Goal: Task Accomplishment & Management: Complete application form

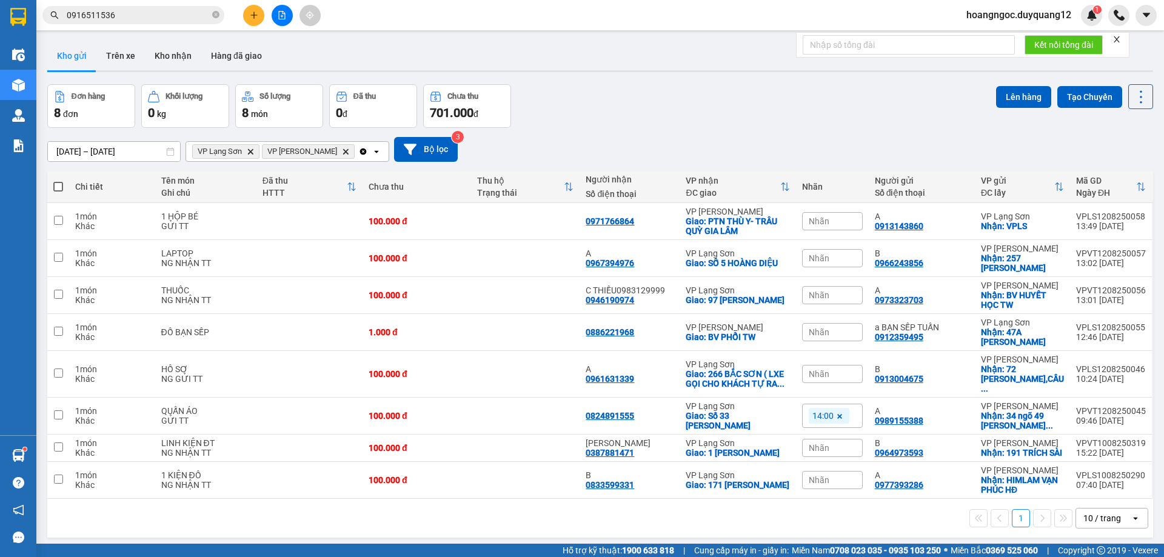
scroll to position [56, 0]
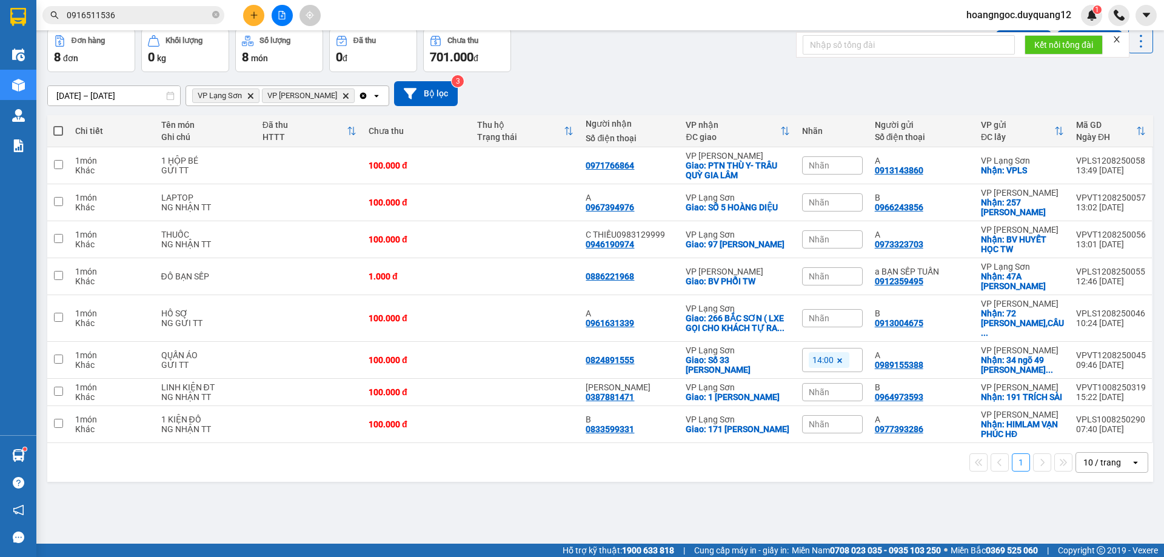
click at [1061, 18] on span "hoangngoc.duyquang12" at bounding box center [1019, 14] width 124 height 15
click at [982, 39] on span "Đăng xuất" at bounding box center [1024, 37] width 100 height 13
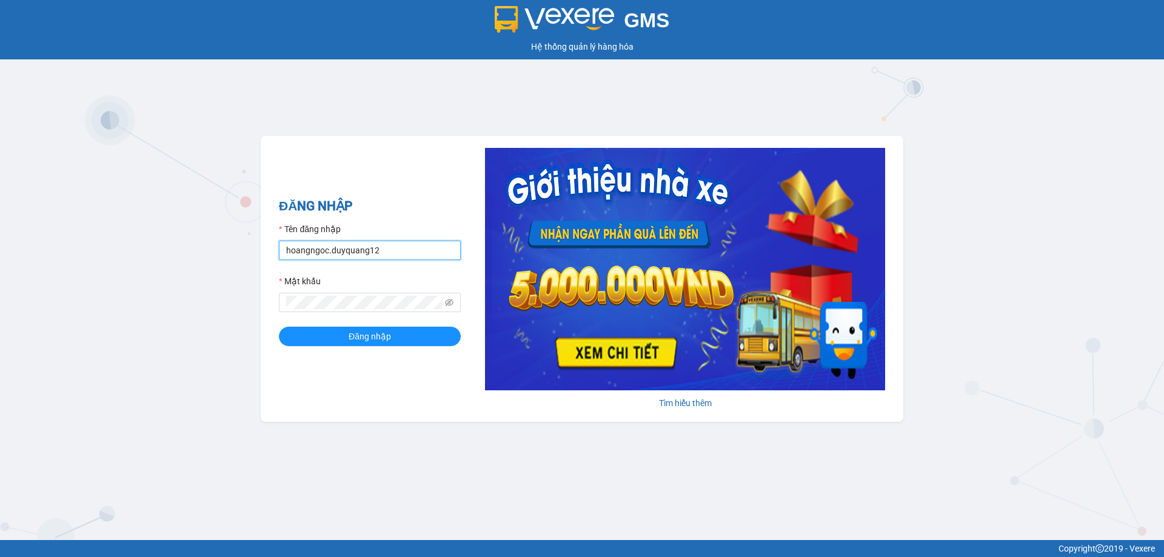
drag, startPoint x: 400, startPoint y: 265, endPoint x: 451, endPoint y: 290, distance: 56.1
click at [430, 292] on form "Tên đăng nhập hoangngoc.duyquang12 Mật khẩu Đăng nhập" at bounding box center [370, 285] width 182 height 124
drag, startPoint x: 409, startPoint y: 253, endPoint x: 298, endPoint y: 240, distance: 112.4
click at [255, 249] on div "GMS Hệ thống quản lý hàng hóa ĐĂNG NHẬP Tên đăng nhập hoangngoc.duyquang12 Mật …" at bounding box center [582, 270] width 1164 height 540
type input "bichhuong.duyquang12"
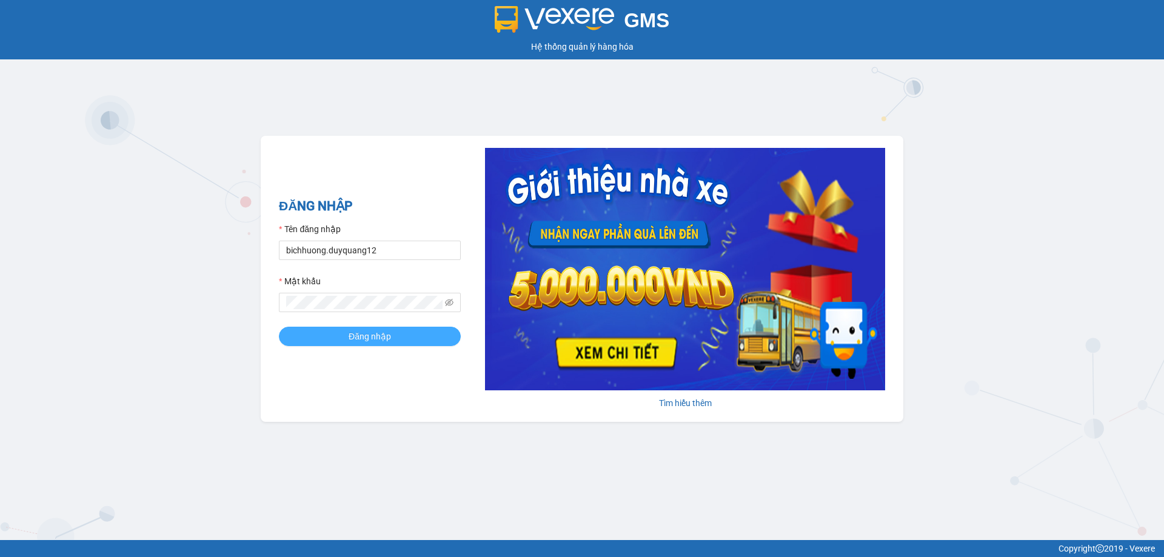
drag, startPoint x: 354, startPoint y: 337, endPoint x: 478, endPoint y: 347, distance: 125.3
click at [374, 339] on span "Đăng nhập" at bounding box center [370, 336] width 42 height 13
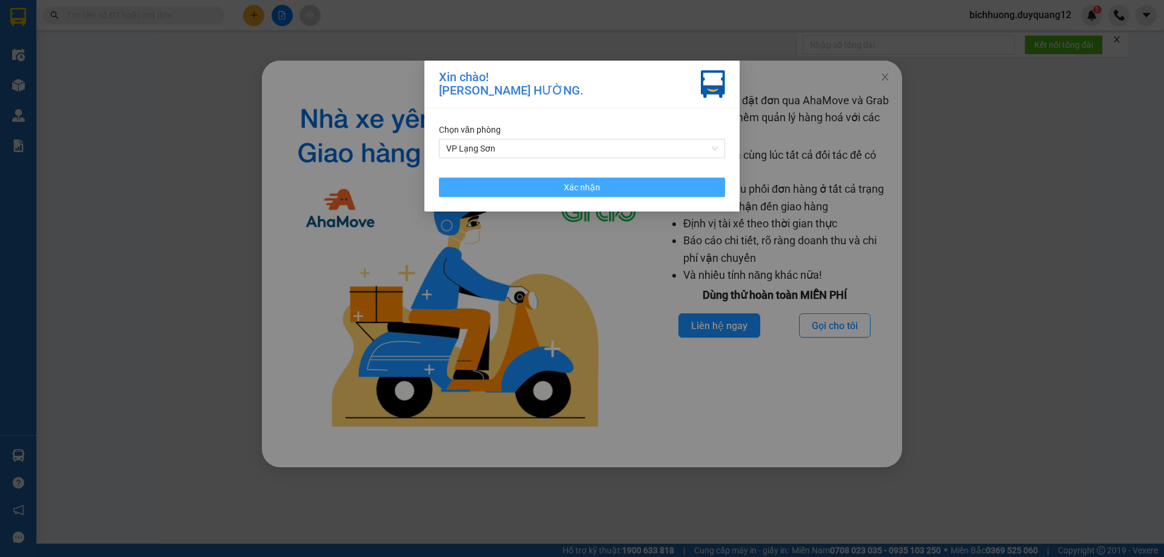
drag, startPoint x: 577, startPoint y: 184, endPoint x: 771, endPoint y: 215, distance: 196.4
click at [591, 185] on span "Xác nhận" at bounding box center [582, 187] width 36 height 13
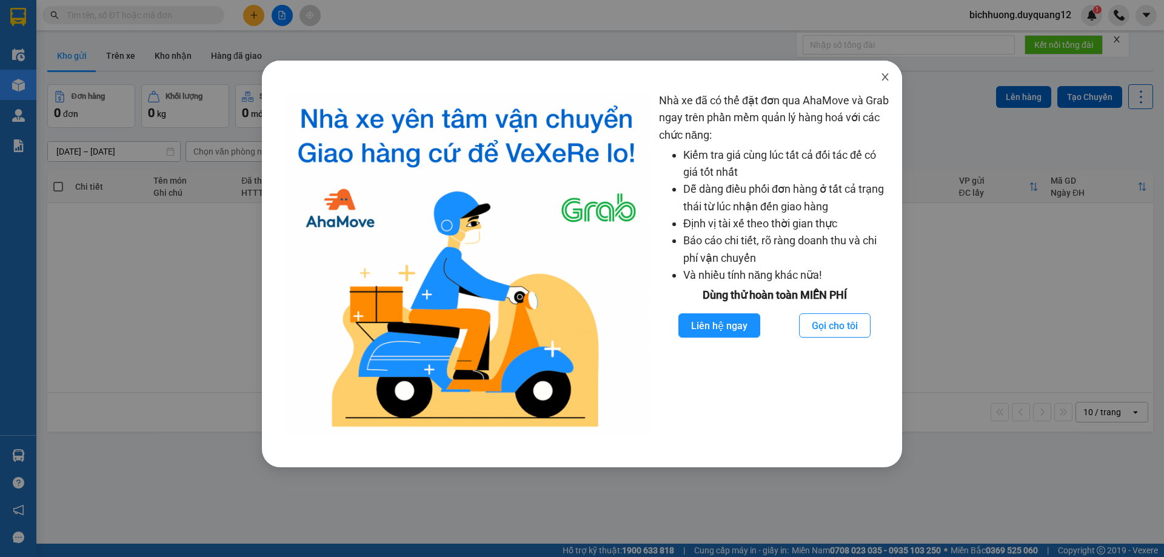
drag, startPoint x: 891, startPoint y: 76, endPoint x: 874, endPoint y: 54, distance: 27.8
click at [891, 76] on span "Close" at bounding box center [885, 78] width 34 height 34
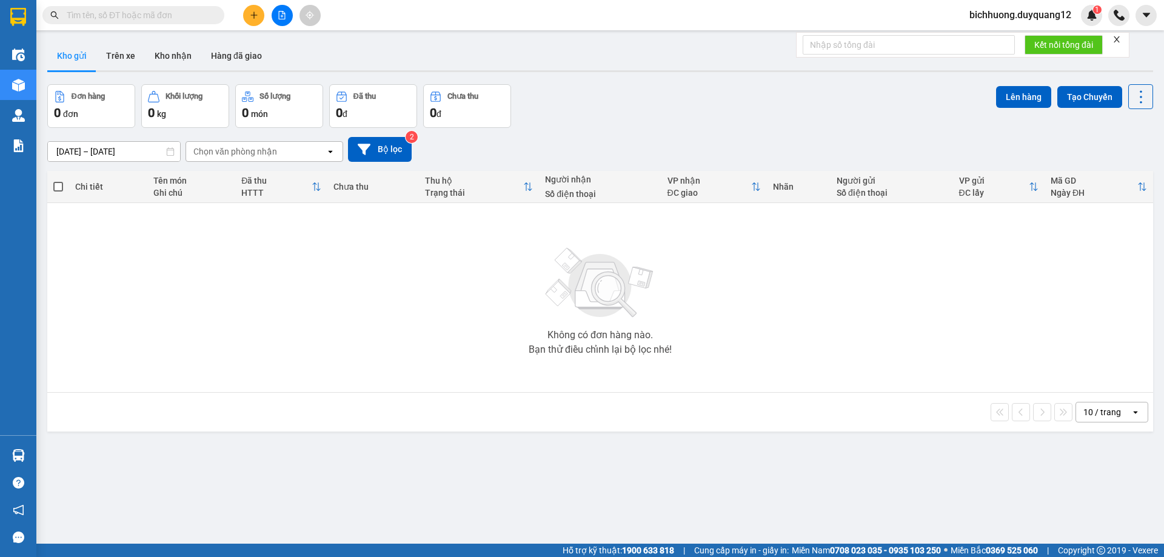
click at [121, 13] on input "text" at bounding box center [138, 14] width 143 height 13
paste input "0337260038"
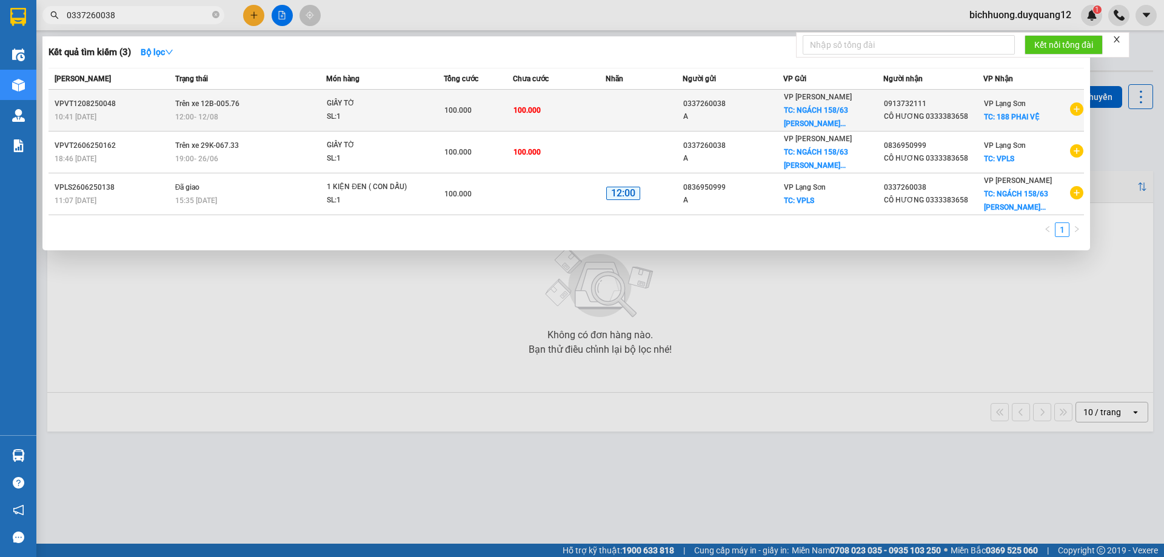
type input "0337260038"
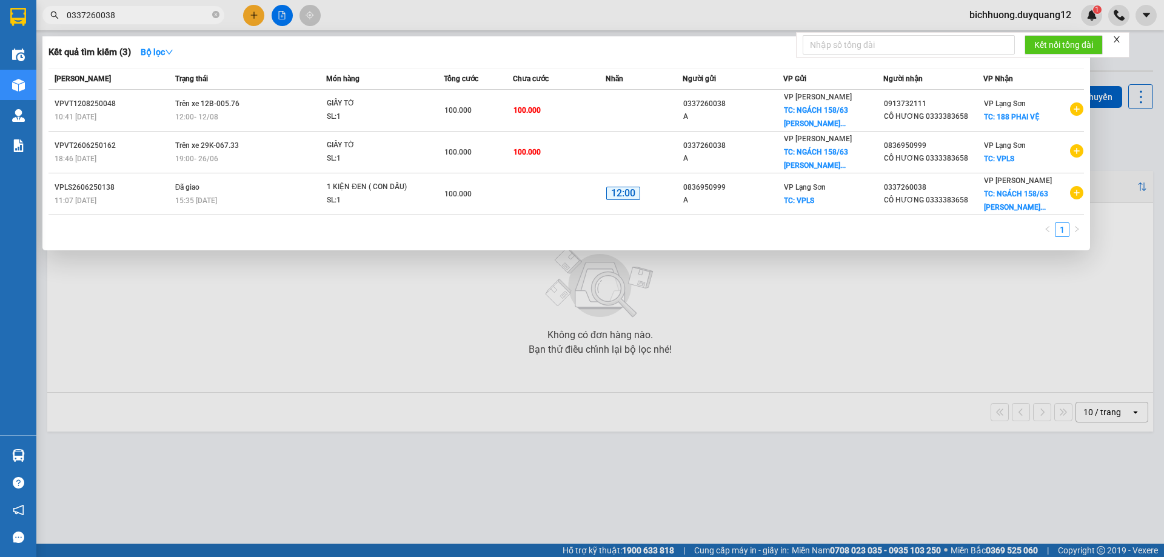
drag, startPoint x: 822, startPoint y: 124, endPoint x: 832, endPoint y: 124, distance: 9.7
click at [823, 122] on div "VP [PERSON_NAME] TC: NGÁCH 158/63 [PERSON_NAME]..." at bounding box center [833, 110] width 99 height 40
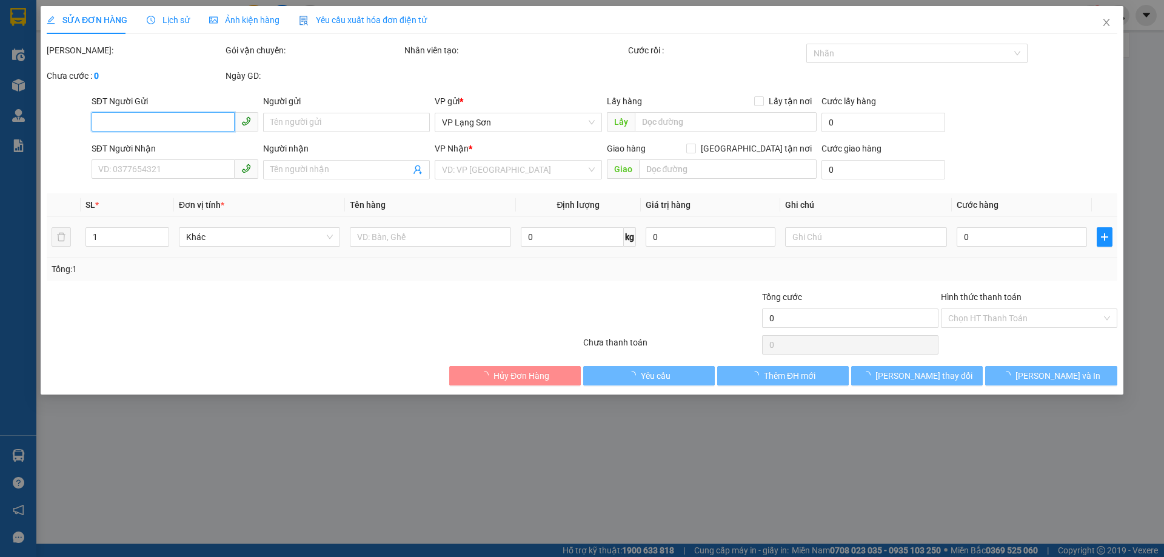
type input "0337260038"
type input "A"
checkbox input "true"
type input "NGÁCH [STREET_ADDRESS][PERSON_NAME]"
type input "0913732111"
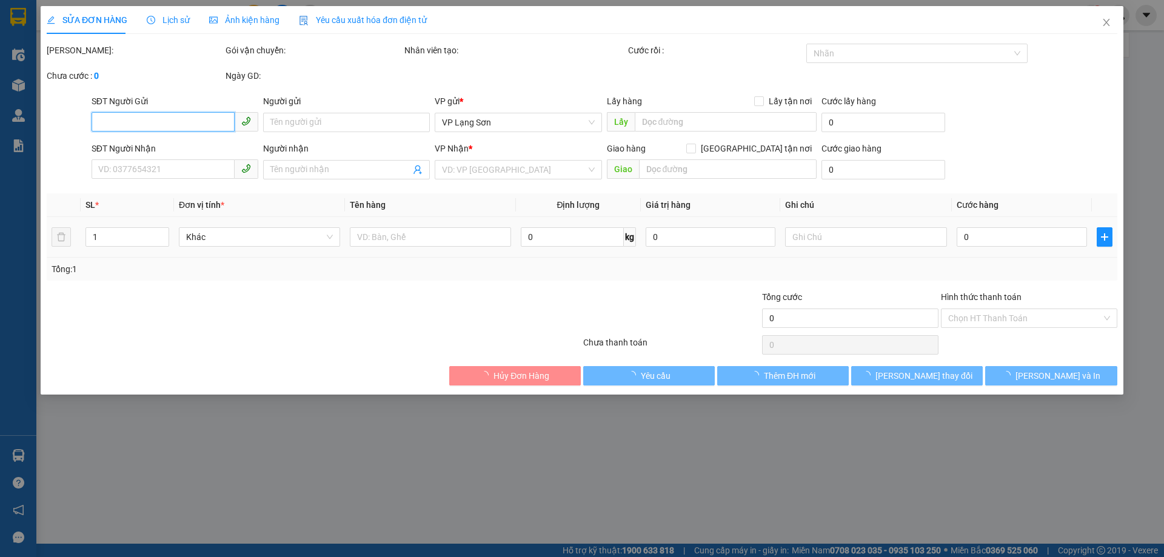
type input "CÔ HƯƠNG 0333383658"
checkbox input "true"
type input "188 PHAI VỆ"
type input "100.000"
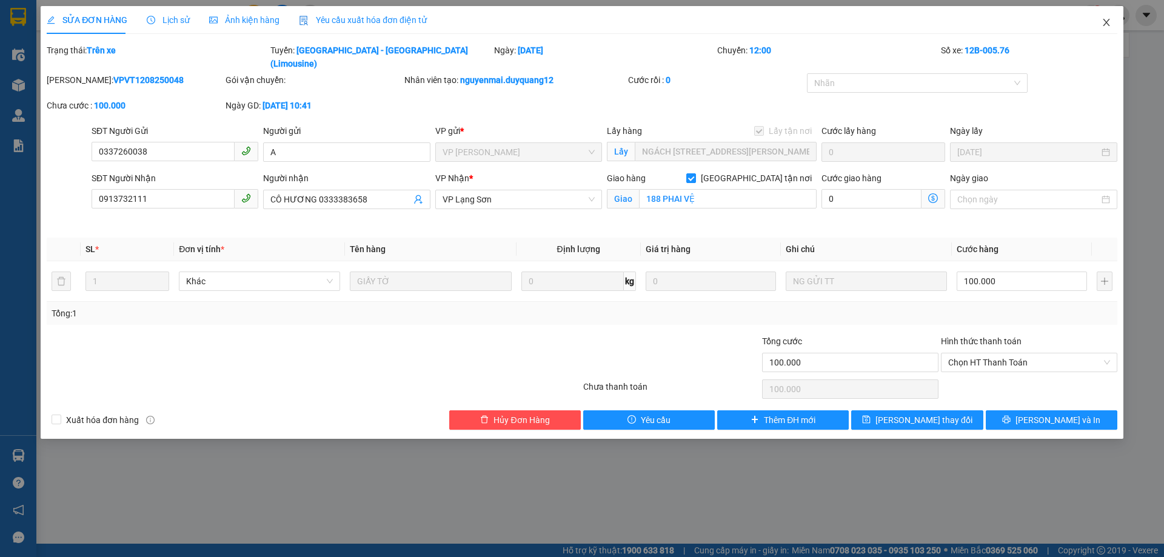
click at [1103, 23] on icon "close" at bounding box center [1107, 23] width 10 height 10
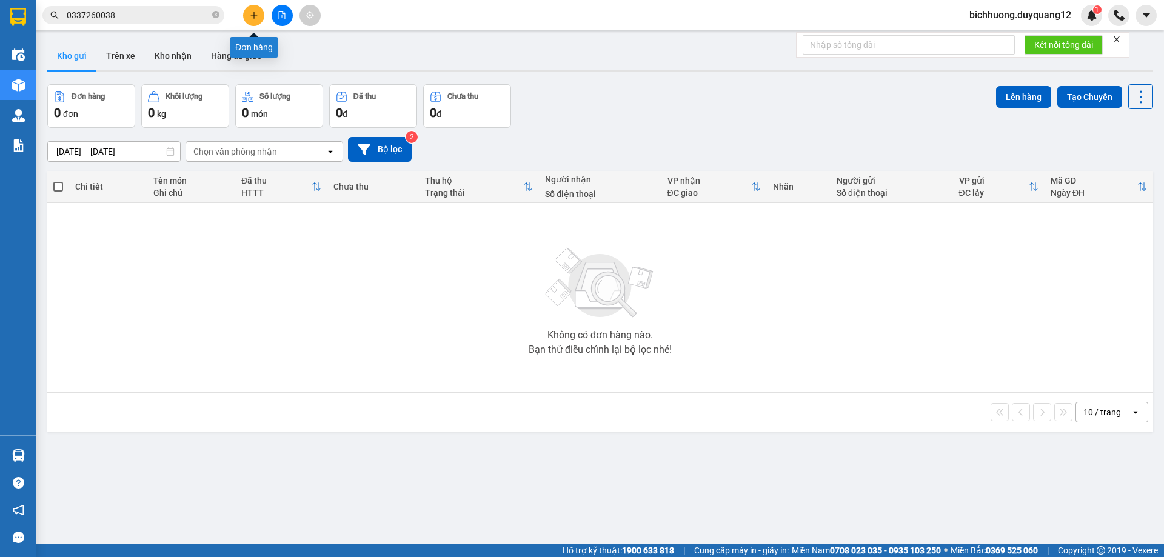
click at [251, 16] on icon "plus" at bounding box center [254, 15] width 8 height 8
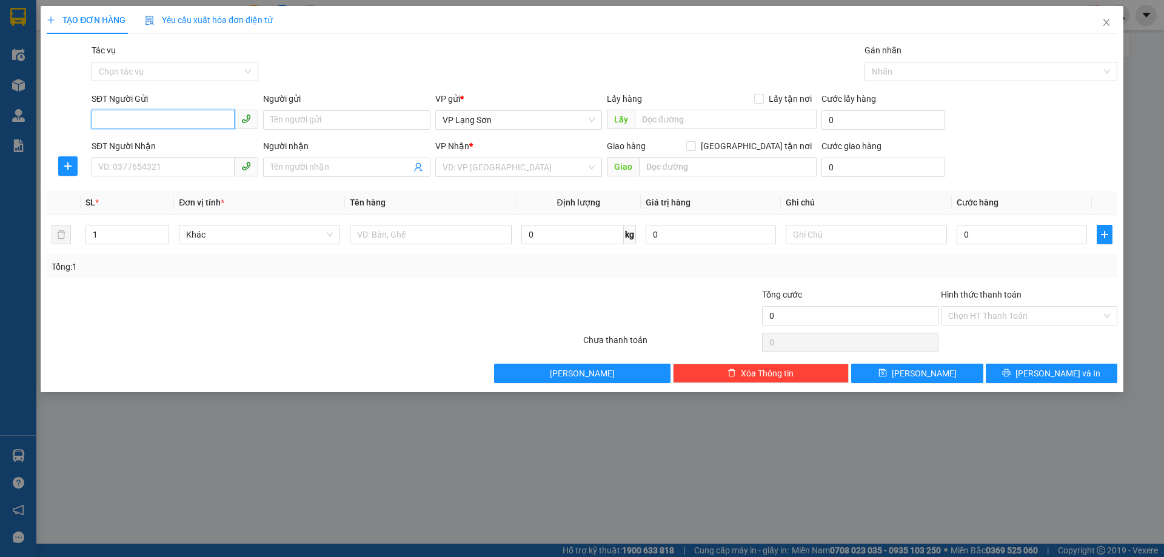
click at [172, 127] on input "SĐT Người Gửi" at bounding box center [163, 119] width 143 height 19
type input "0369322"
click at [1108, 22] on icon "close" at bounding box center [1106, 22] width 7 height 7
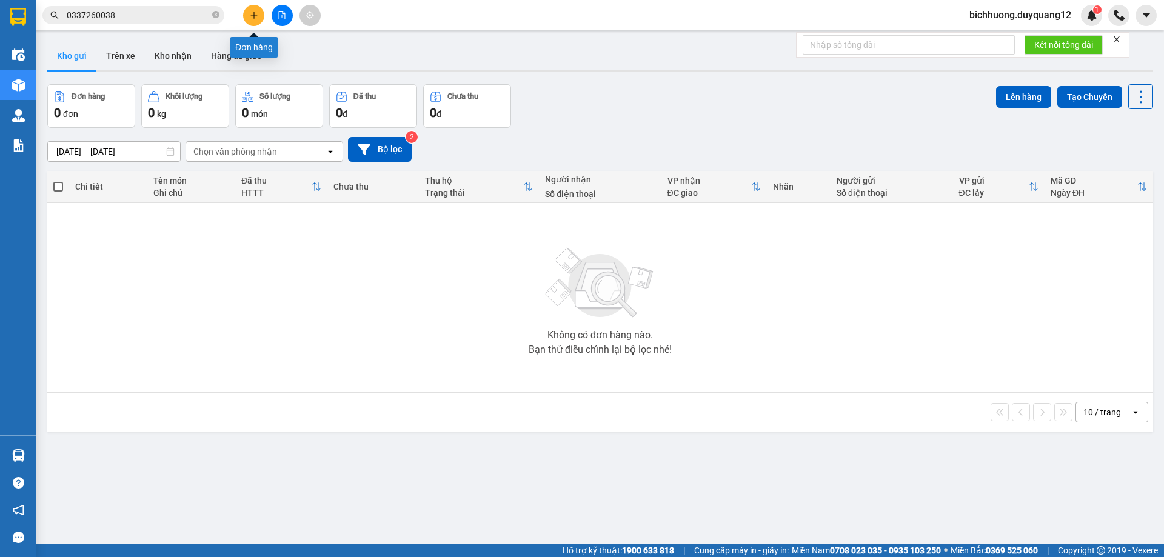
click at [255, 18] on icon "plus" at bounding box center [254, 15] width 8 height 8
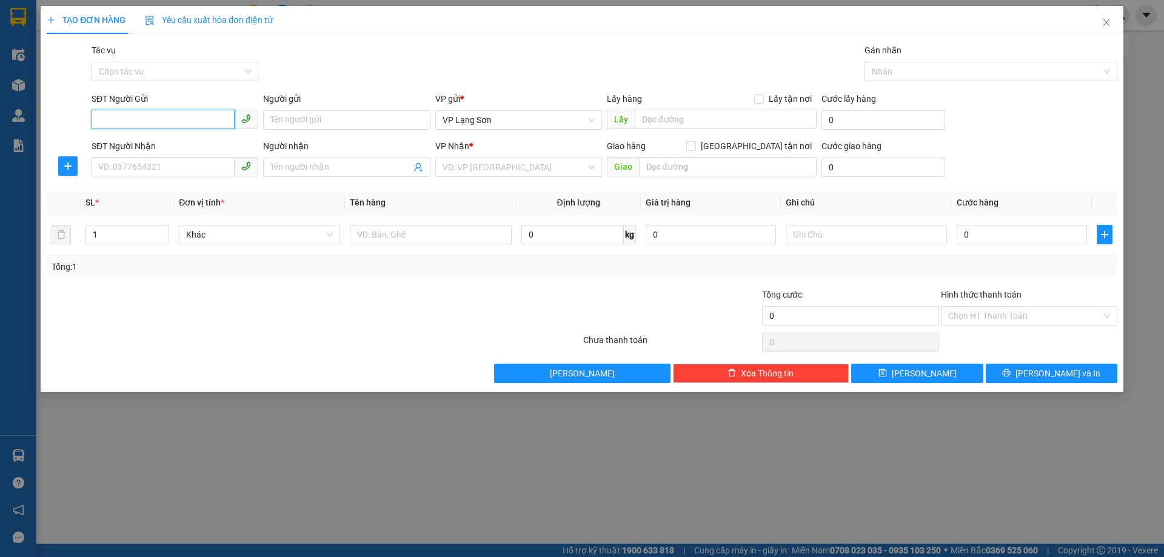
click at [163, 123] on input "SĐT Người Gửi" at bounding box center [163, 119] width 143 height 19
type input "0369"
click at [1104, 22] on icon "close" at bounding box center [1107, 23] width 10 height 10
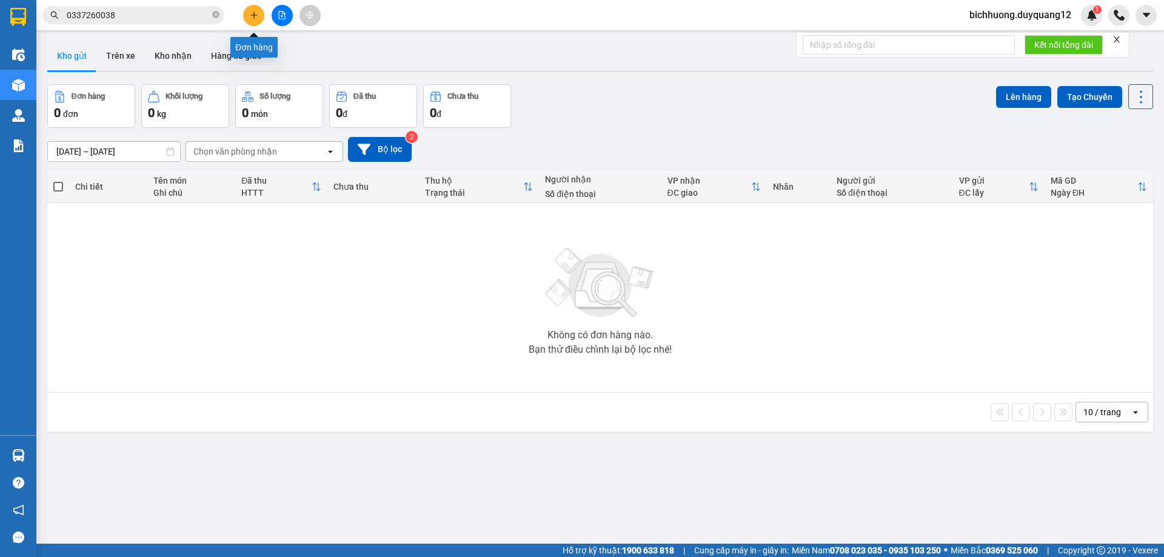
click at [256, 13] on icon "plus" at bounding box center [254, 15] width 8 height 8
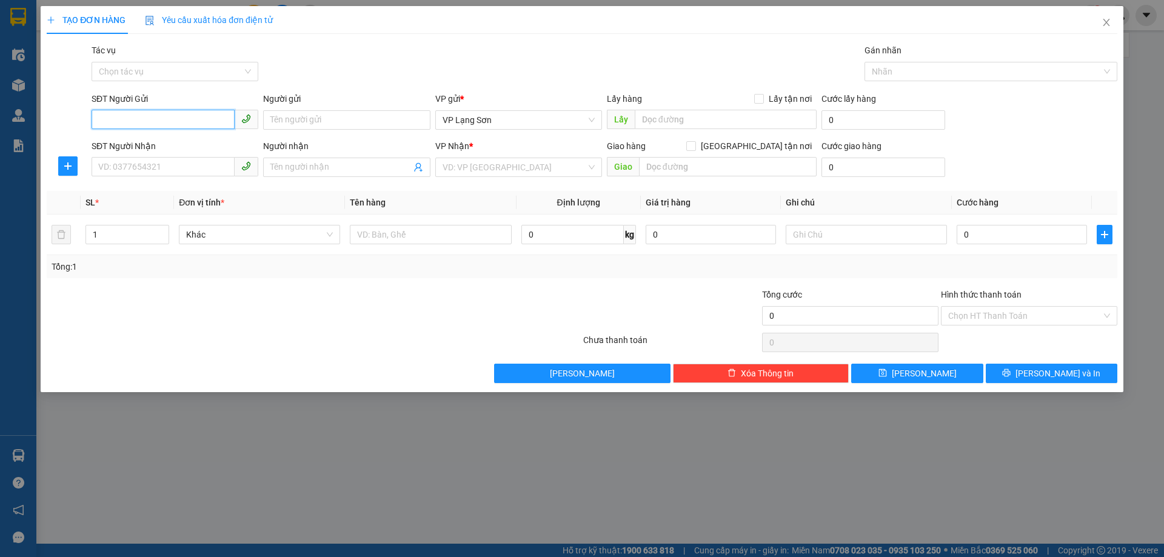
click at [141, 113] on input "SĐT Người Gửi" at bounding box center [163, 119] width 143 height 19
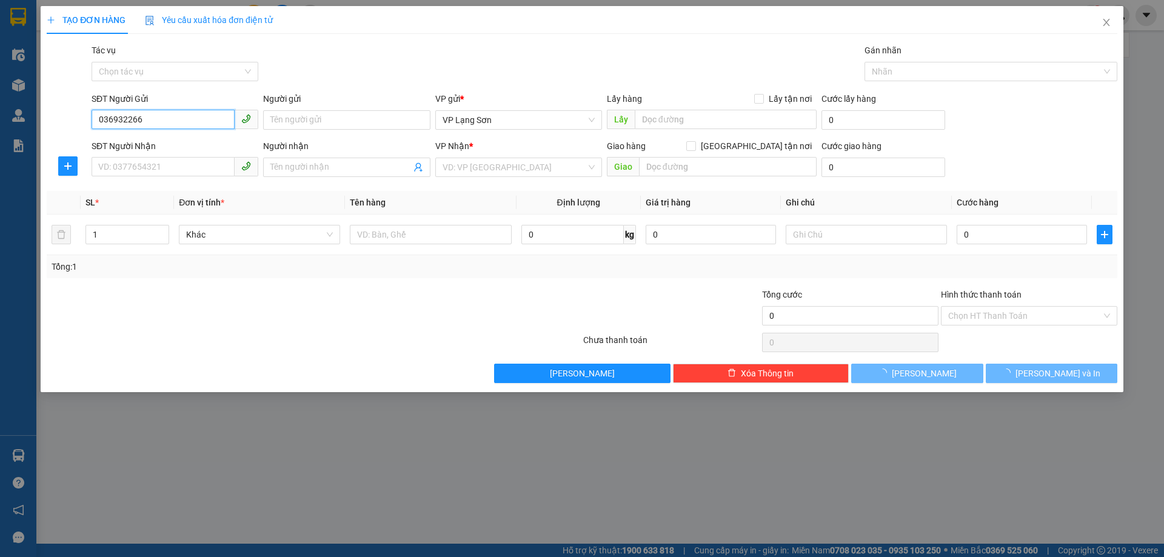
type input "0369322666"
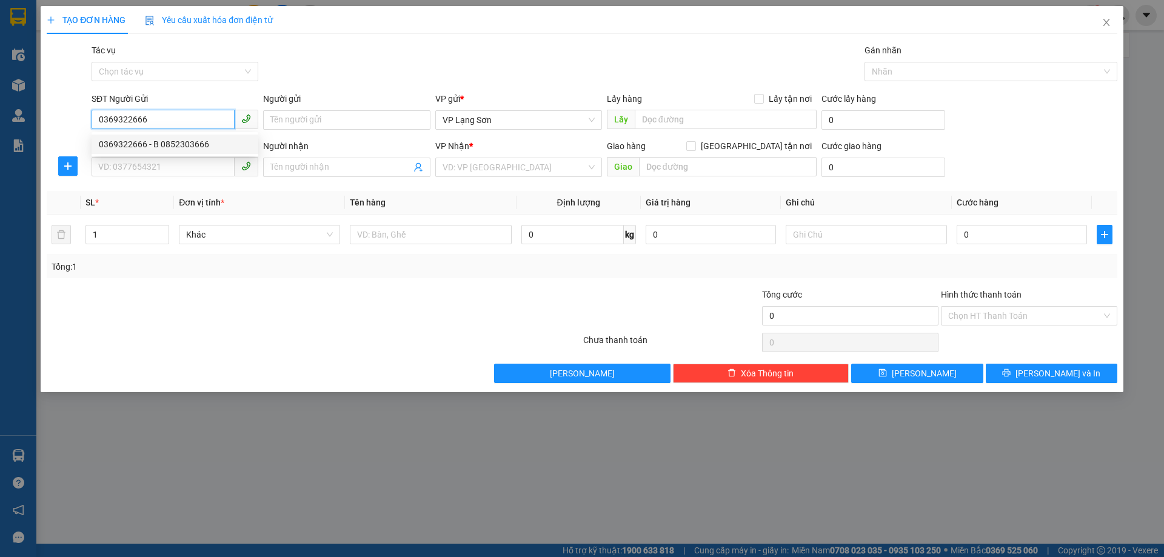
click at [147, 149] on div "0369322666 - B 0852303666" at bounding box center [175, 144] width 152 height 13
type input "B 0852303666"
checkbox input "true"
type input "VPLS"
type input "0369322666"
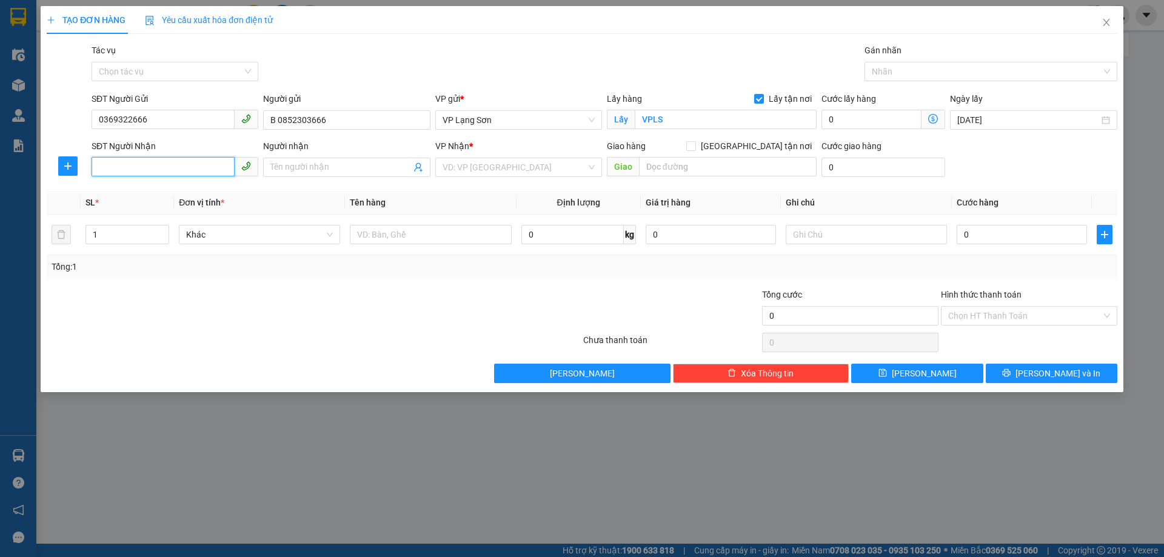
click at [169, 163] on input "SĐT Người Nhận" at bounding box center [163, 166] width 143 height 19
type input "0986889258"
click at [179, 193] on div "0986889258 - B -0913376980" at bounding box center [175, 191] width 152 height 13
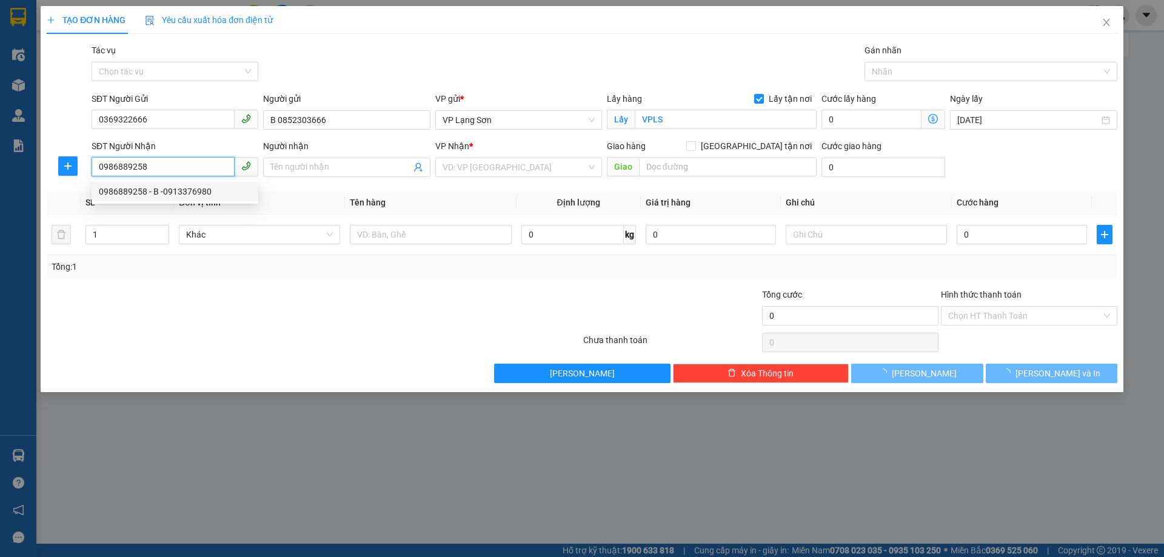
type input "B -0913376980"
checkbox input "true"
type input "445 [PERSON_NAME],HAI BÀ TRƯNG,[GEOGRAPHIC_DATA]"
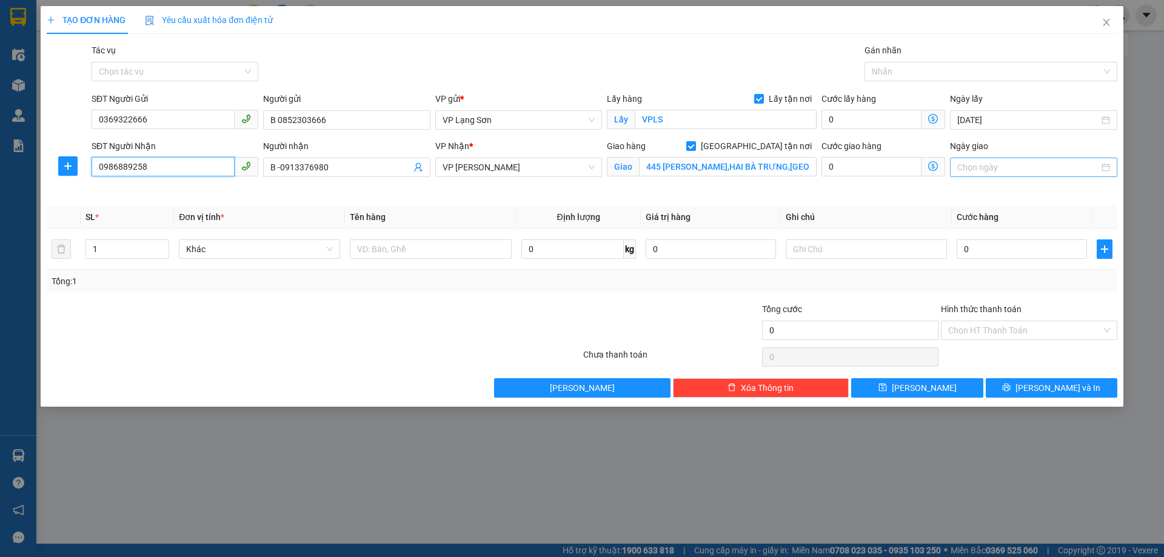
type input "0986889258"
click at [1004, 161] on input "Ngày giao" at bounding box center [1027, 167] width 141 height 13
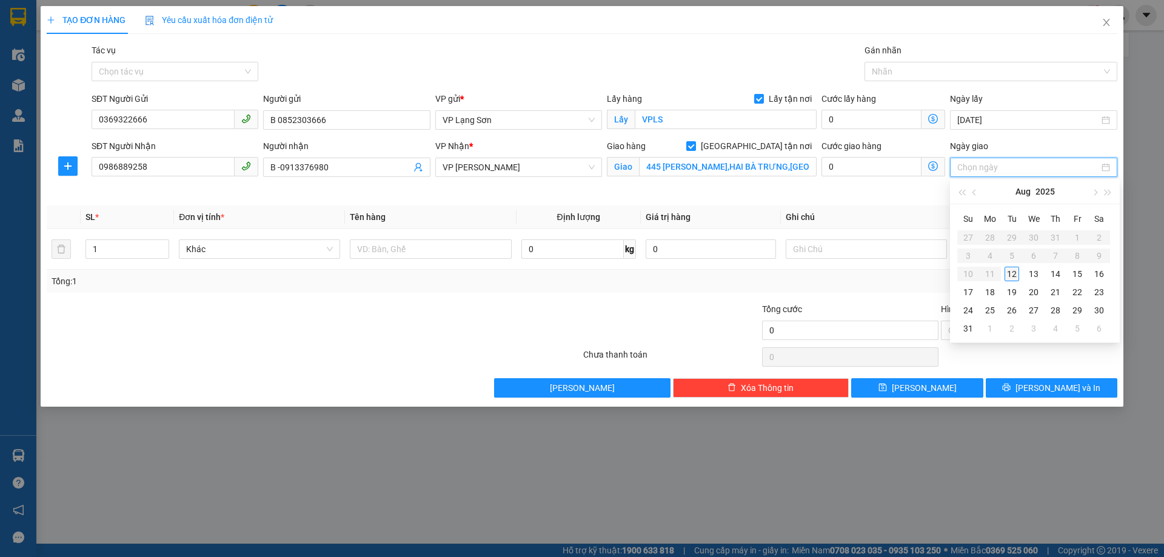
type input "[DATE]"
click at [1009, 272] on div "12" at bounding box center [1012, 274] width 15 height 15
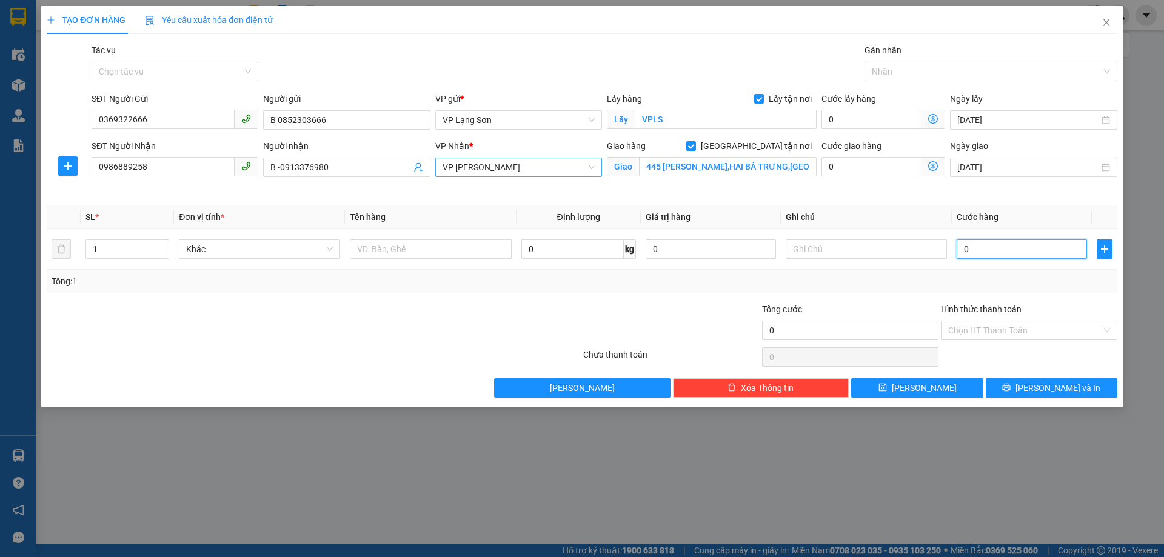
type input "1"
type input "1.000"
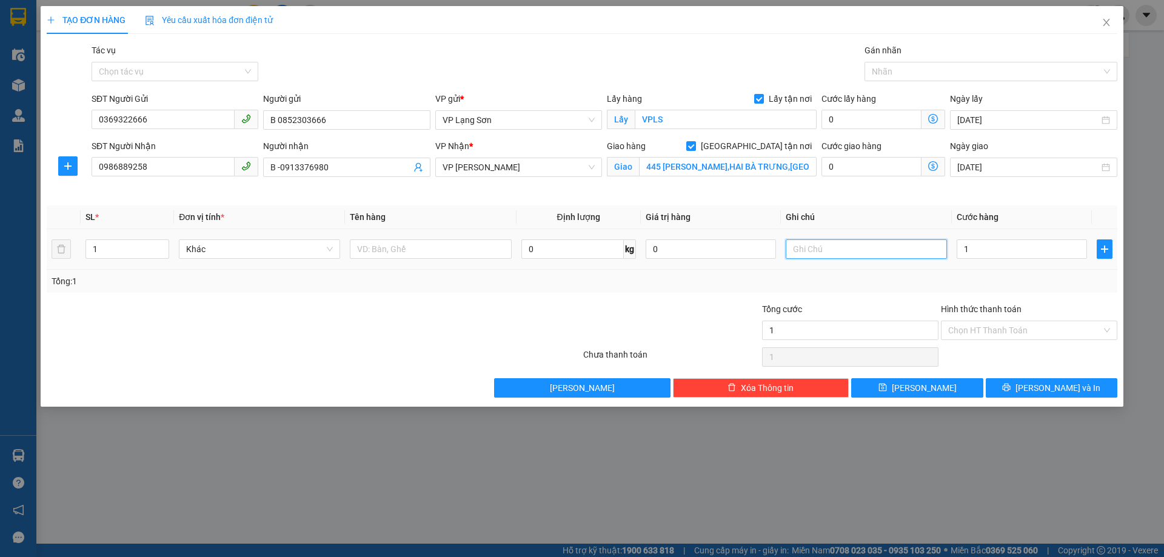
type input "1.000"
click at [844, 251] on input "text" at bounding box center [866, 249] width 161 height 19
click at [372, 240] on input "text" at bounding box center [430, 249] width 161 height 19
type input "PHONG BÌ"
click at [795, 249] on input "text" at bounding box center [866, 249] width 161 height 19
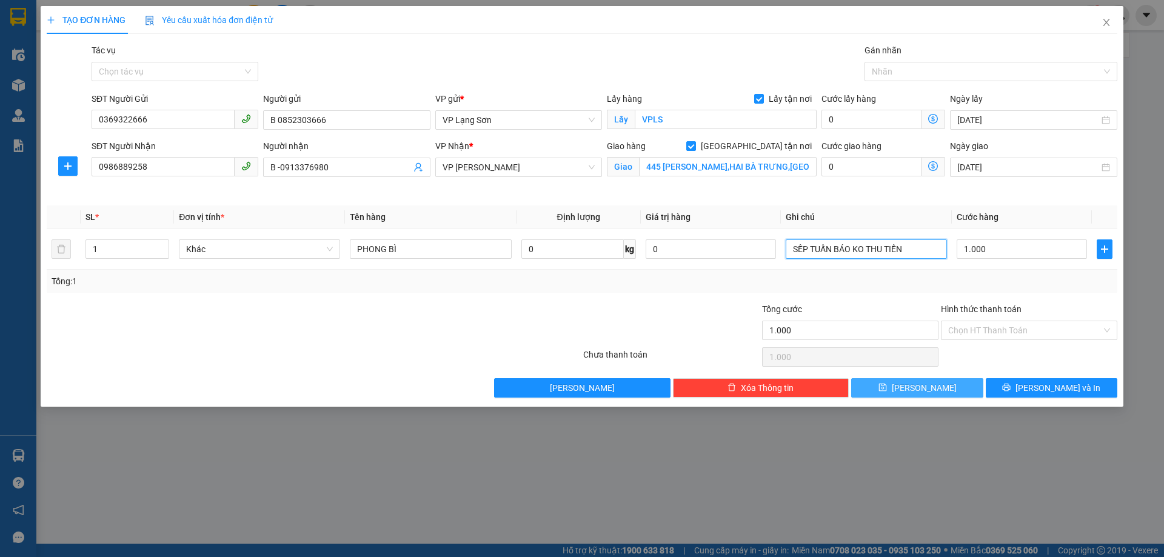
type input "SẾP TUẤN BÁO KO THU TIỀN"
click at [930, 387] on span "[PERSON_NAME]" at bounding box center [924, 387] width 65 height 13
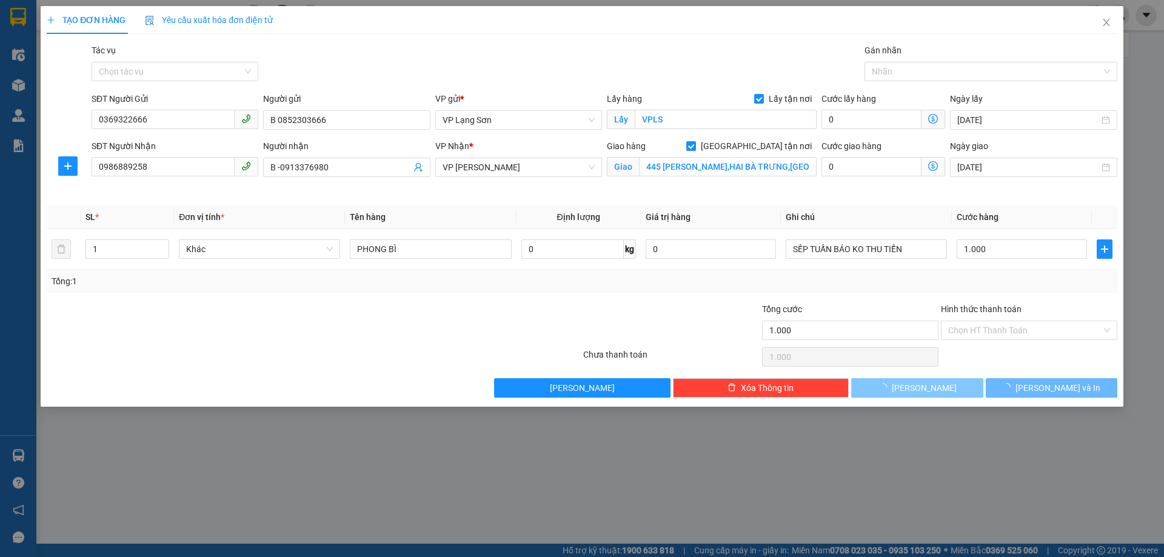
checkbox input "false"
type input "0"
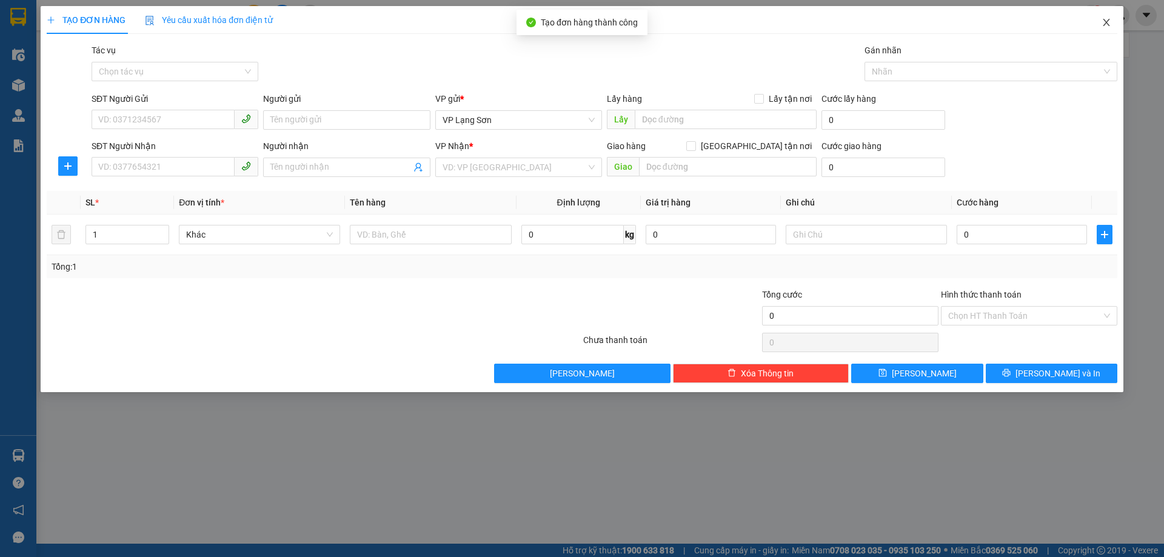
click at [1110, 22] on icon "close" at bounding box center [1107, 23] width 10 height 10
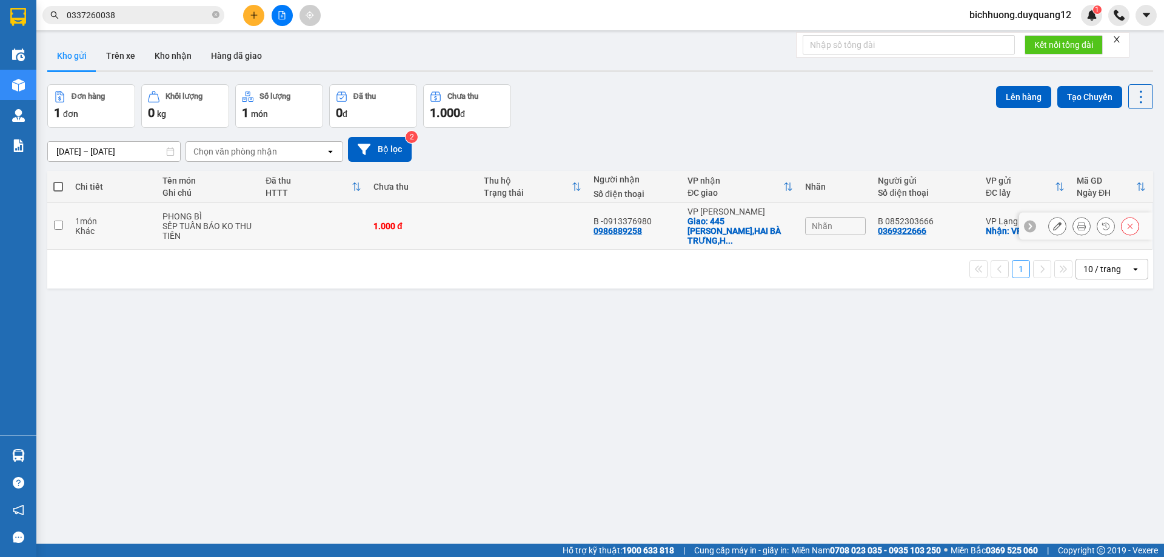
drag, startPoint x: 56, startPoint y: 219, endPoint x: 380, endPoint y: 207, distance: 324.0
click at [61, 221] on input "checkbox" at bounding box center [58, 225] width 9 height 9
checkbox input "true"
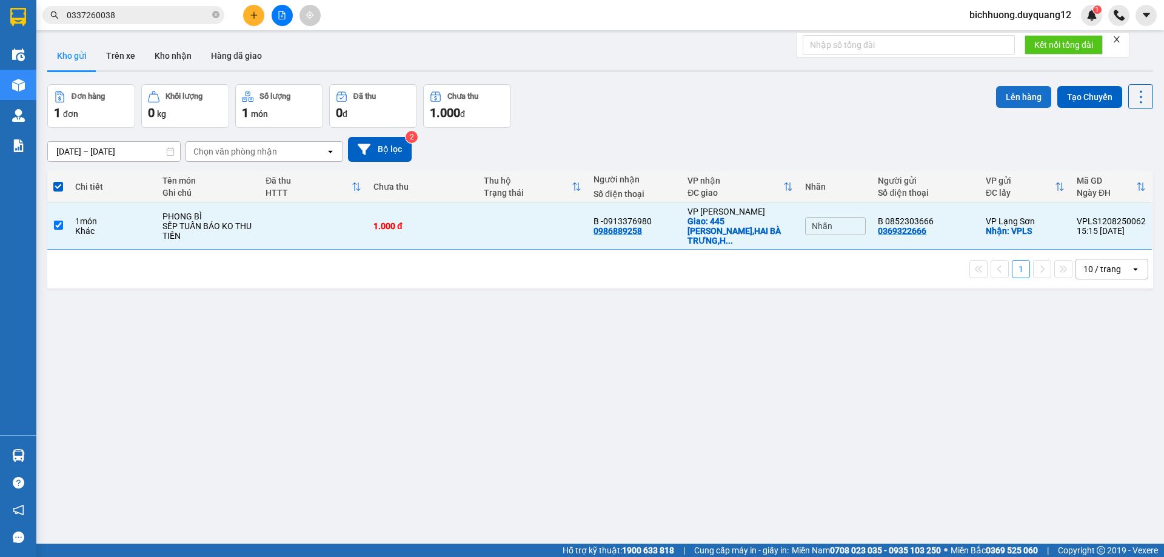
click at [1004, 99] on button "Lên hàng" at bounding box center [1023, 97] width 55 height 22
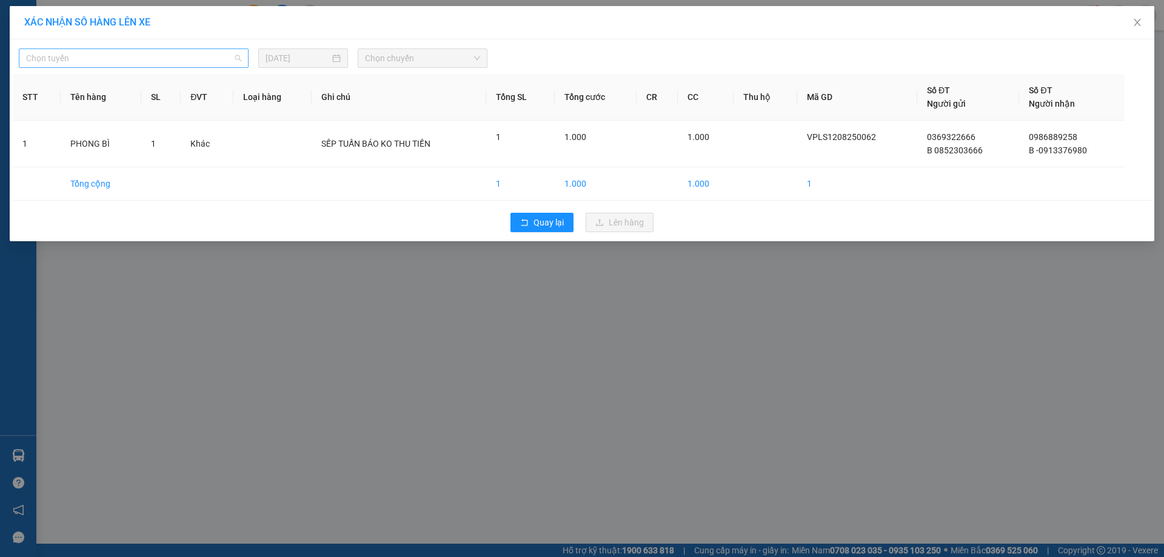
click at [241, 62] on span "Chọn tuyến" at bounding box center [133, 58] width 215 height 18
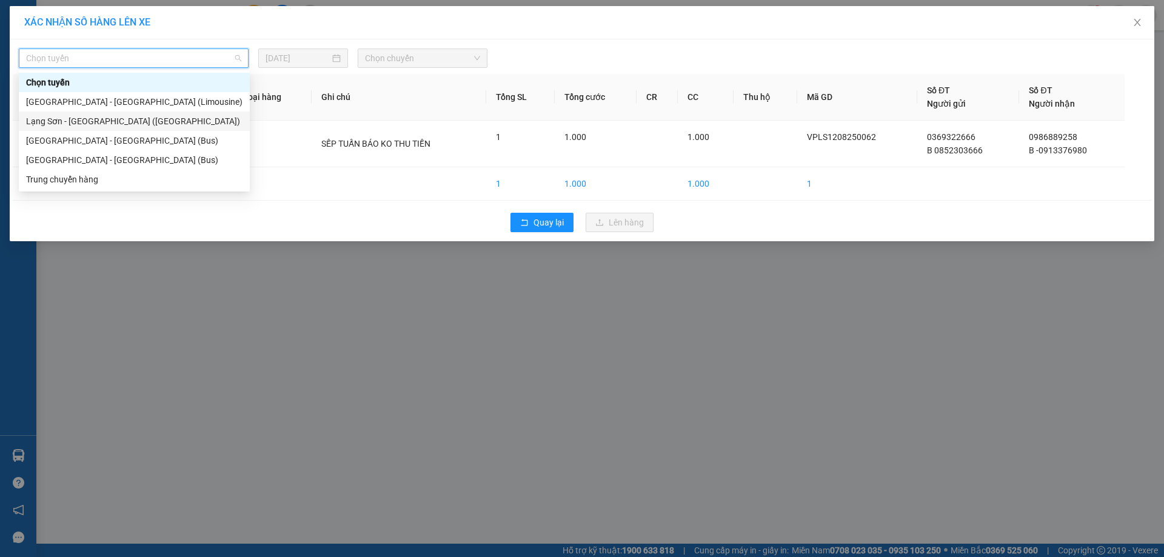
drag, startPoint x: 72, startPoint y: 124, endPoint x: 472, endPoint y: 100, distance: 400.9
click at [75, 124] on div "Lạng Sơn - [GEOGRAPHIC_DATA] ([GEOGRAPHIC_DATA])" at bounding box center [134, 121] width 216 height 13
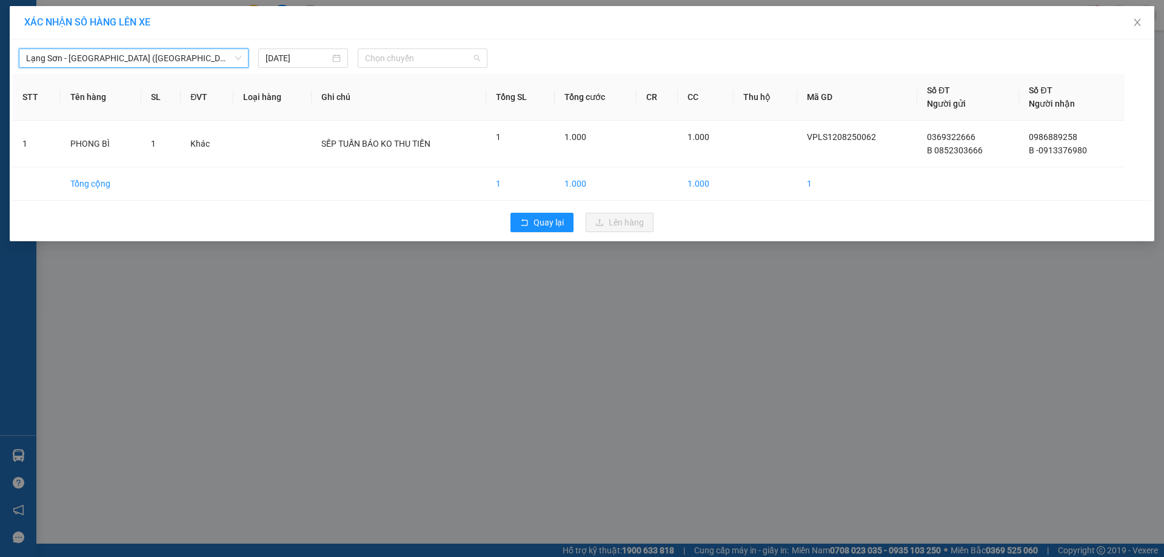
drag, startPoint x: 473, startPoint y: 62, endPoint x: 475, endPoint y: 87, distance: 24.4
click at [473, 63] on span "Chọn chuyến" at bounding box center [422, 58] width 115 height 18
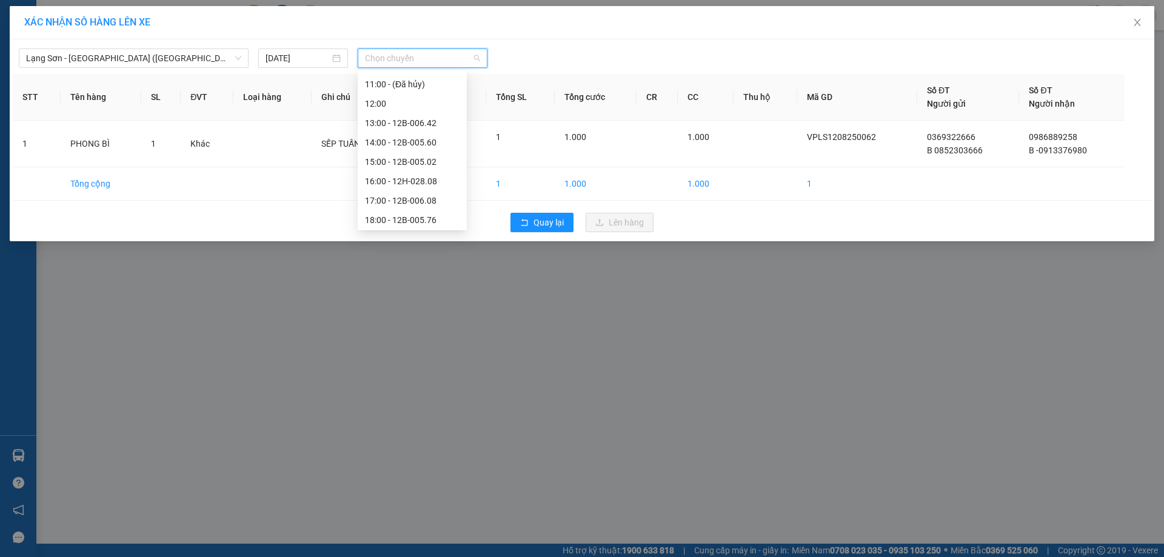
scroll to position [155, 0]
click at [398, 180] on div "16:00 - 12H-028.08" at bounding box center [412, 179] width 95 height 13
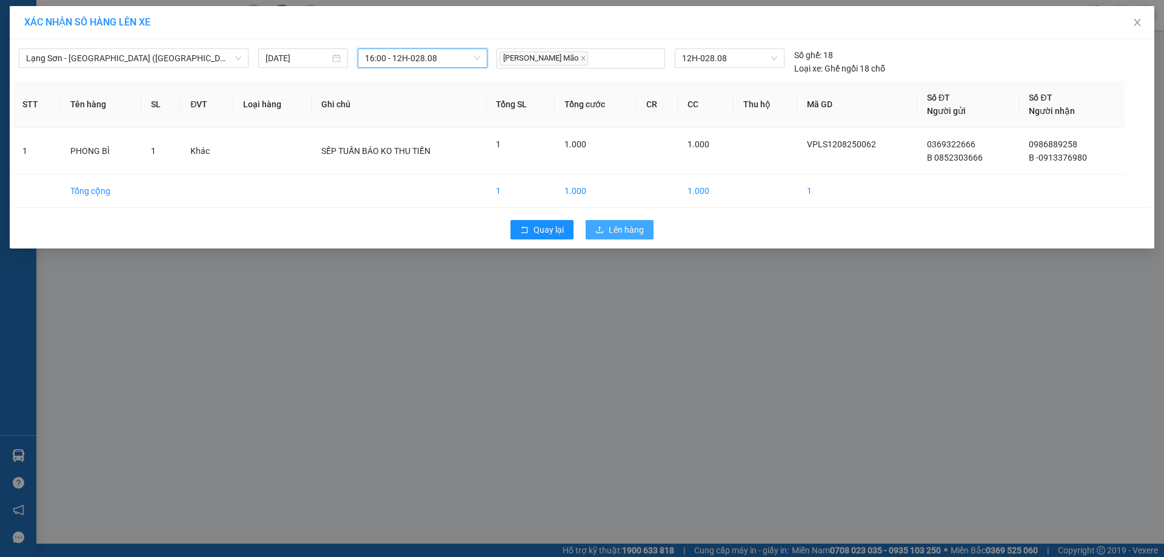
click at [623, 226] on span "Lên hàng" at bounding box center [626, 229] width 35 height 13
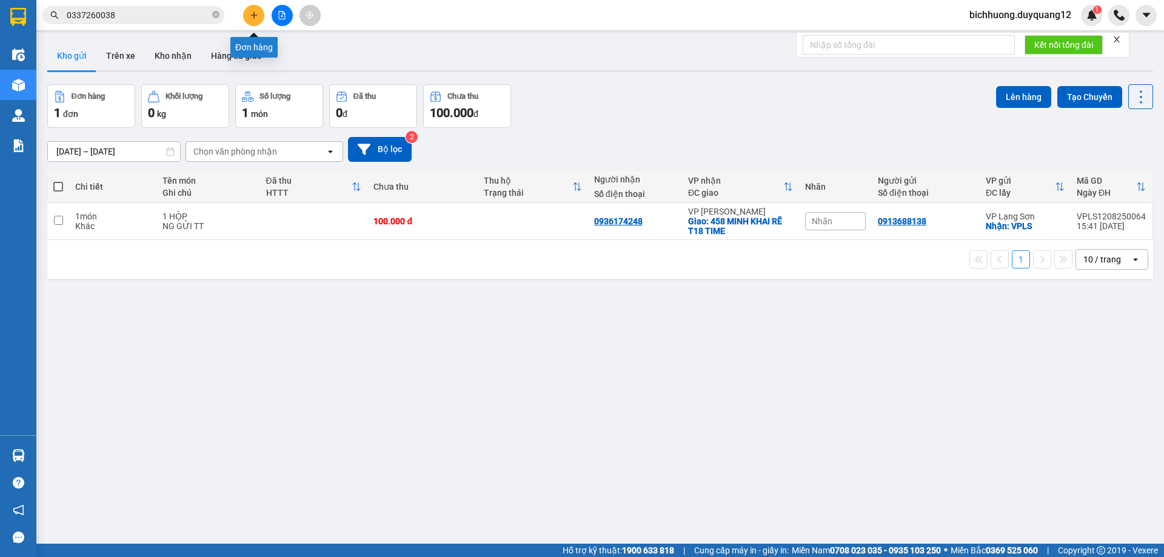
click at [252, 15] on icon "plus" at bounding box center [254, 15] width 8 height 8
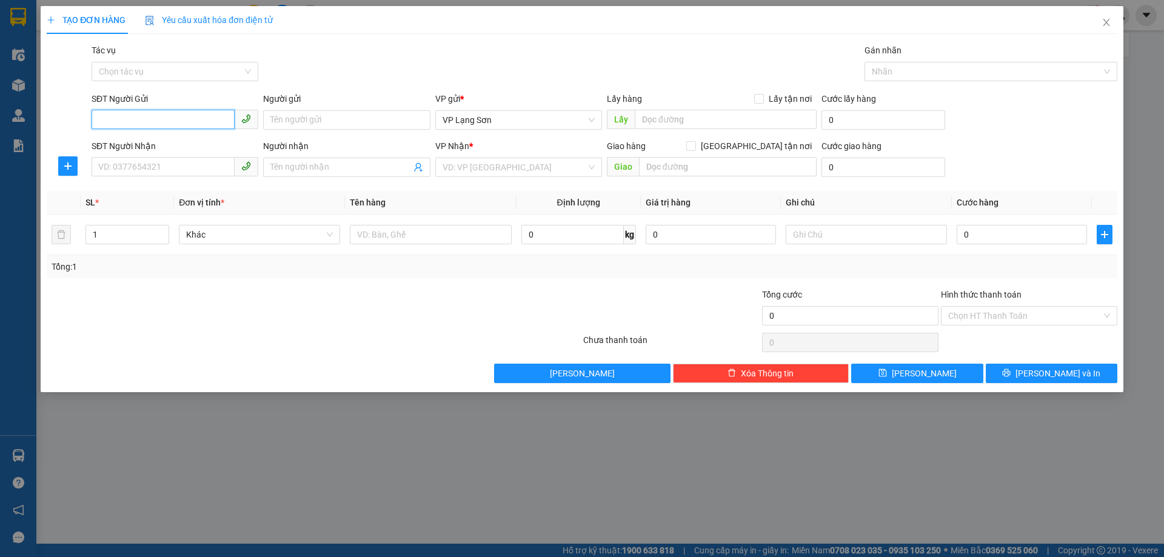
click at [136, 121] on input "SĐT Người Gửi" at bounding box center [163, 119] width 143 height 19
paste input "0906268395"
click at [102, 126] on input "0906268395" at bounding box center [163, 119] width 143 height 19
type input "0906268395"
click at [159, 152] on div "0906268395 - A" at bounding box center [175, 144] width 167 height 19
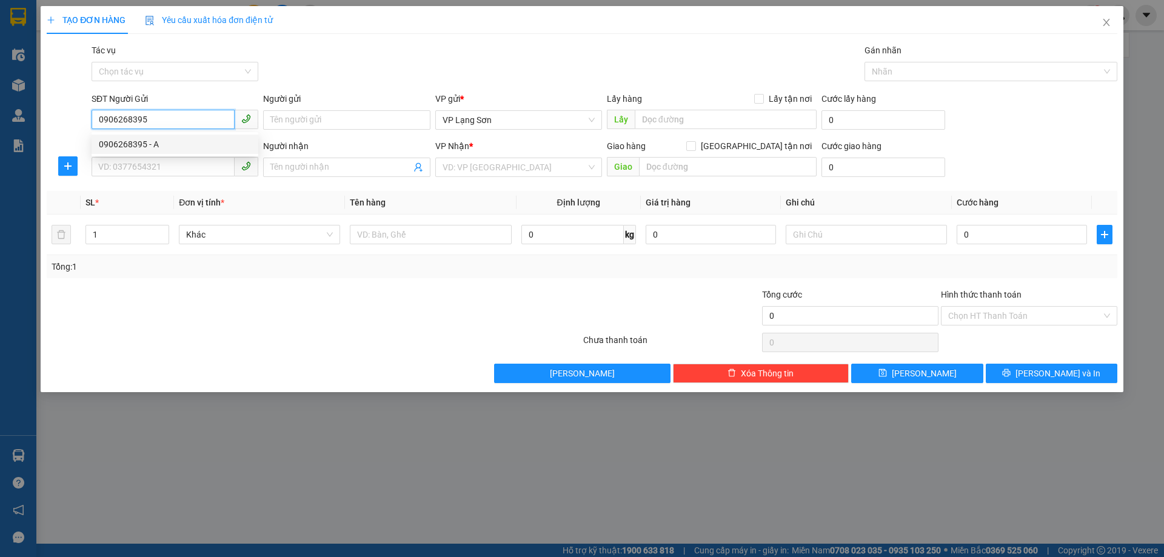
type input "A"
checkbox input "true"
type input "107A [PERSON_NAME]"
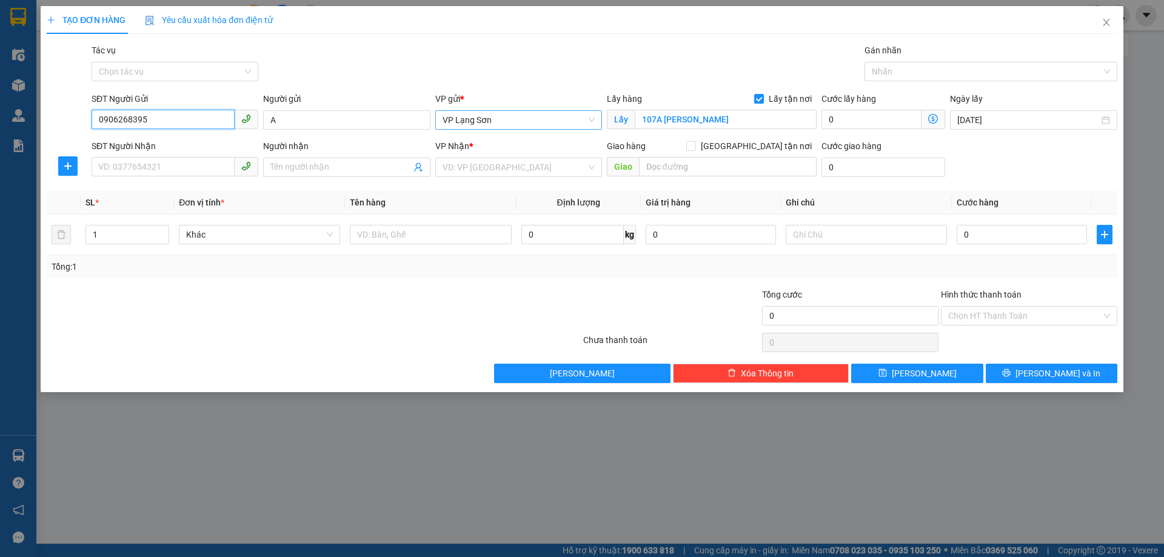
click at [512, 125] on span "VP Lạng Sơn" at bounding box center [519, 120] width 152 height 18
type input "0906268395"
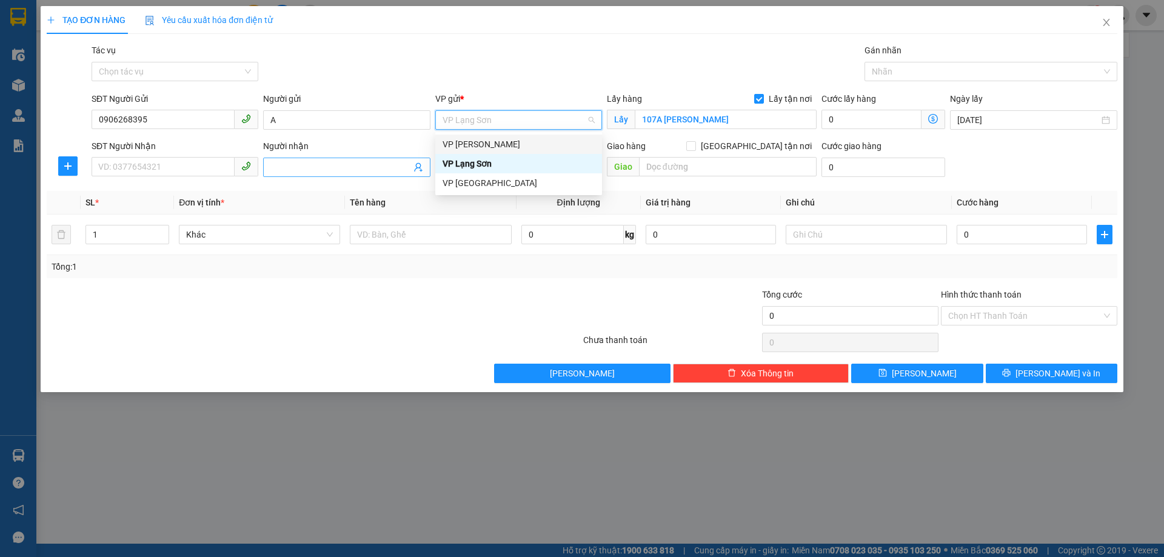
drag, startPoint x: 491, startPoint y: 143, endPoint x: 350, endPoint y: 161, distance: 141.8
click at [491, 143] on div "VP [PERSON_NAME]" at bounding box center [519, 144] width 152 height 13
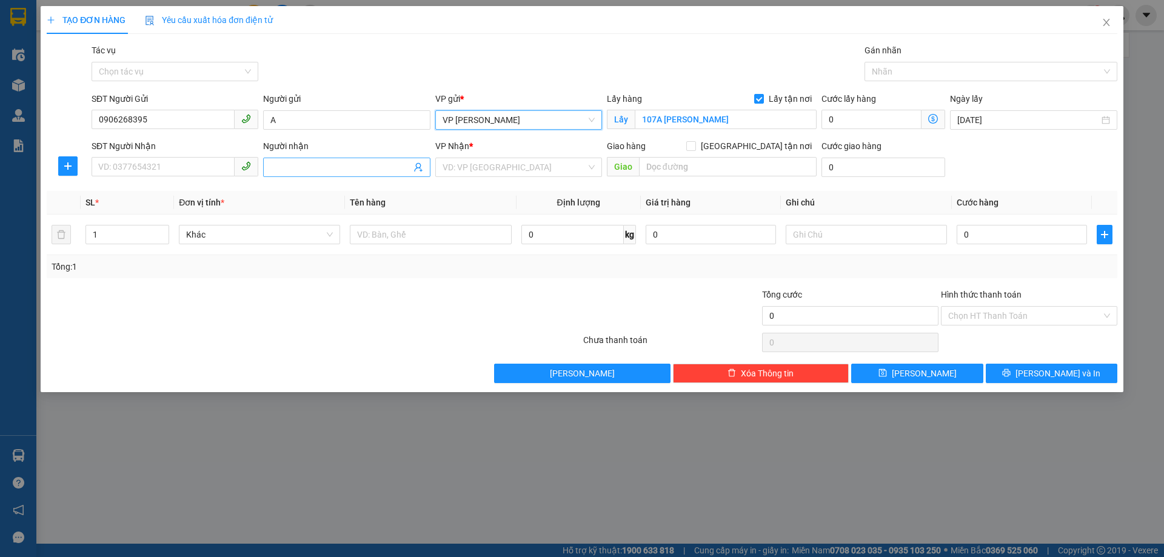
click at [341, 161] on input "Người nhận" at bounding box center [340, 167] width 140 height 13
type input "B"
click at [520, 167] on input "search" at bounding box center [515, 167] width 144 height 18
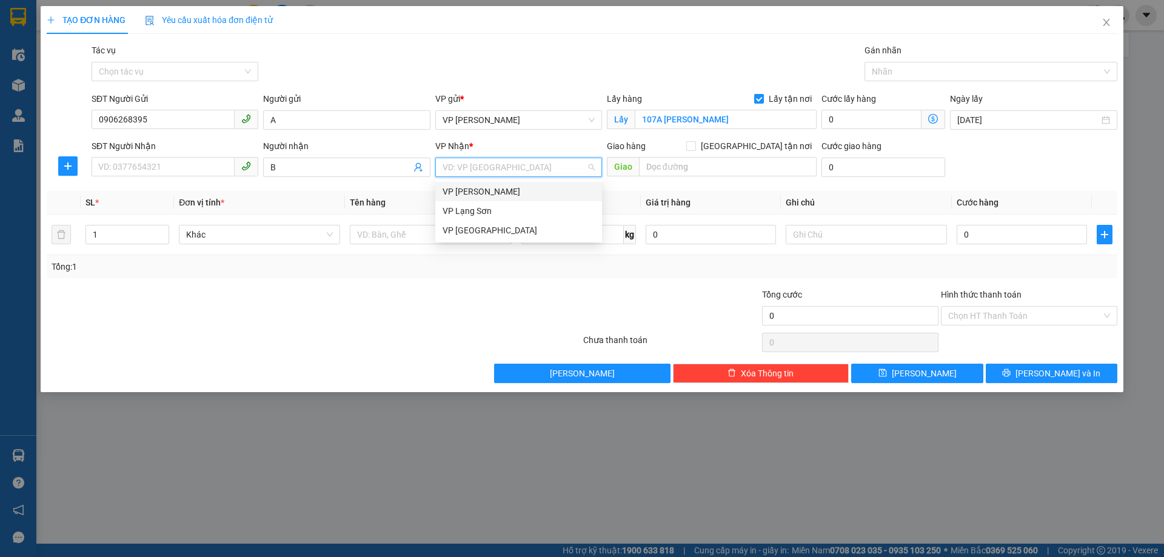
drag, startPoint x: 476, startPoint y: 194, endPoint x: 494, endPoint y: 194, distance: 17.6
click at [483, 194] on div "VP [PERSON_NAME]" at bounding box center [519, 191] width 152 height 13
click at [520, 173] on span "VP [PERSON_NAME]" at bounding box center [519, 167] width 152 height 18
drag, startPoint x: 494, startPoint y: 212, endPoint x: 637, endPoint y: 196, distance: 144.6
click at [495, 213] on div "VP Lạng Sơn" at bounding box center [519, 210] width 152 height 13
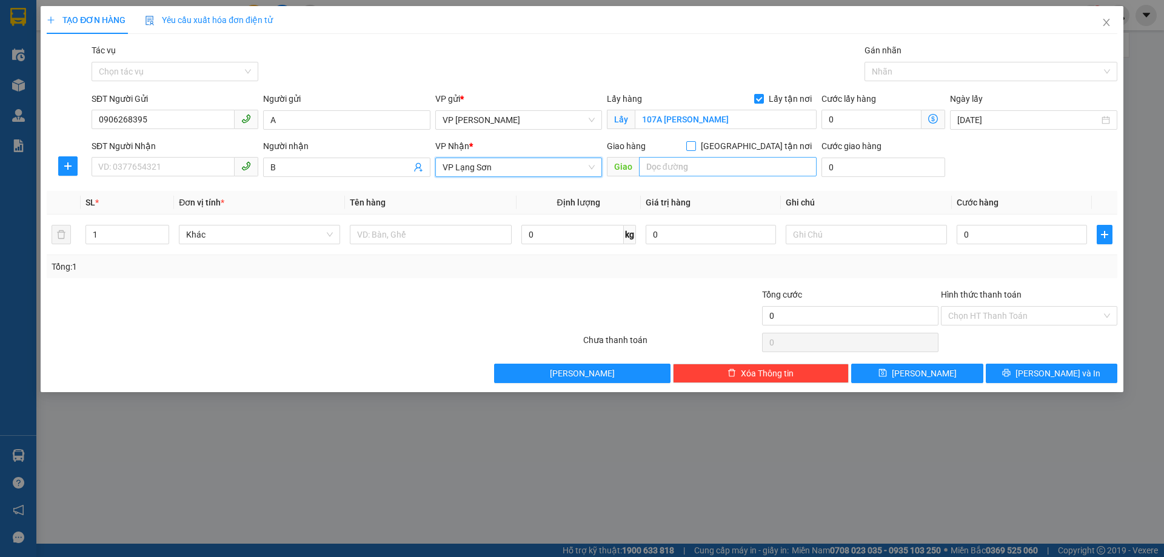
drag, startPoint x: 757, startPoint y: 145, endPoint x: 684, endPoint y: 167, distance: 76.1
click at [695, 146] on input "[GEOGRAPHIC_DATA] tận nơi" at bounding box center [690, 145] width 8 height 8
checkbox input "true"
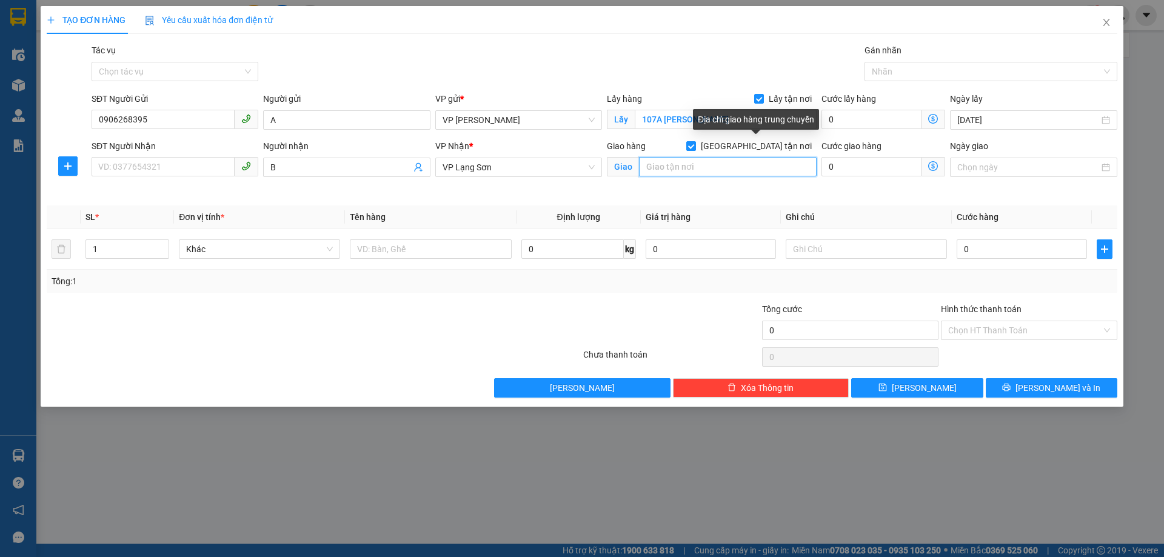
click at [681, 169] on input "text" at bounding box center [728, 166] width 178 height 19
type input "145 KHÒN CUỔNG"
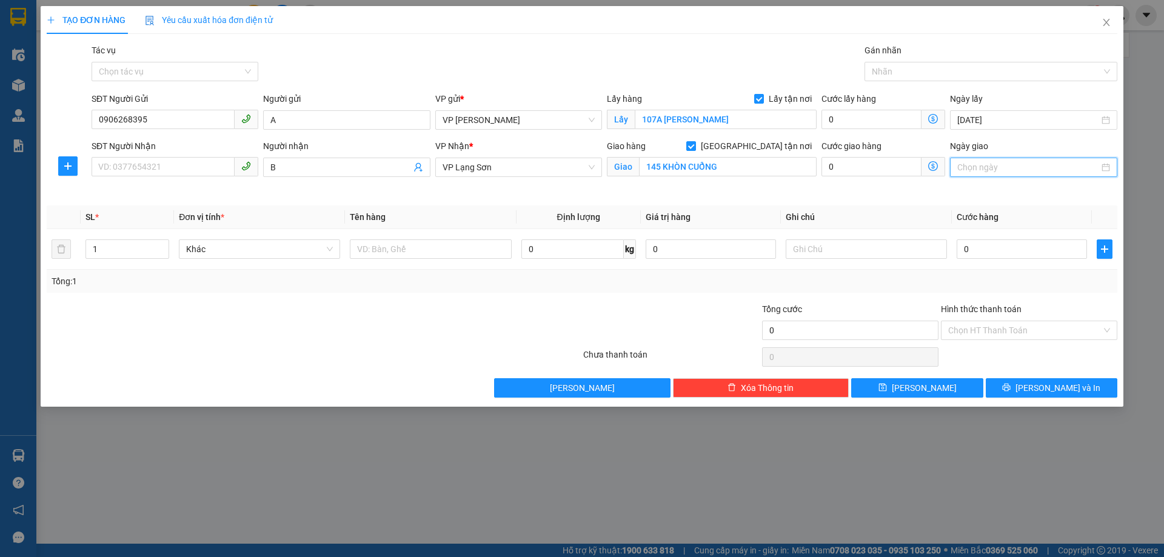
drag, startPoint x: 993, startPoint y: 170, endPoint x: 1028, endPoint y: 218, distance: 59.4
click at [994, 170] on input "Ngày giao" at bounding box center [1027, 167] width 141 height 13
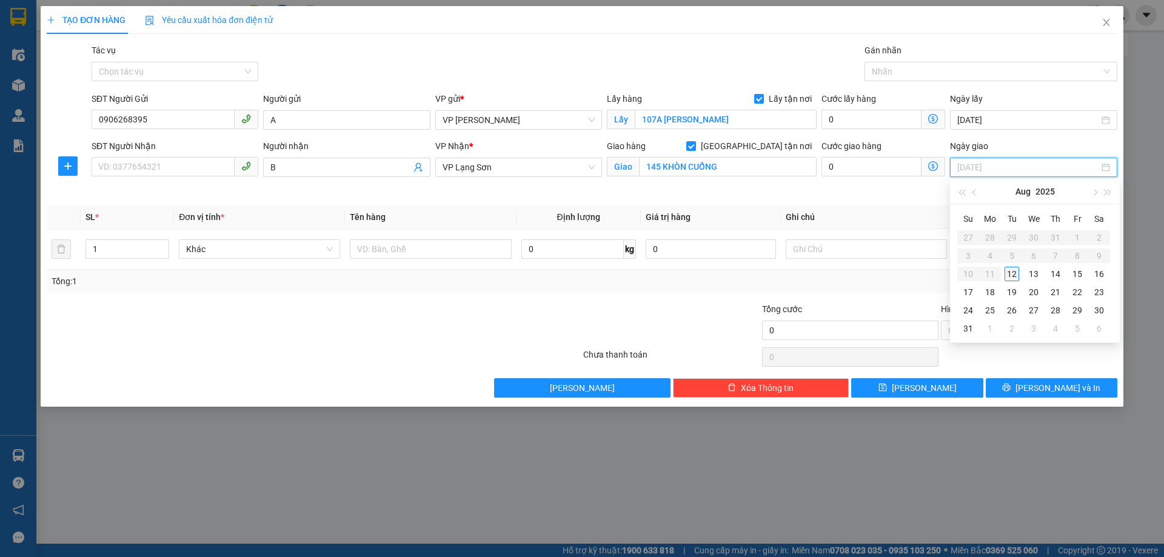
type input "[DATE]"
click at [1012, 280] on div "12" at bounding box center [1012, 274] width 15 height 15
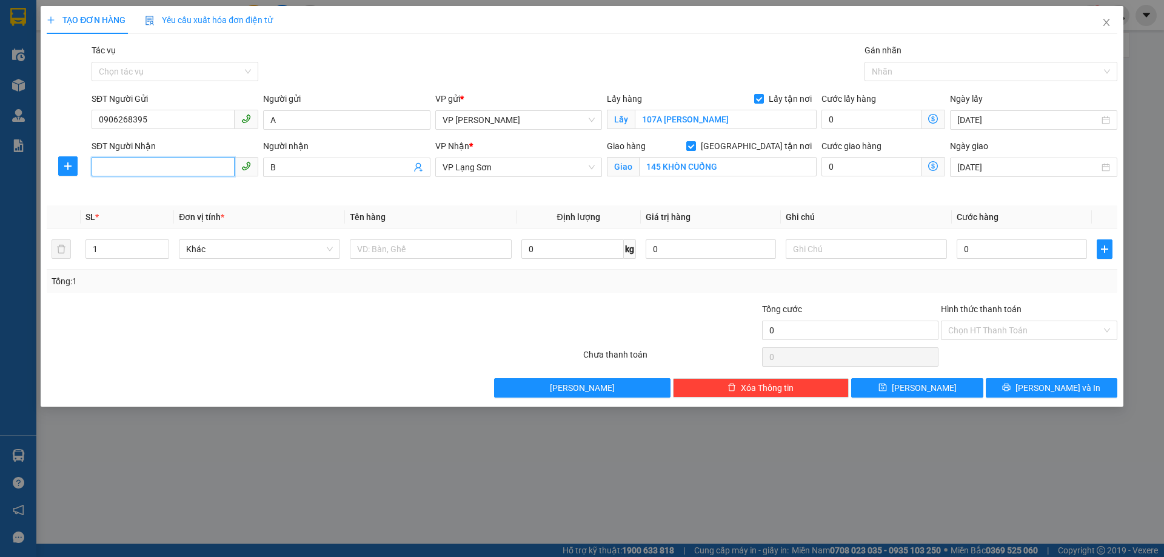
click at [147, 166] on input "SĐT Người Nhận" at bounding box center [163, 166] width 143 height 19
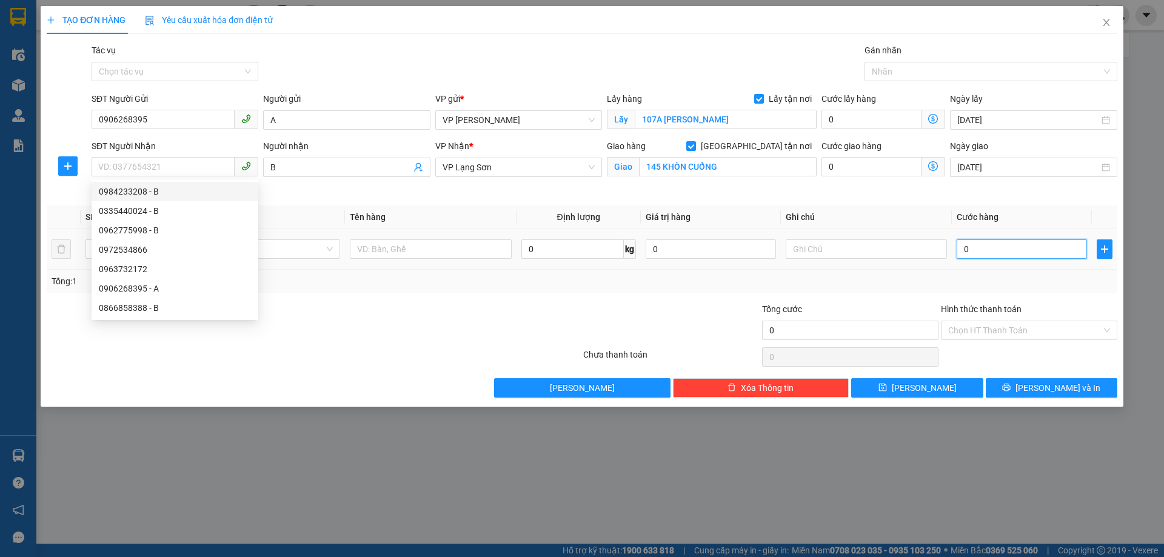
click at [985, 248] on input "0" at bounding box center [1022, 249] width 130 height 19
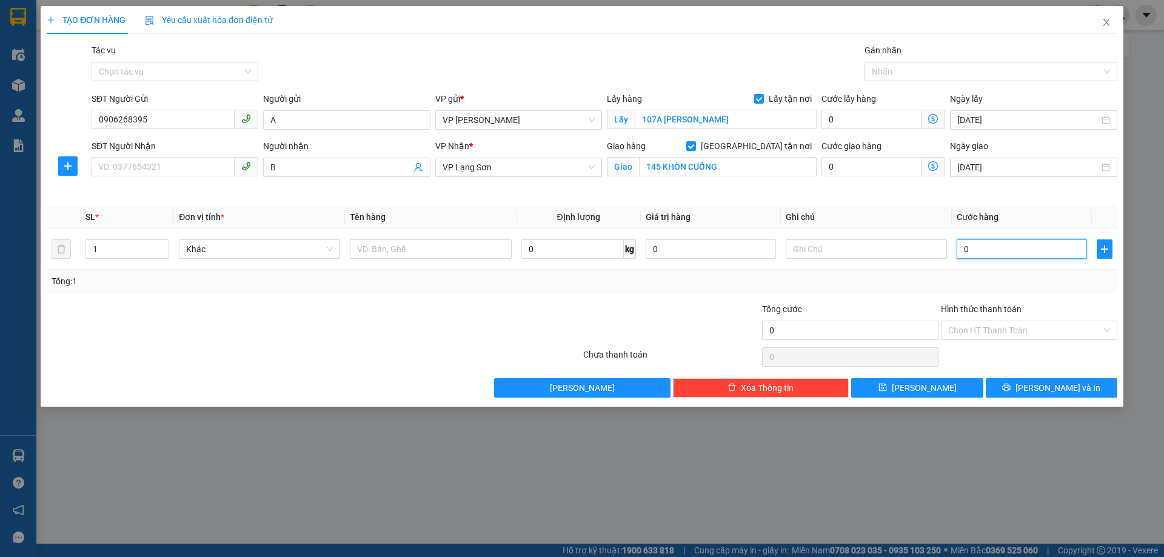
type input "1"
type input "10"
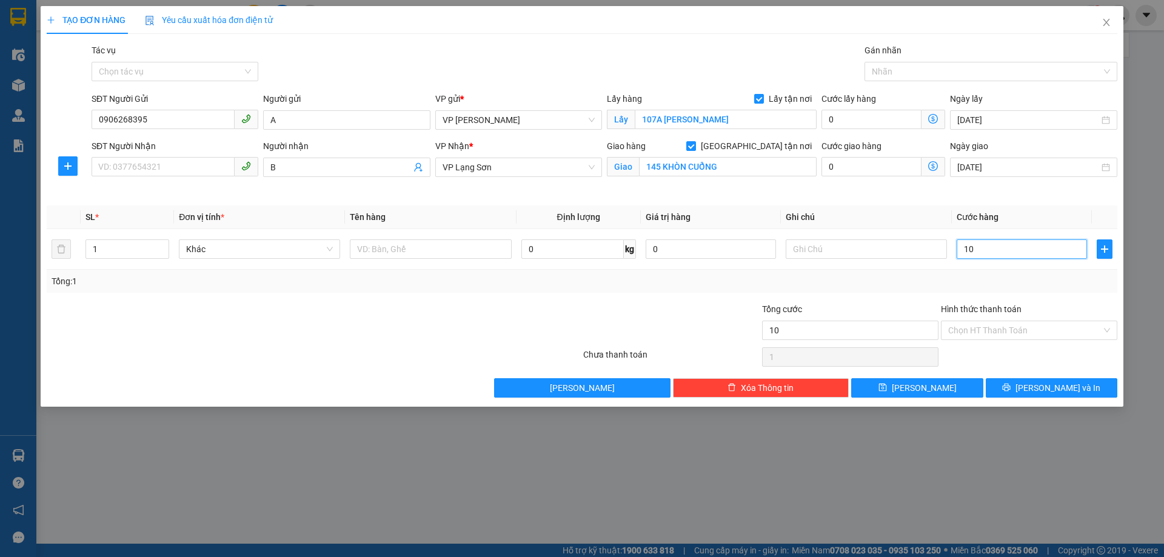
type input "10"
type input "100"
type input "1.000"
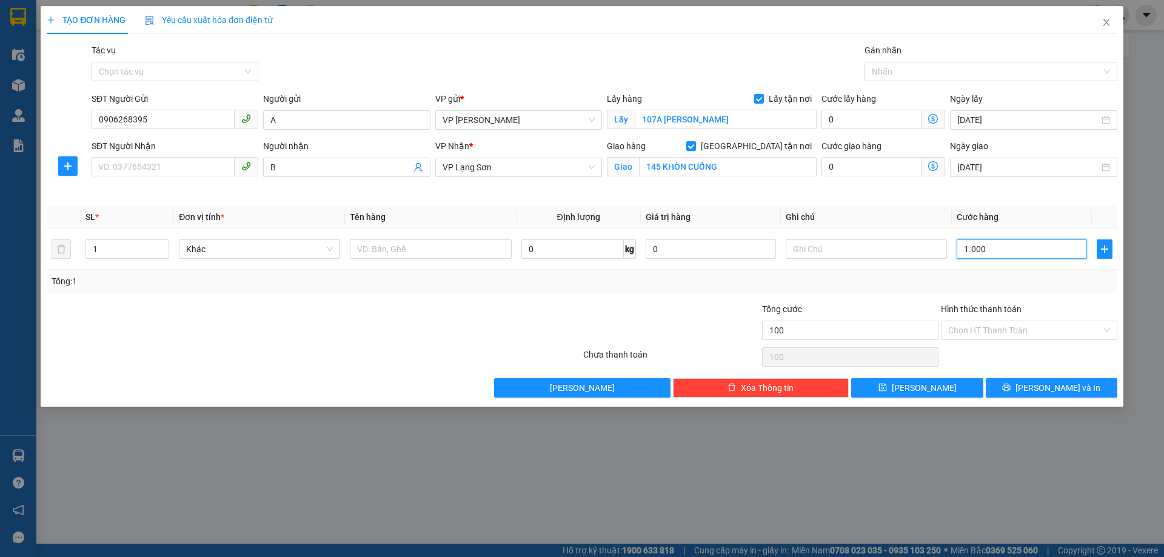
type input "1.000"
type input "10.000"
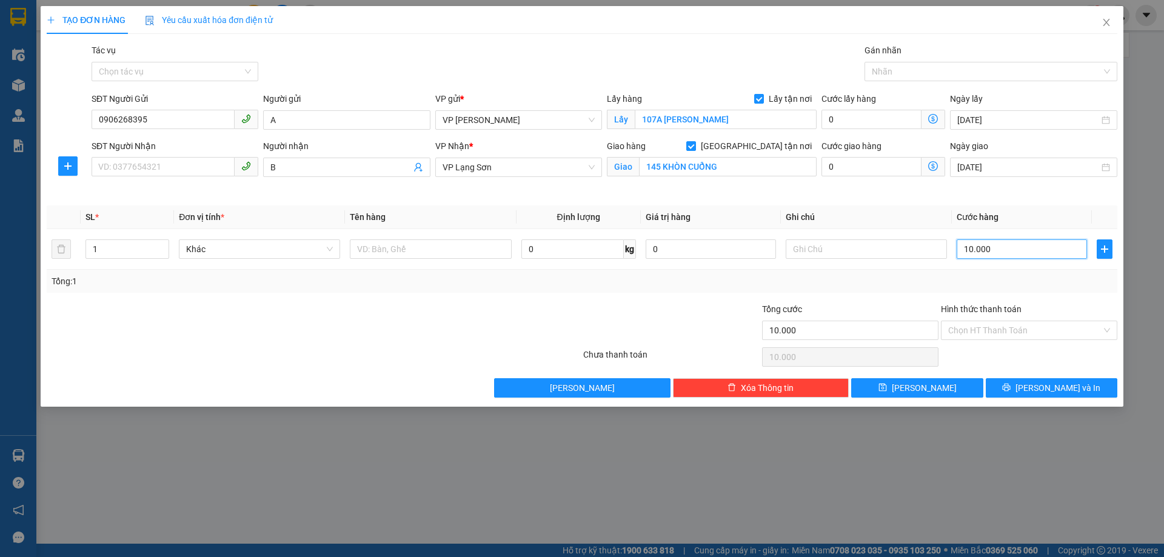
type input "100.000"
drag, startPoint x: 849, startPoint y: 244, endPoint x: 786, endPoint y: 224, distance: 65.4
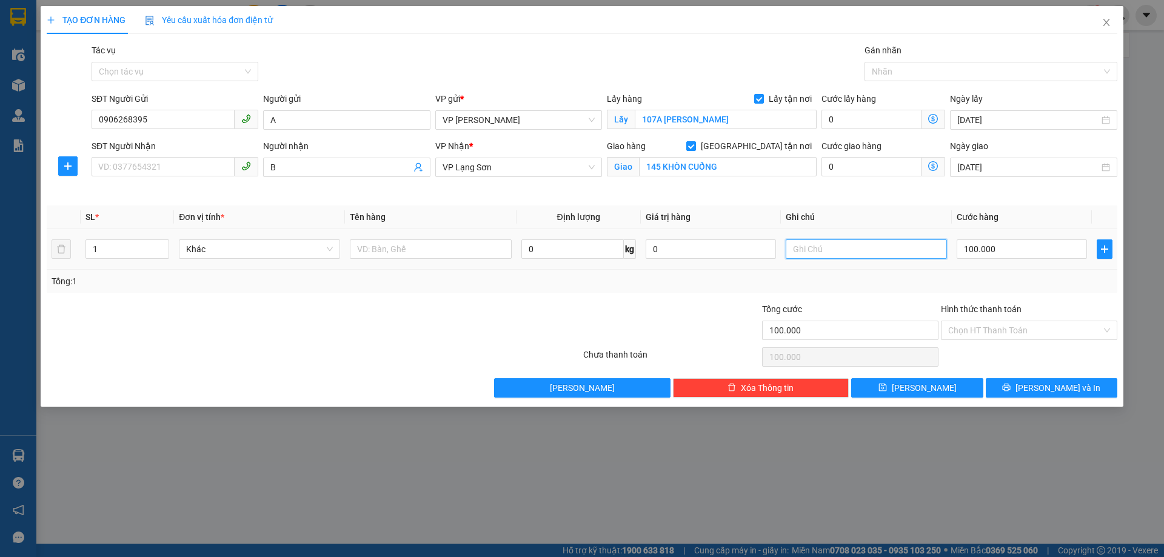
click at [848, 244] on input "text" at bounding box center [866, 249] width 161 height 19
type input "NGƯỜI NHẬN TT"
drag, startPoint x: 464, startPoint y: 255, endPoint x: 478, endPoint y: 254, distance: 13.4
click at [468, 254] on input "text" at bounding box center [430, 249] width 161 height 19
type input "PHONG BÌ"
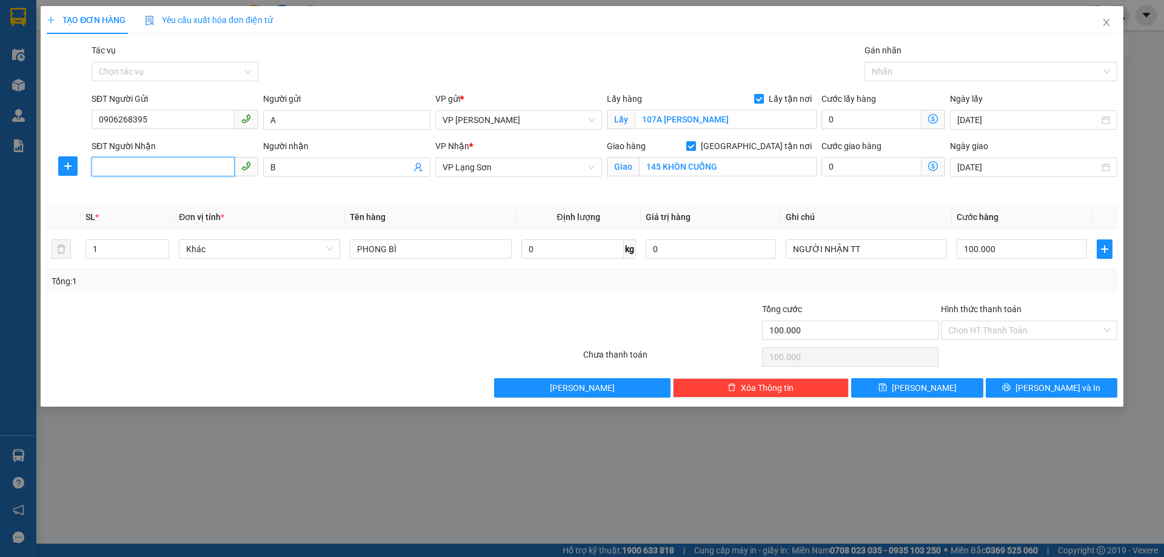
click at [187, 169] on input "SĐT Người Nhận" at bounding box center [163, 166] width 143 height 19
type input "0363092888"
click at [919, 389] on span "[PERSON_NAME]" at bounding box center [924, 387] width 65 height 13
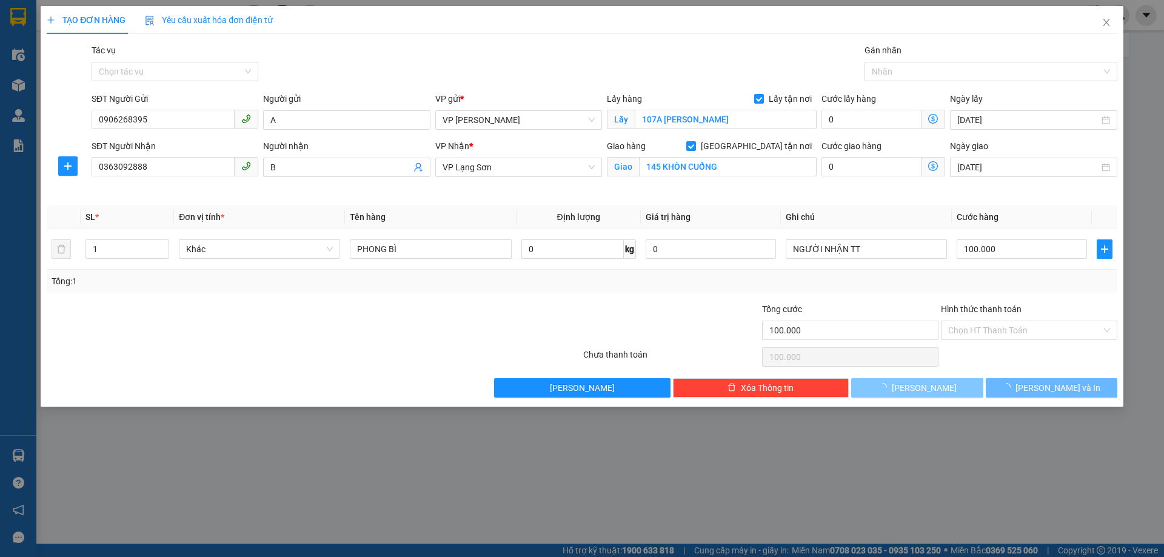
checkbox input "false"
type input "0"
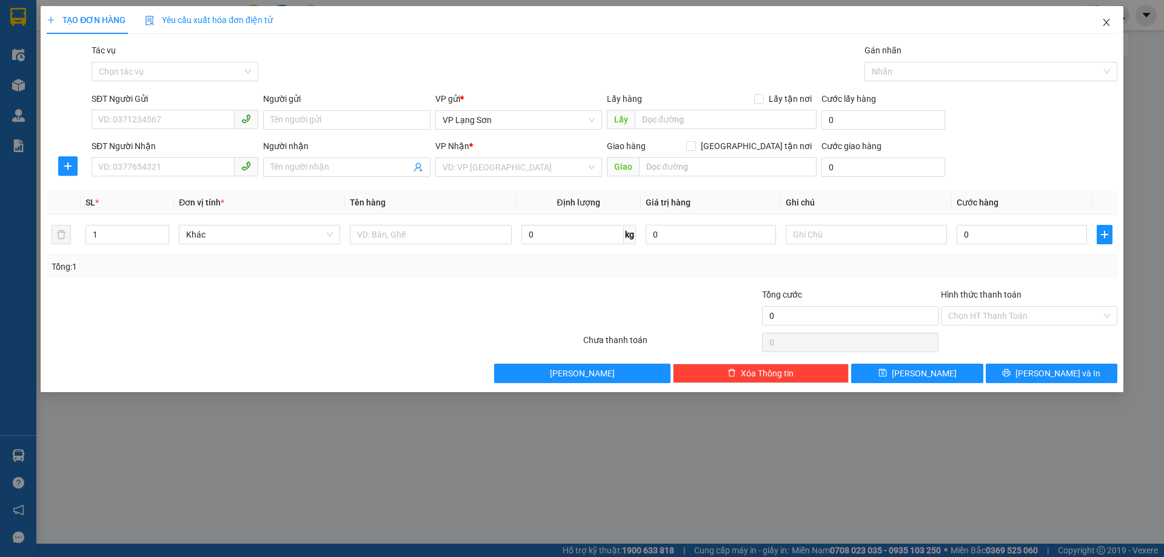
click at [1108, 24] on icon "close" at bounding box center [1107, 23] width 10 height 10
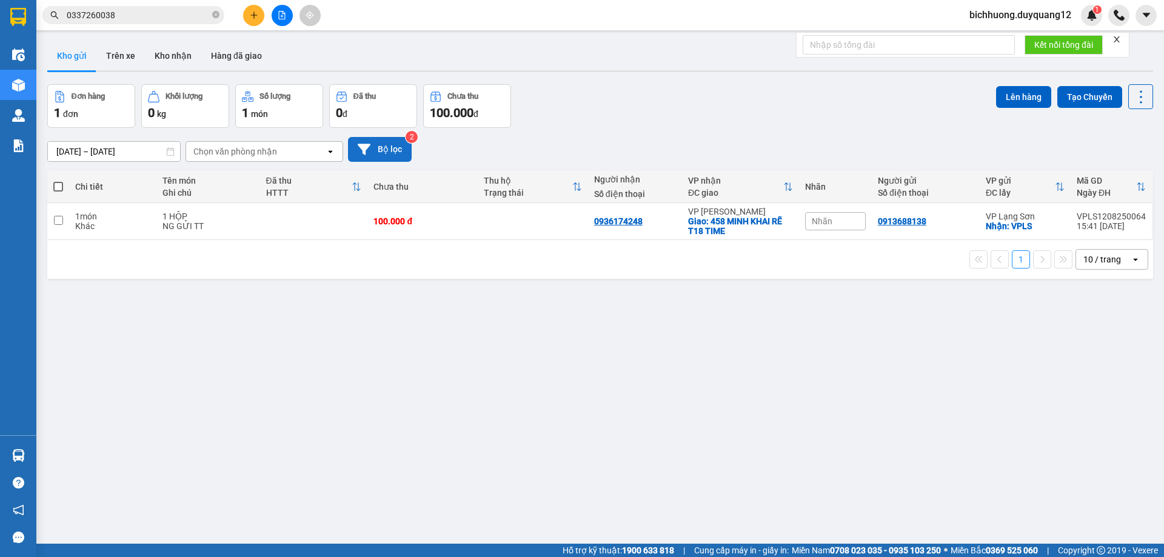
click at [380, 153] on button "Bộ lọc" at bounding box center [380, 149] width 64 height 25
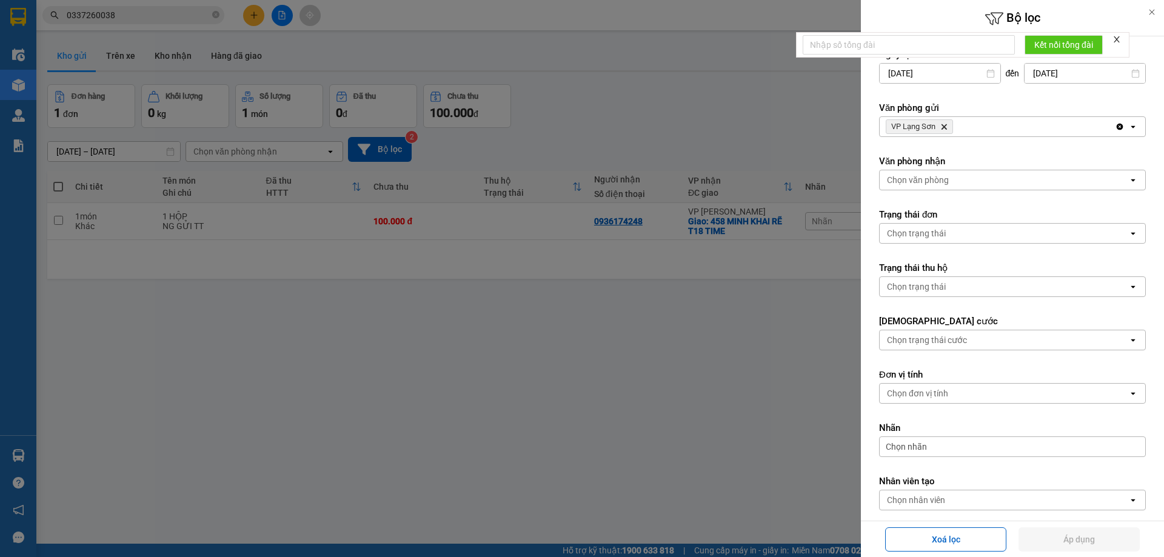
click at [946, 127] on icon "VP Lạng Sơn, close by backspace" at bounding box center [944, 126] width 5 height 5
click at [955, 129] on div "Chọn văn phòng" at bounding box center [1004, 126] width 249 height 19
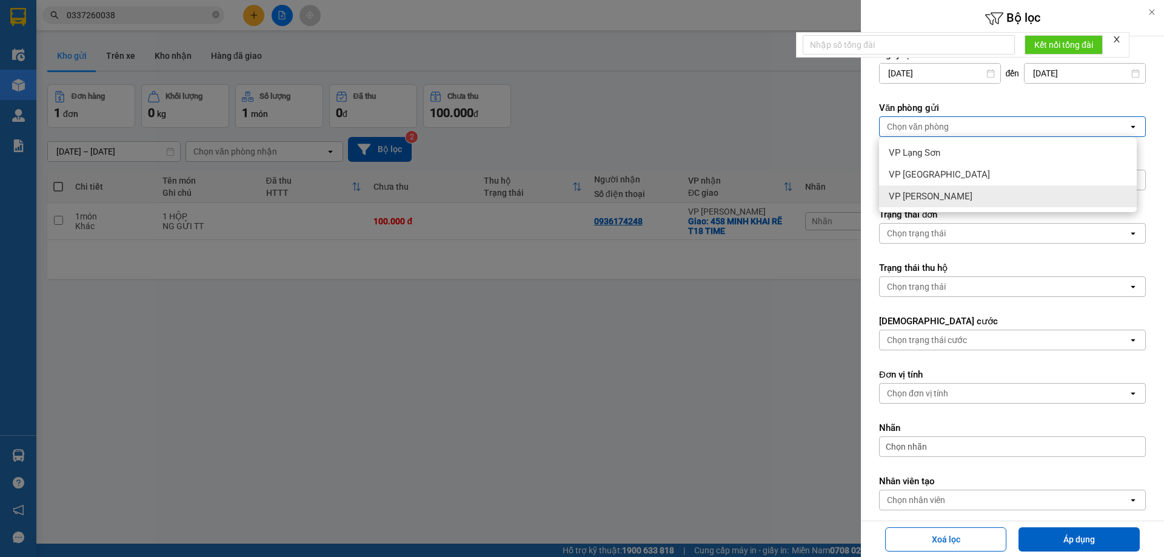
drag, startPoint x: 927, startPoint y: 198, endPoint x: 957, endPoint y: 192, distance: 31.0
click at [931, 198] on span "VP [PERSON_NAME]" at bounding box center [931, 196] width 84 height 12
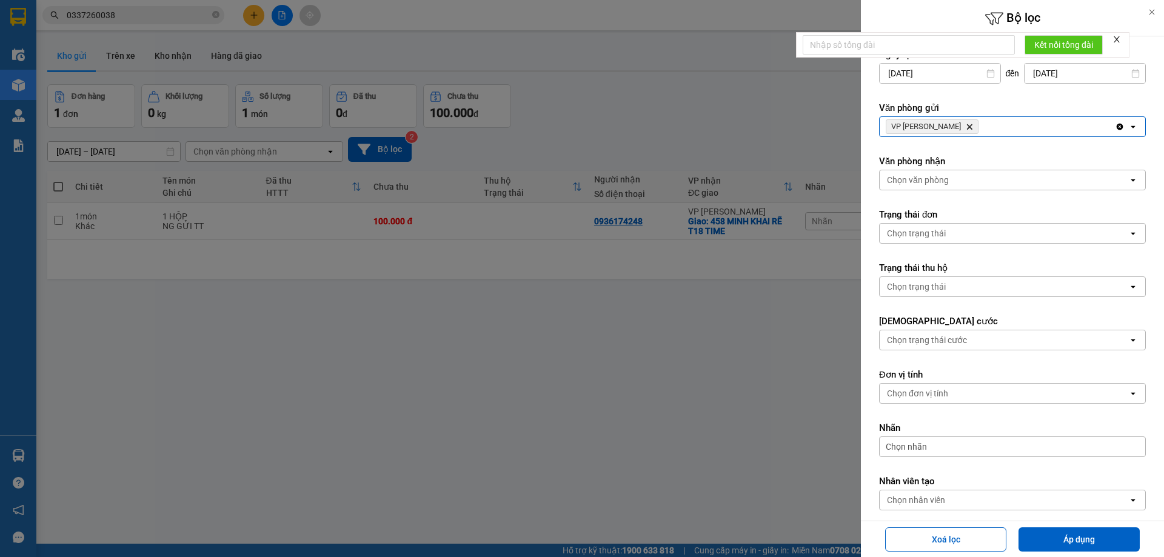
click at [959, 175] on div "Chọn văn phòng" at bounding box center [1004, 179] width 249 height 19
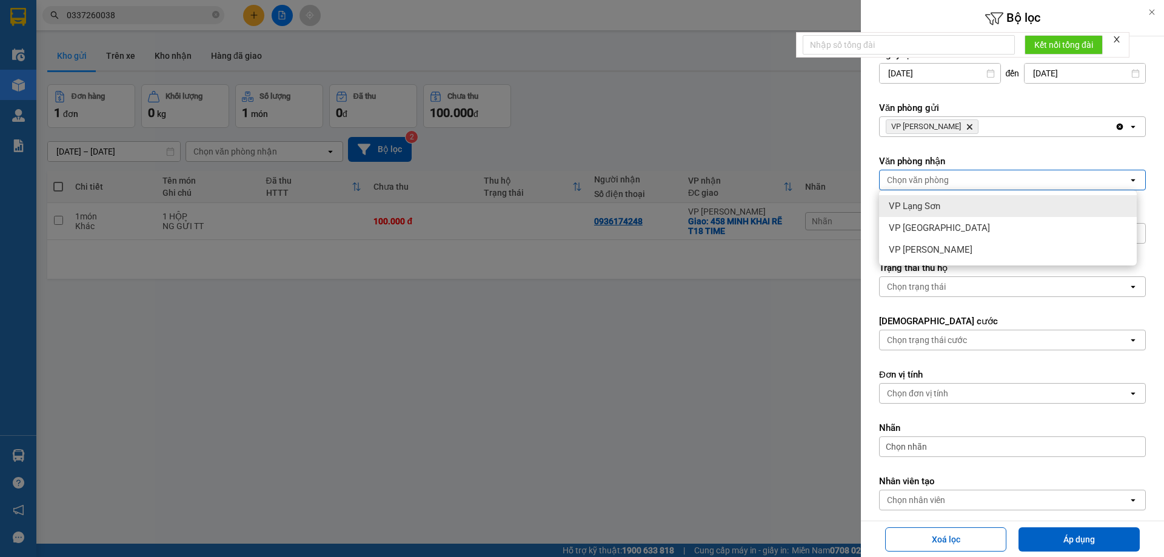
click at [916, 206] on span "VP Lạng Sơn" at bounding box center [915, 206] width 52 height 12
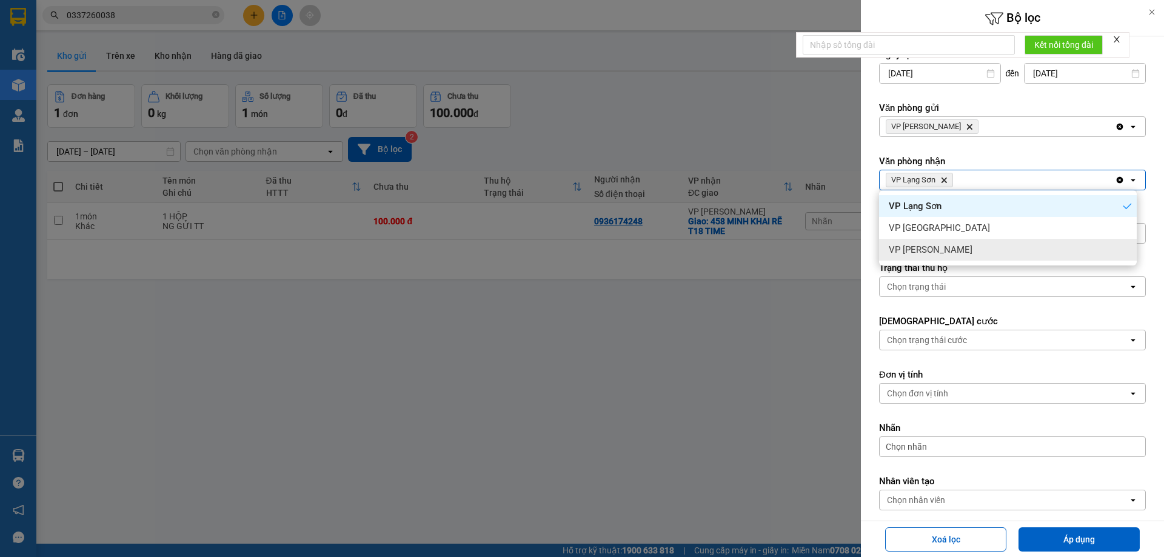
drag, startPoint x: 1073, startPoint y: 536, endPoint x: 839, endPoint y: 444, distance: 252.1
click at [1073, 537] on button "Áp dụng" at bounding box center [1079, 540] width 121 height 24
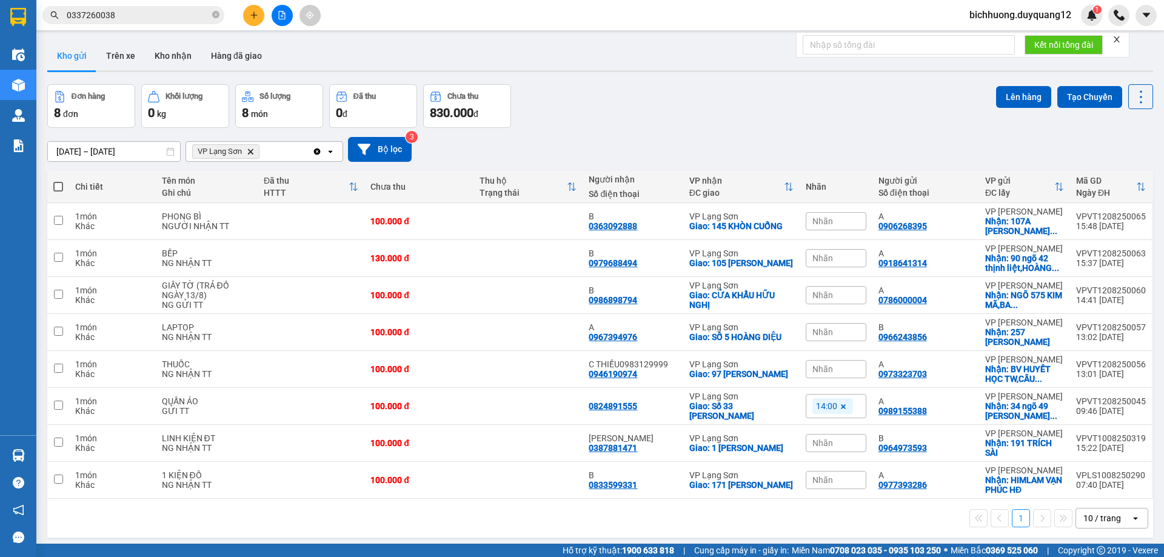
click at [70, 53] on button "Kho gửi" at bounding box center [71, 55] width 49 height 29
click at [250, 16] on icon "plus" at bounding box center [254, 15] width 8 height 8
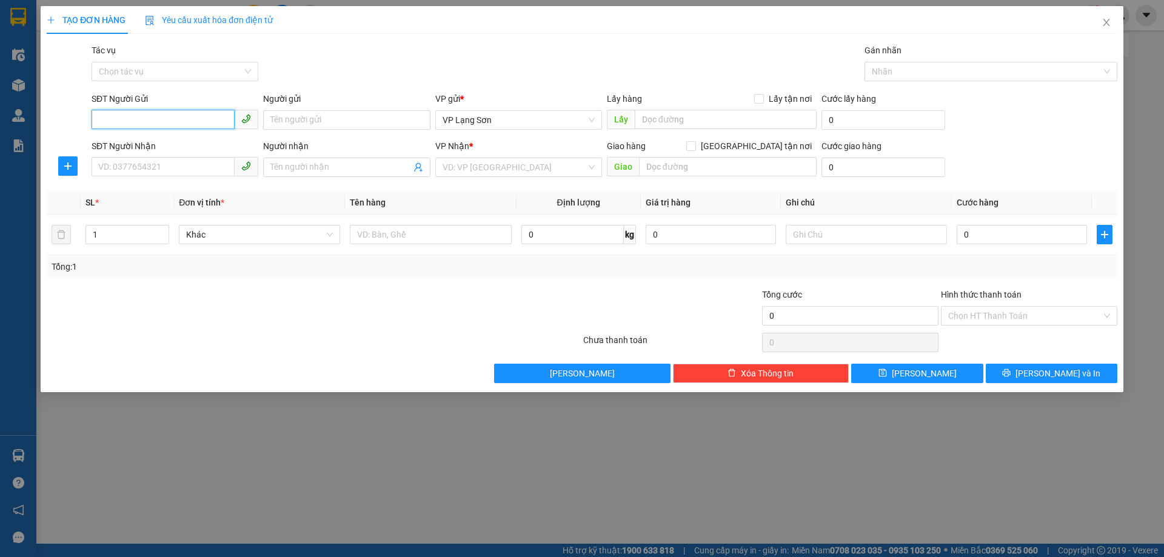
click at [108, 119] on input "SĐT Người Gửi" at bounding box center [163, 119] width 143 height 19
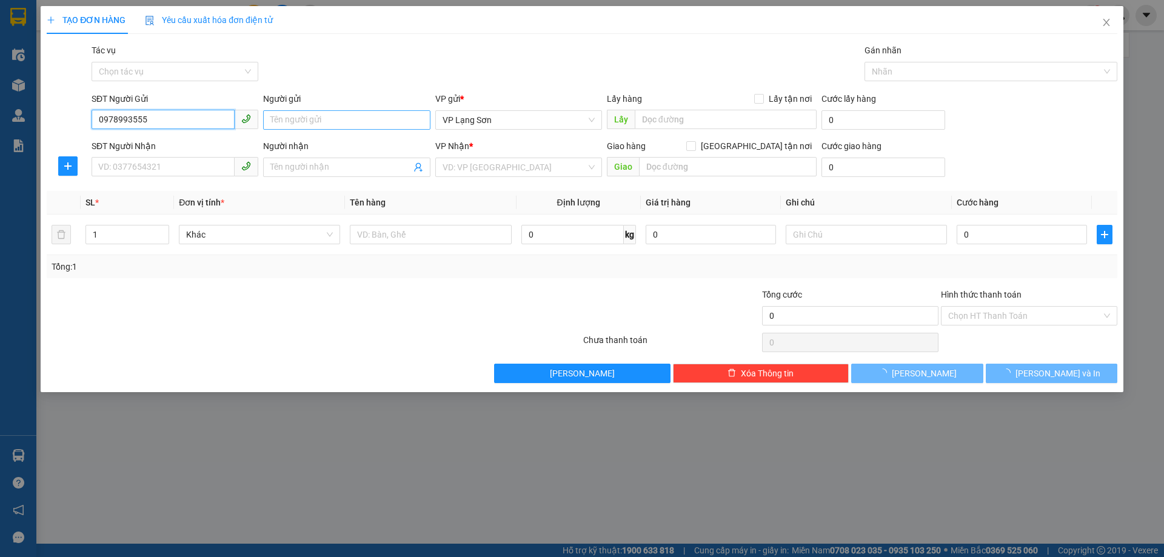
type input "0978993555"
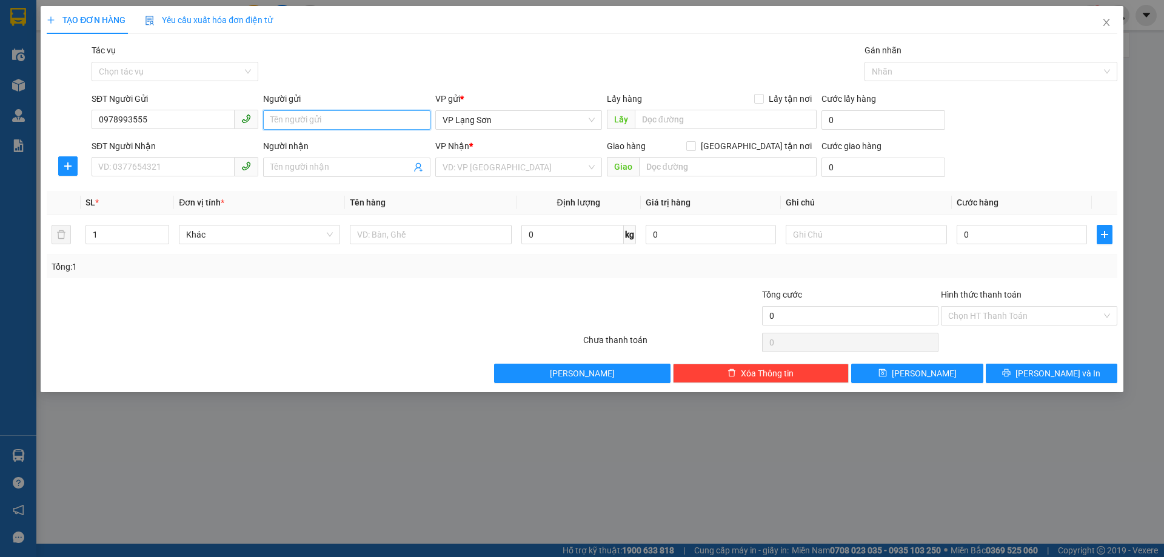
click at [298, 121] on input "Người gửi" at bounding box center [346, 119] width 167 height 19
type input "A"
click at [698, 115] on input "text" at bounding box center [726, 119] width 182 height 19
type input "13 [PERSON_NAME]"
click at [758, 100] on input "Lấy tận nơi" at bounding box center [758, 98] width 8 height 8
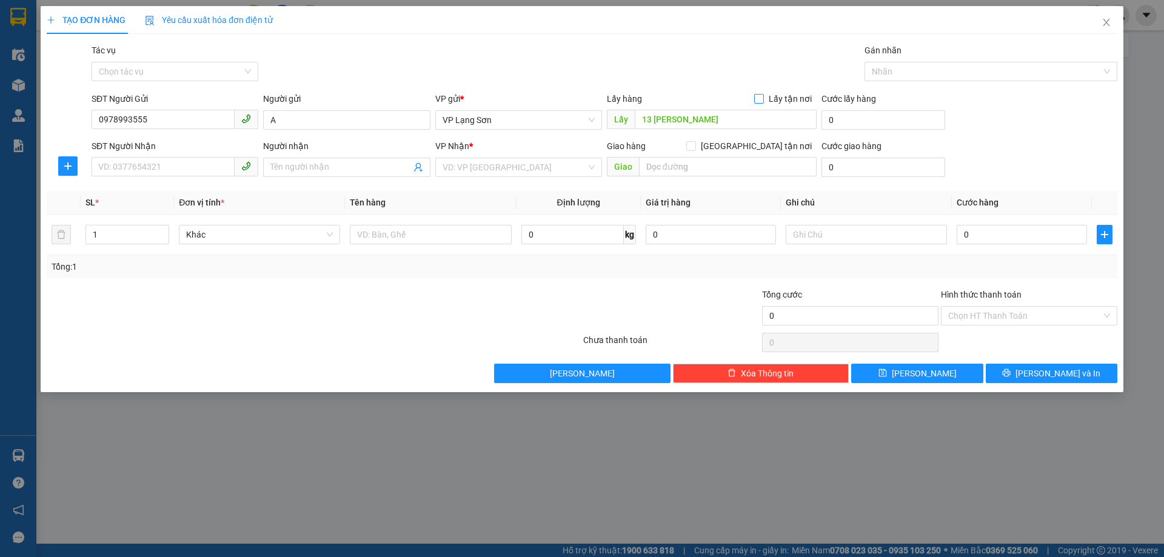
checkbox input "true"
click at [163, 167] on input "SĐT Người Nhận" at bounding box center [163, 166] width 143 height 19
type input "0988456678"
click at [304, 168] on input "Người nhận" at bounding box center [340, 167] width 140 height 13
type input "B"
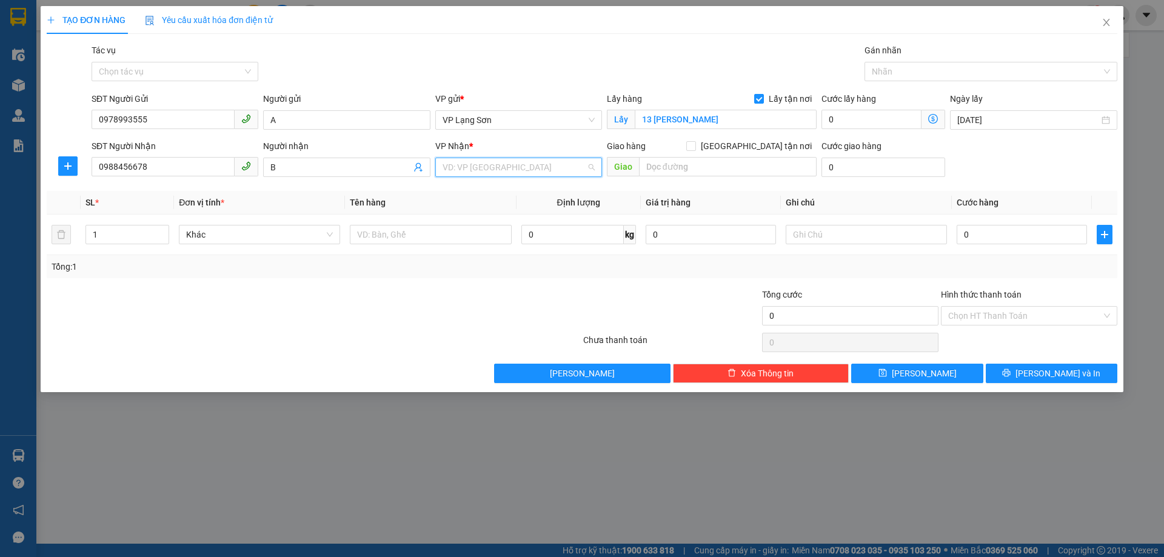
drag, startPoint x: 455, startPoint y: 163, endPoint x: 469, endPoint y: 178, distance: 20.6
click at [455, 163] on input "search" at bounding box center [515, 167] width 144 height 18
drag, startPoint x: 469, startPoint y: 190, endPoint x: 620, endPoint y: 195, distance: 151.1
click at [498, 192] on div "VP [PERSON_NAME]" at bounding box center [519, 191] width 152 height 13
click at [666, 171] on input "text" at bounding box center [728, 166] width 178 height 19
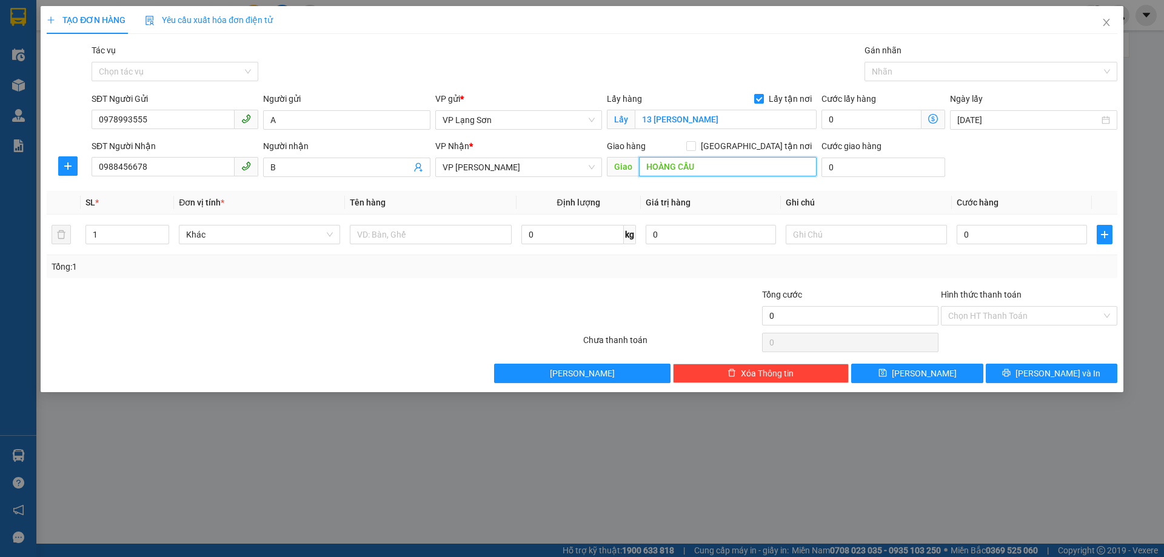
type input "HOÀNG CẦU"
drag, startPoint x: 751, startPoint y: 144, endPoint x: 894, endPoint y: 184, distance: 148.6
click at [753, 144] on div "Giao hàng [GEOGRAPHIC_DATA] tận nơi" at bounding box center [712, 145] width 210 height 13
drag, startPoint x: 758, startPoint y: 145, endPoint x: 955, endPoint y: 179, distance: 200.1
click at [768, 145] on label "[GEOGRAPHIC_DATA] tận nơi" at bounding box center [751, 145] width 130 height 13
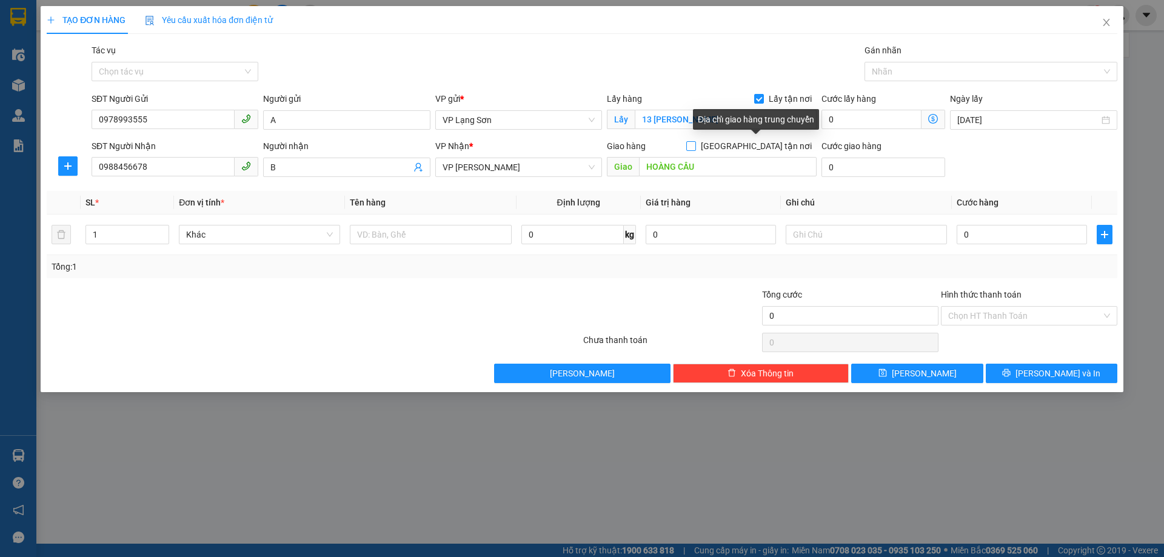
drag, startPoint x: 755, startPoint y: 146, endPoint x: 962, endPoint y: 196, distance: 212.8
click at [695, 146] on input "[GEOGRAPHIC_DATA] tận nơi" at bounding box center [690, 145] width 8 height 8
checkbox input "true"
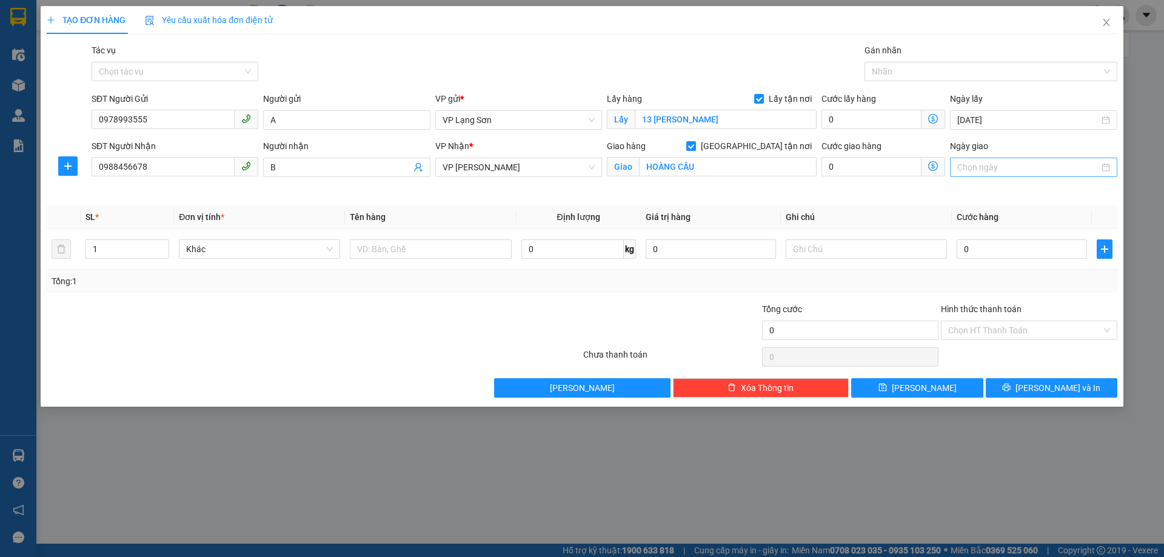
click at [985, 169] on input "Ngày giao" at bounding box center [1027, 167] width 141 height 13
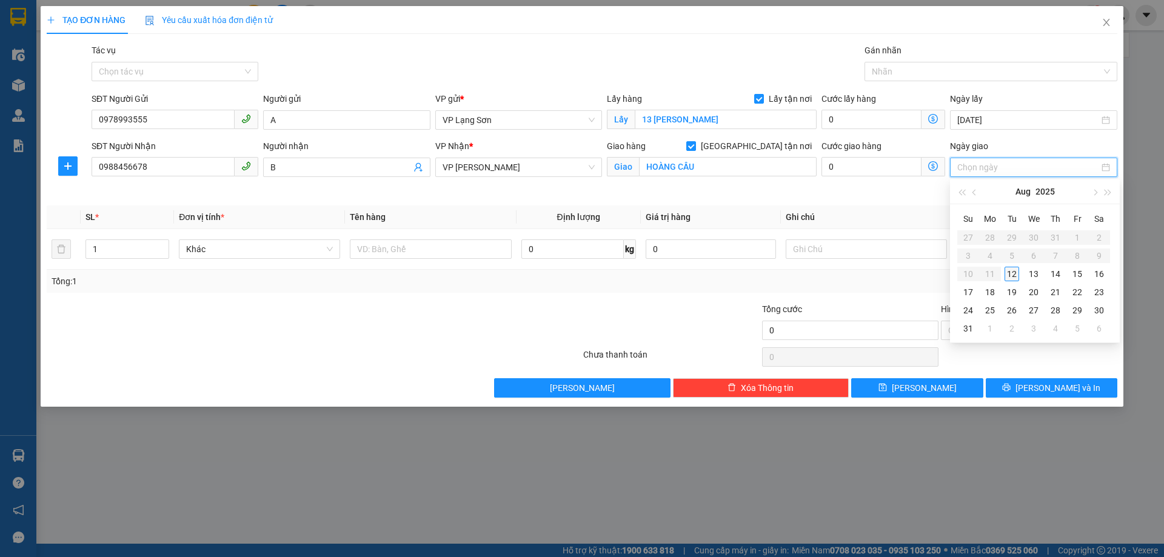
type input "[DATE]"
click at [1015, 274] on div "12" at bounding box center [1012, 274] width 15 height 15
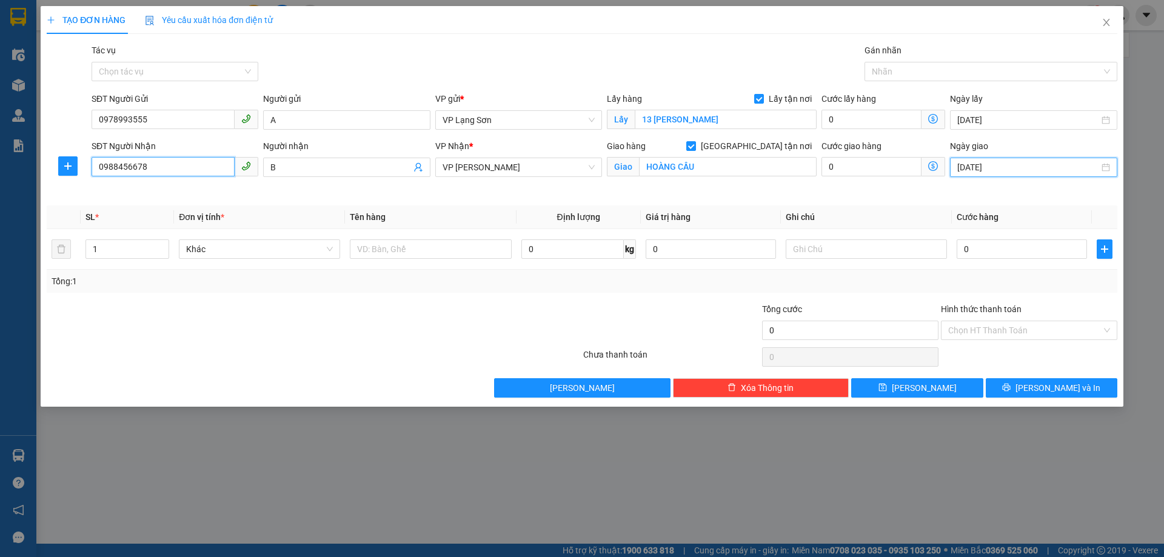
click at [155, 173] on input "0988456678" at bounding box center [163, 166] width 143 height 19
type input "0988456687"
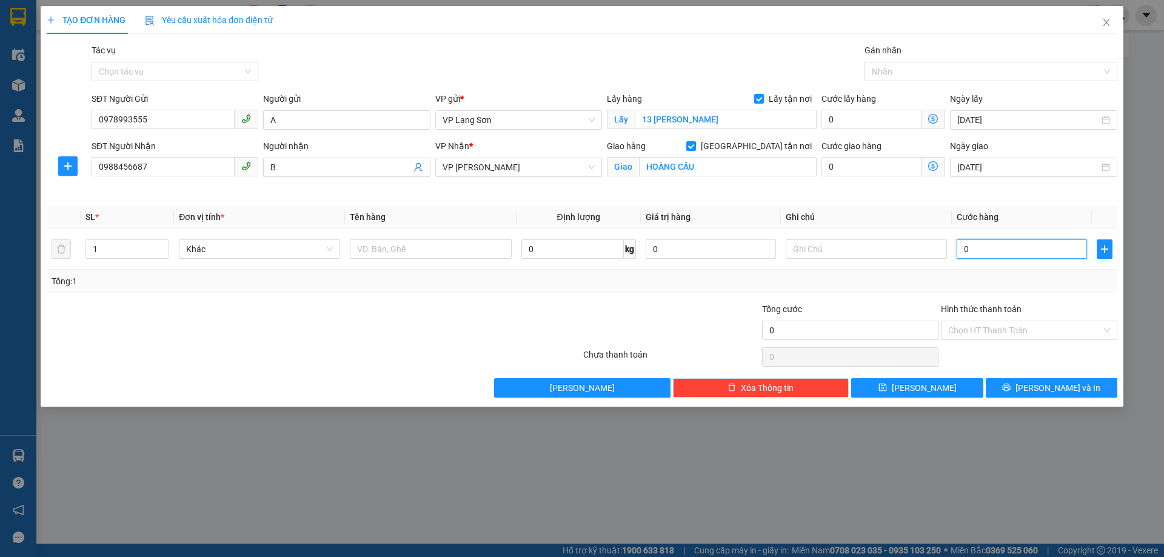
type input "1"
type input "10"
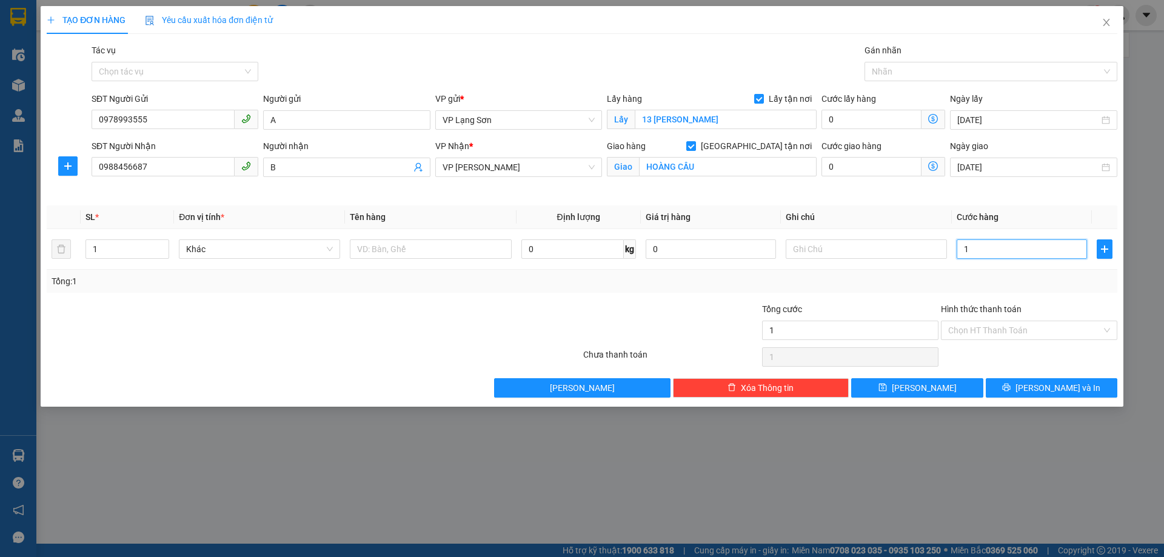
type input "10"
type input "100"
type input "1.000"
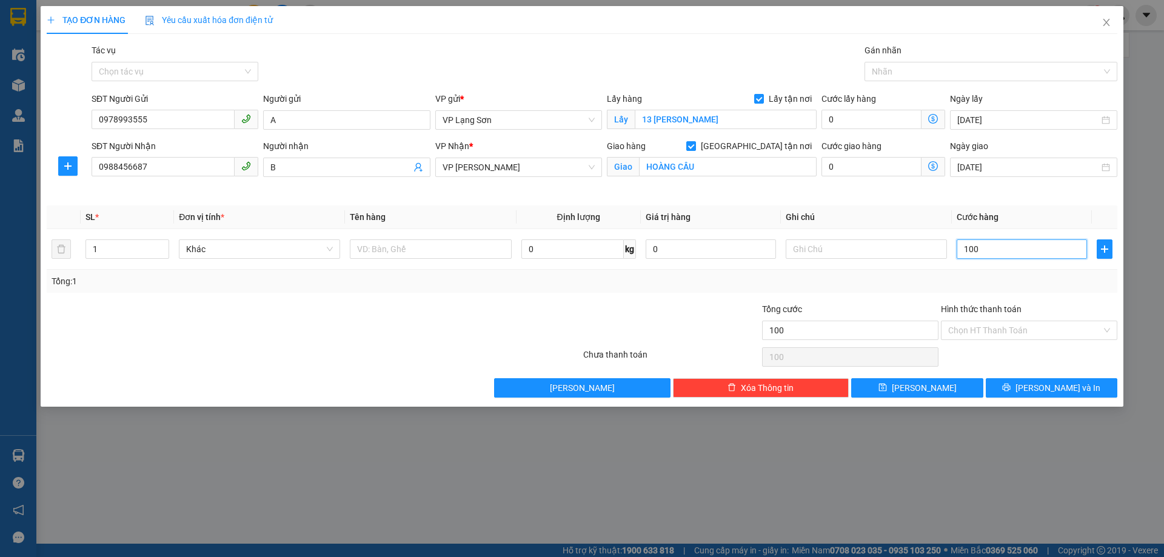
type input "1.000"
type input "10.000"
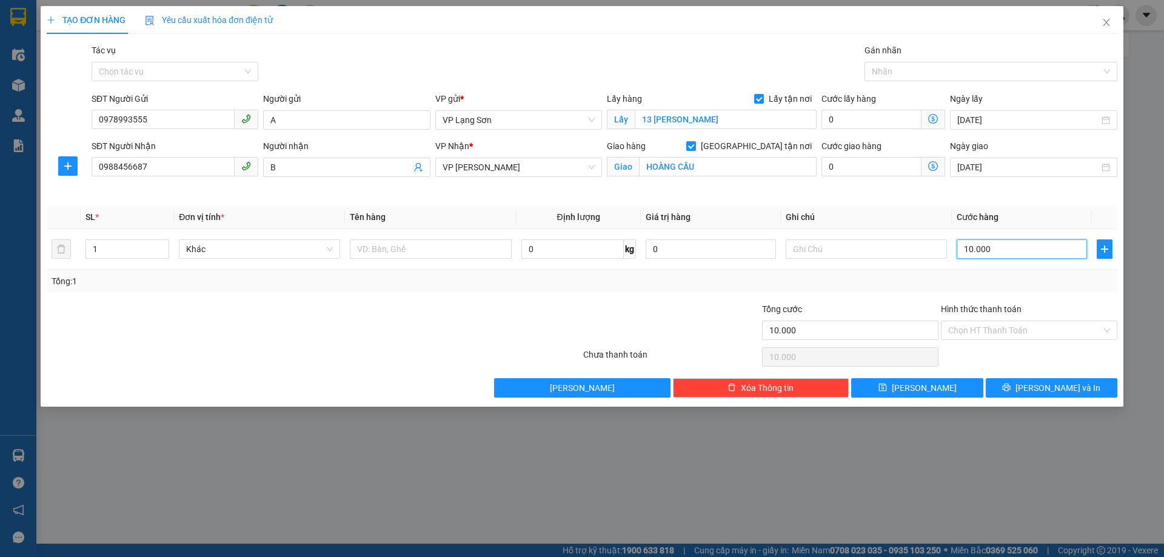
type input "100.000"
click at [834, 253] on input "text" at bounding box center [866, 249] width 161 height 19
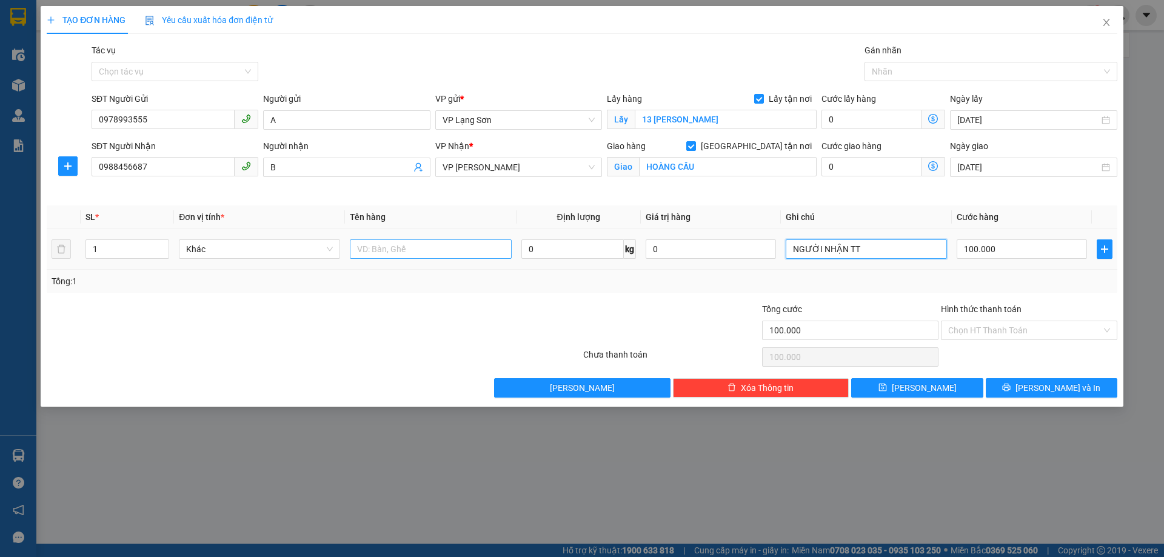
type input "NGƯỜI NHẬN TT"
click at [430, 247] on input "text" at bounding box center [430, 249] width 161 height 19
type input "TÚI ĐỎ"
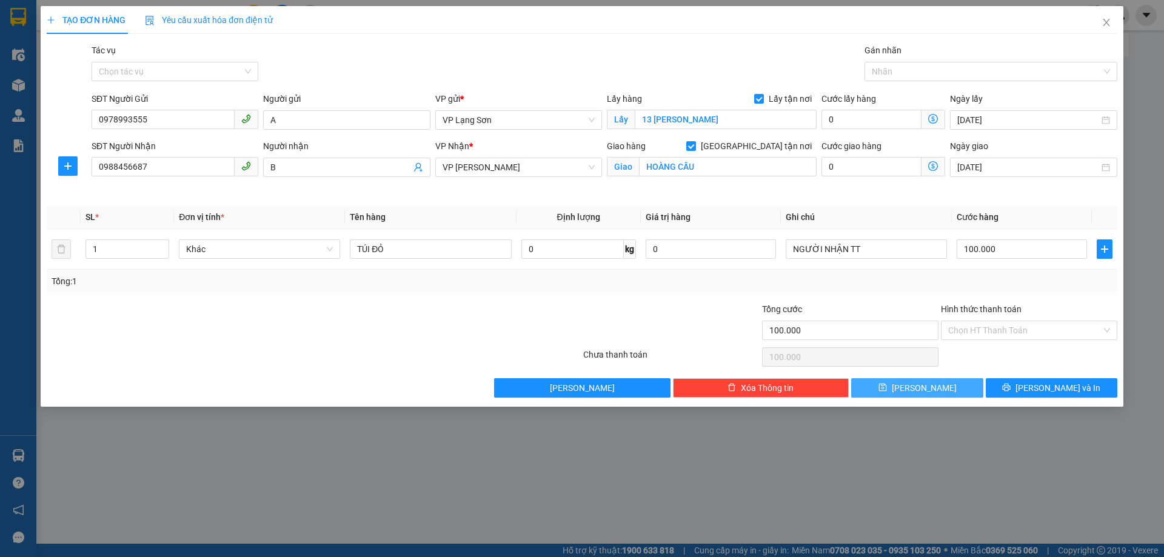
click at [931, 385] on button "[PERSON_NAME]" at bounding box center [917, 387] width 132 height 19
checkbox input "false"
type input "0"
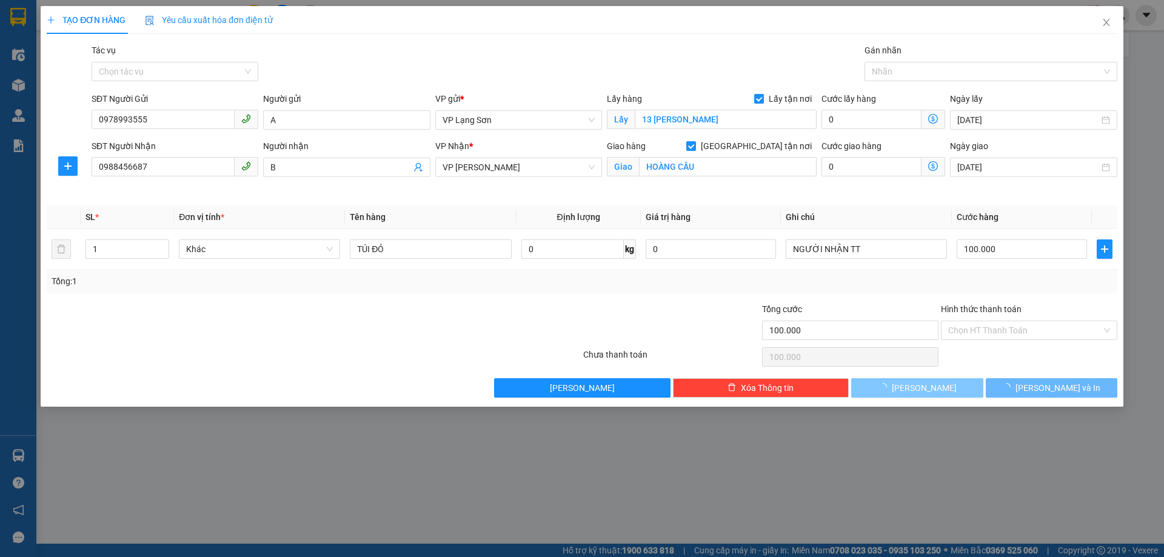
type input "0"
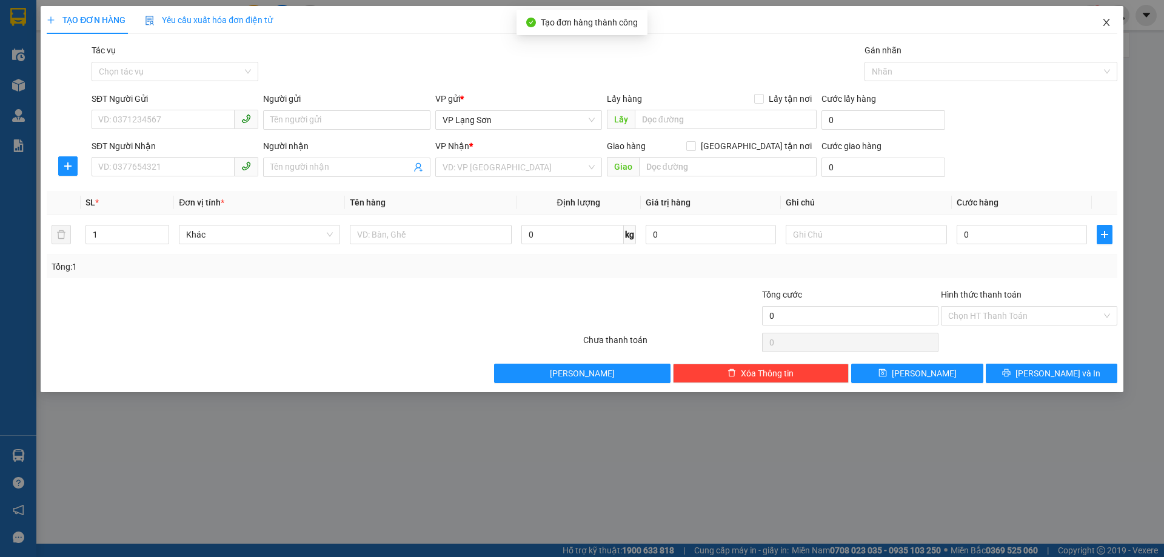
click at [1107, 21] on icon "close" at bounding box center [1107, 23] width 10 height 10
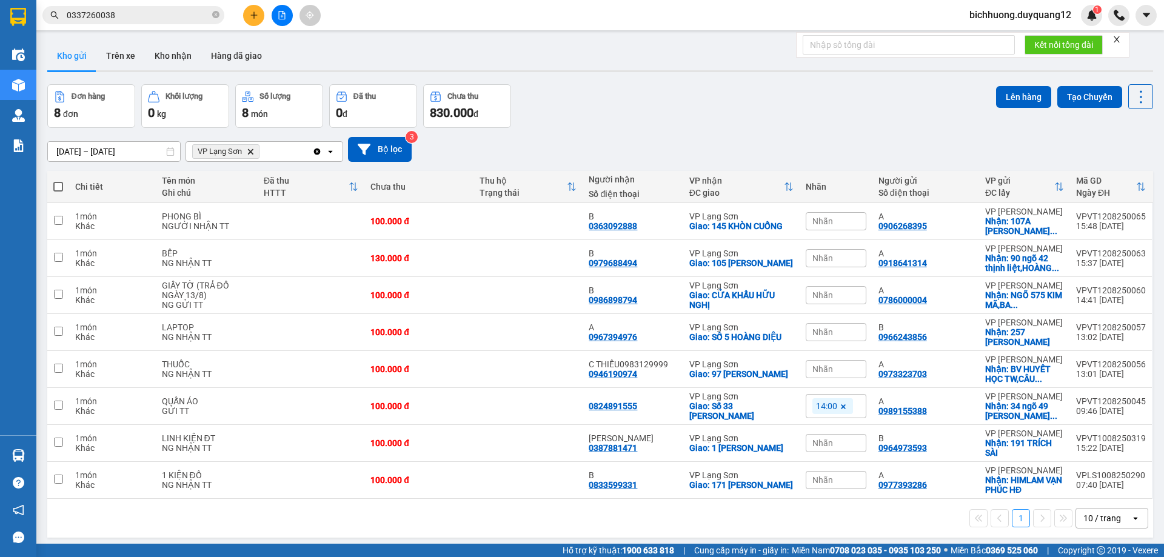
click at [113, 13] on input "0337260038" at bounding box center [138, 14] width 143 height 13
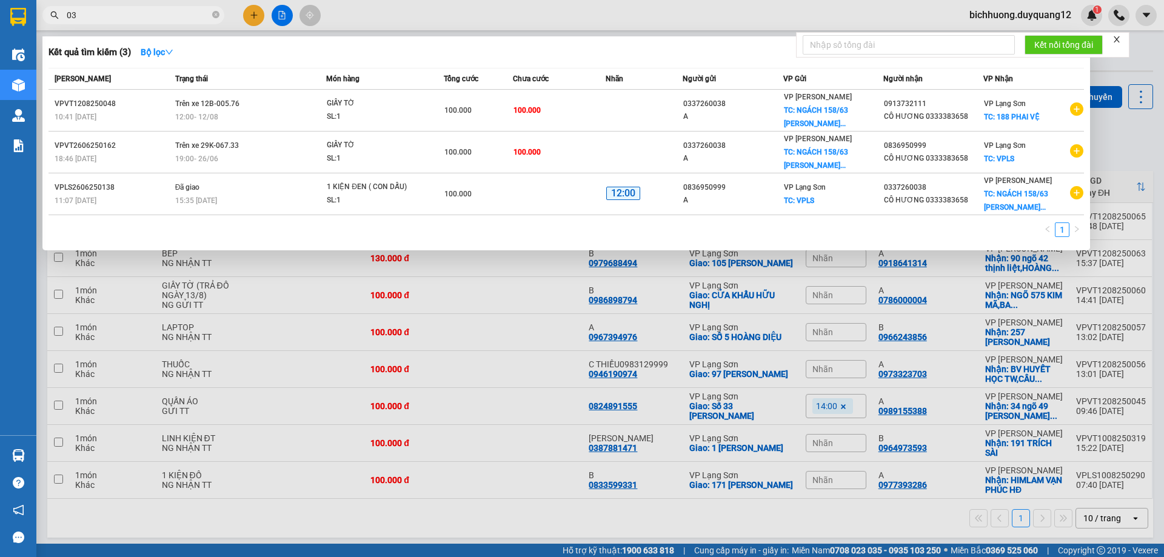
type input "0"
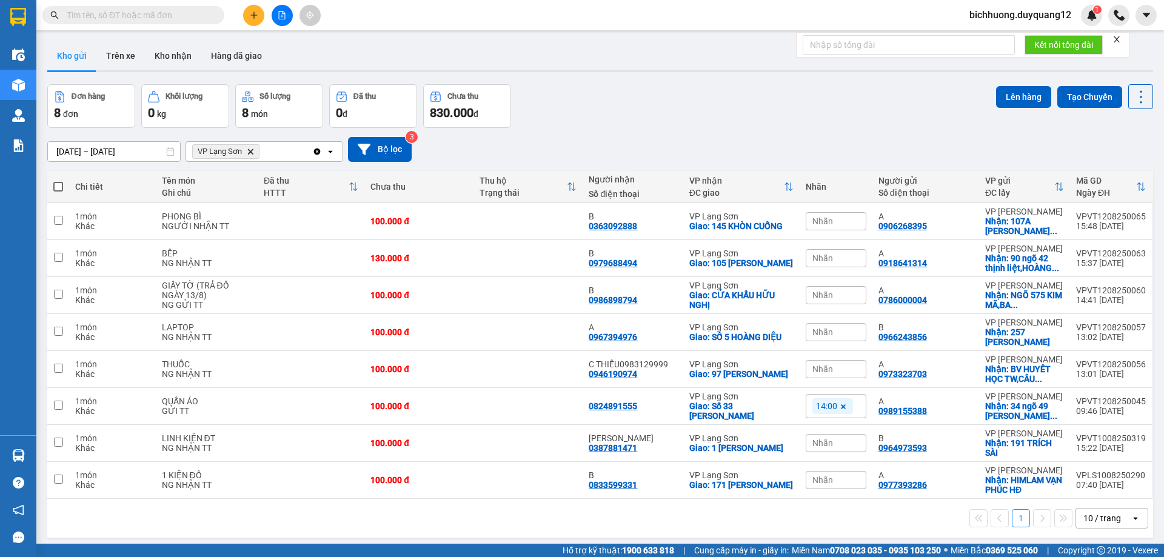
paste input "0387097818"
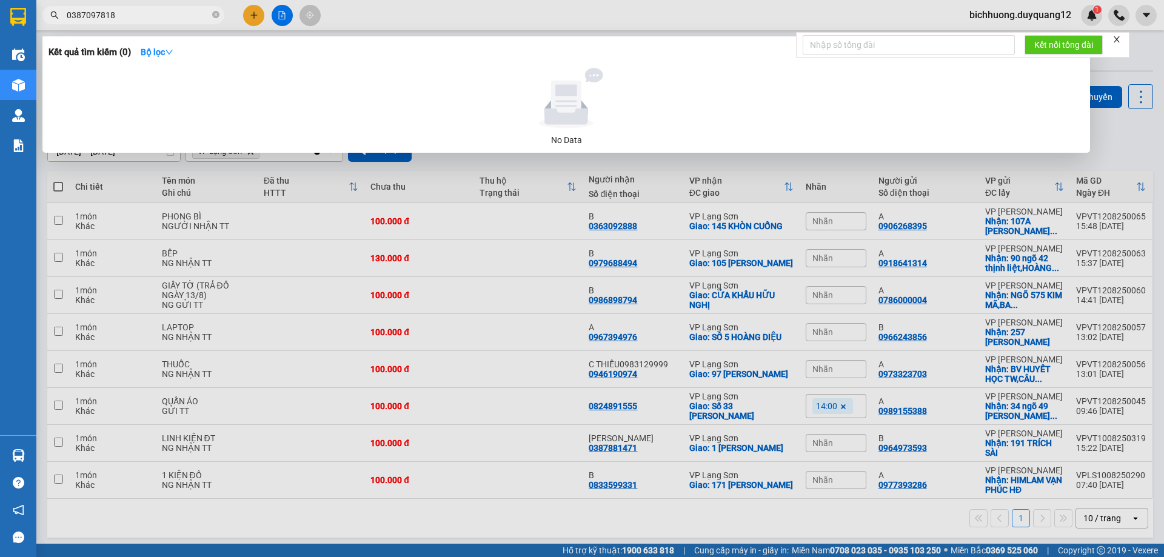
type input "0387097818"
click at [1046, 163] on div at bounding box center [582, 278] width 1164 height 557
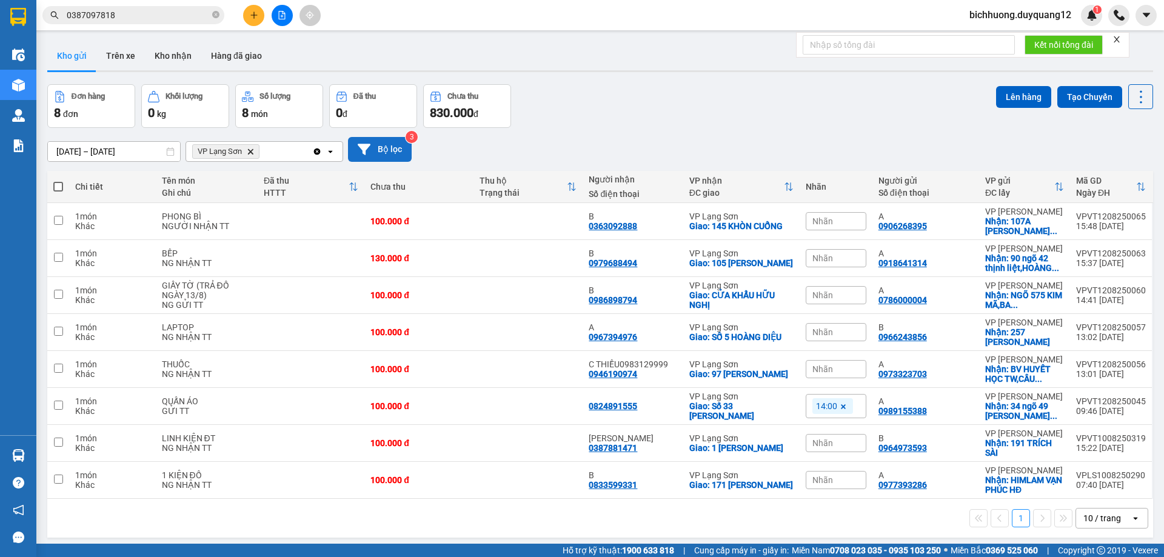
click at [388, 152] on button "Bộ lọc" at bounding box center [380, 149] width 64 height 25
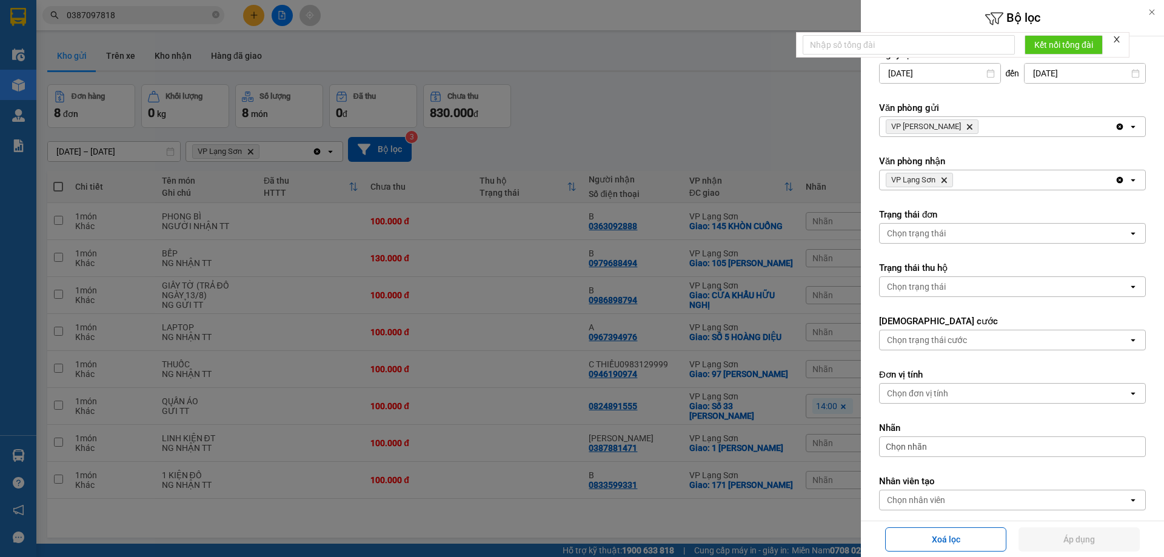
click at [966, 127] on icon "Delete" at bounding box center [969, 126] width 7 height 7
click at [949, 127] on div "Chọn văn phòng" at bounding box center [1004, 126] width 249 height 19
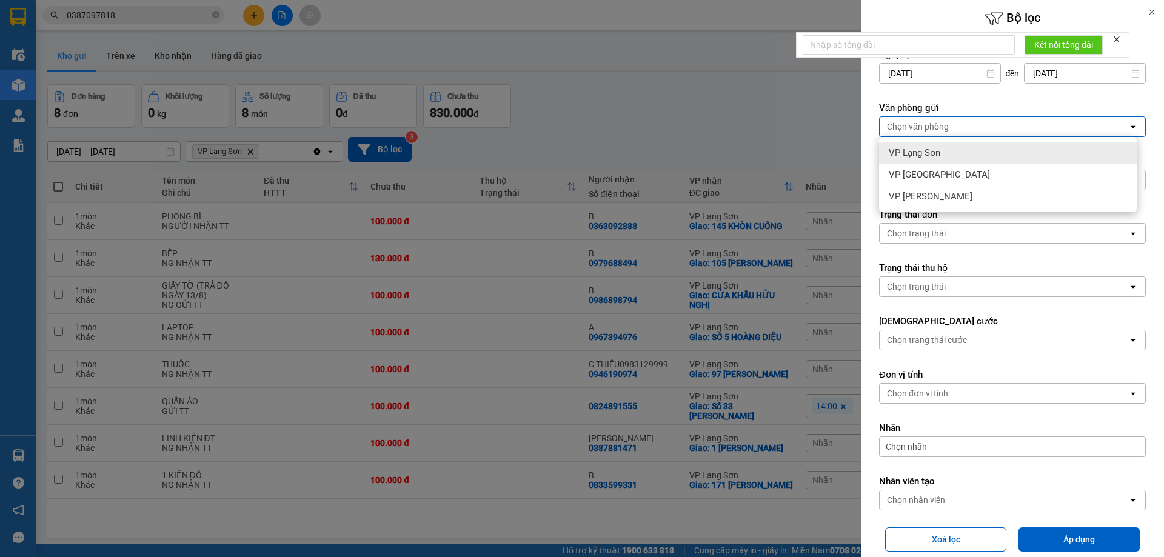
drag, startPoint x: 931, startPoint y: 155, endPoint x: 959, endPoint y: 166, distance: 30.5
click at [931, 155] on span "VP Lạng Sơn" at bounding box center [915, 153] width 52 height 12
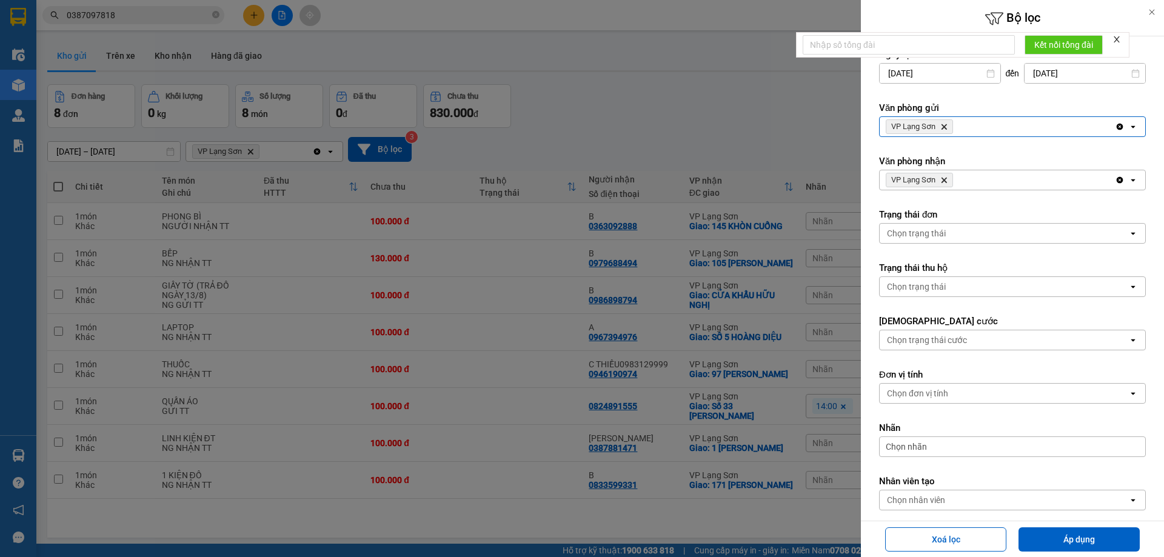
click at [946, 184] on span "VP Lạng Sơn Delete" at bounding box center [919, 180] width 67 height 15
click at [943, 181] on icon "Delete" at bounding box center [943, 179] width 7 height 7
click at [947, 181] on div "Chọn văn phòng" at bounding box center [918, 180] width 62 height 12
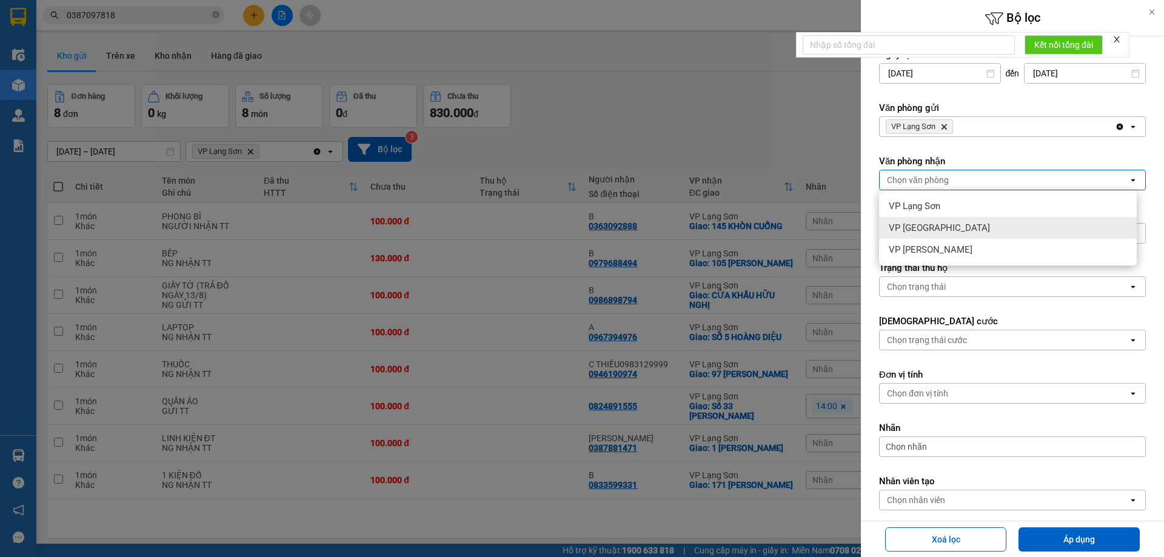
drag, startPoint x: 921, startPoint y: 230, endPoint x: 1039, endPoint y: 330, distance: 154.5
click at [922, 230] on span "VP [GEOGRAPHIC_DATA]" at bounding box center [939, 228] width 101 height 12
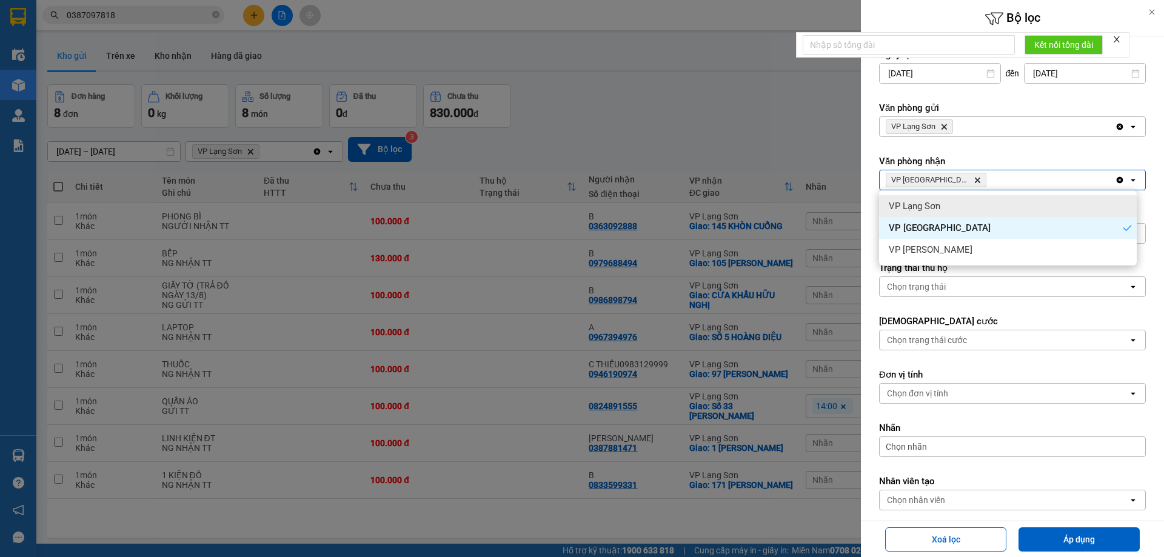
click at [975, 178] on icon "VP Hà Nội, close by backspace" at bounding box center [977, 180] width 5 height 5
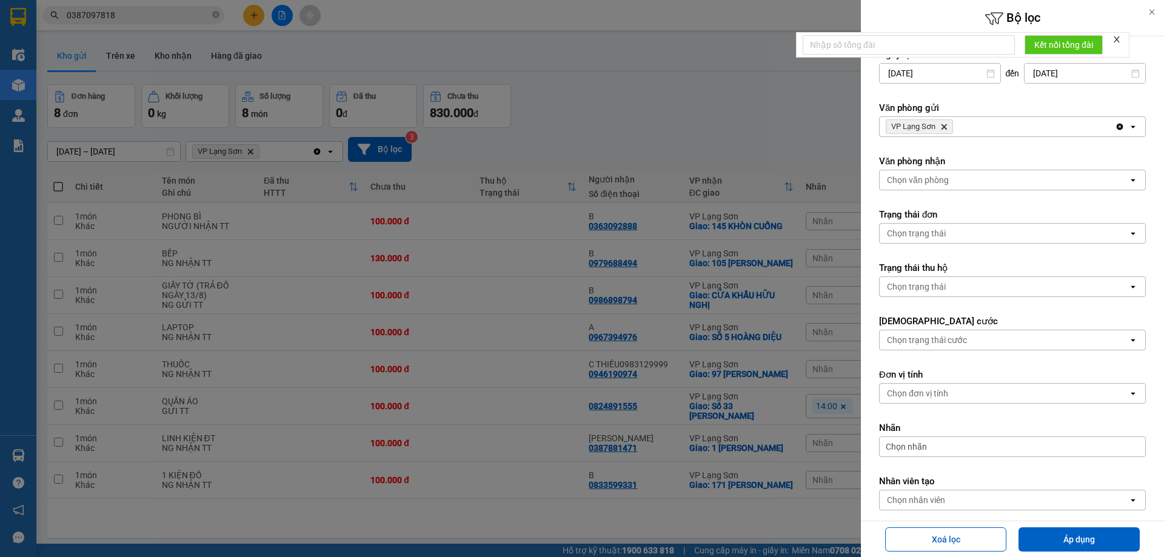
click at [937, 179] on div "Chọn văn phòng" at bounding box center [918, 180] width 62 height 12
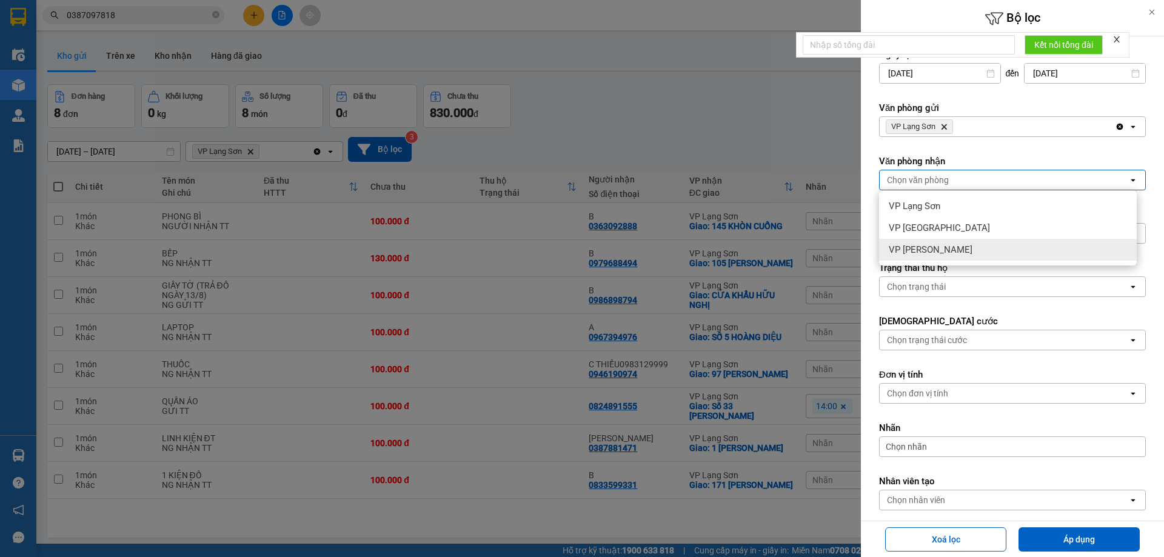
click at [941, 249] on span "VP [PERSON_NAME]" at bounding box center [931, 250] width 84 height 12
drag, startPoint x: 1059, startPoint y: 537, endPoint x: 999, endPoint y: 377, distance: 170.2
click at [1058, 535] on button "Áp dụng" at bounding box center [1079, 540] width 121 height 24
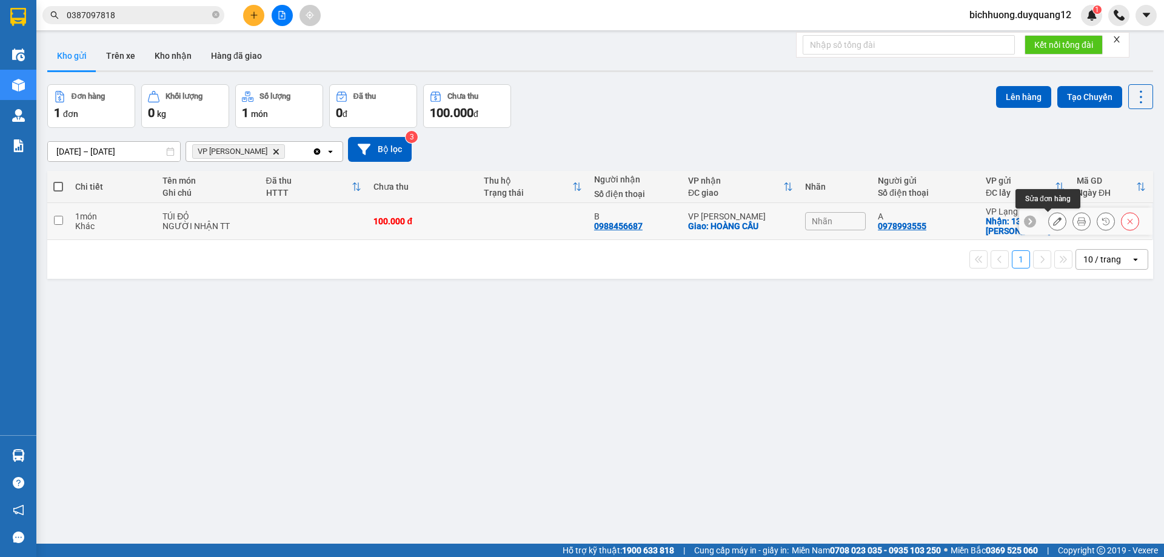
click at [1053, 223] on icon at bounding box center [1057, 221] width 8 height 8
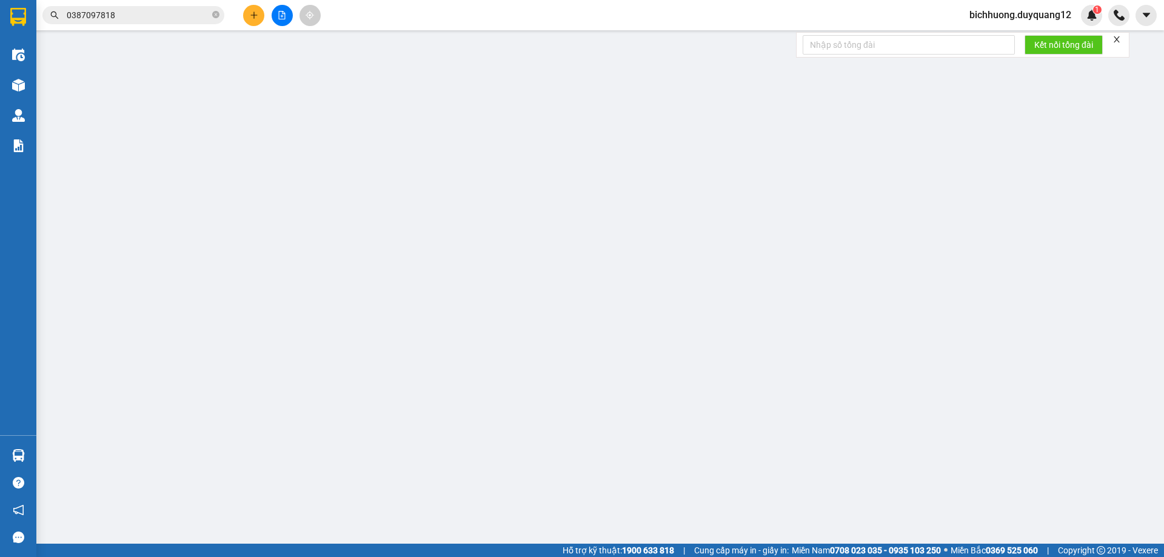
type input "0978993555"
type input "A"
checkbox input "true"
type input "13 [PERSON_NAME]"
type input "0988456687"
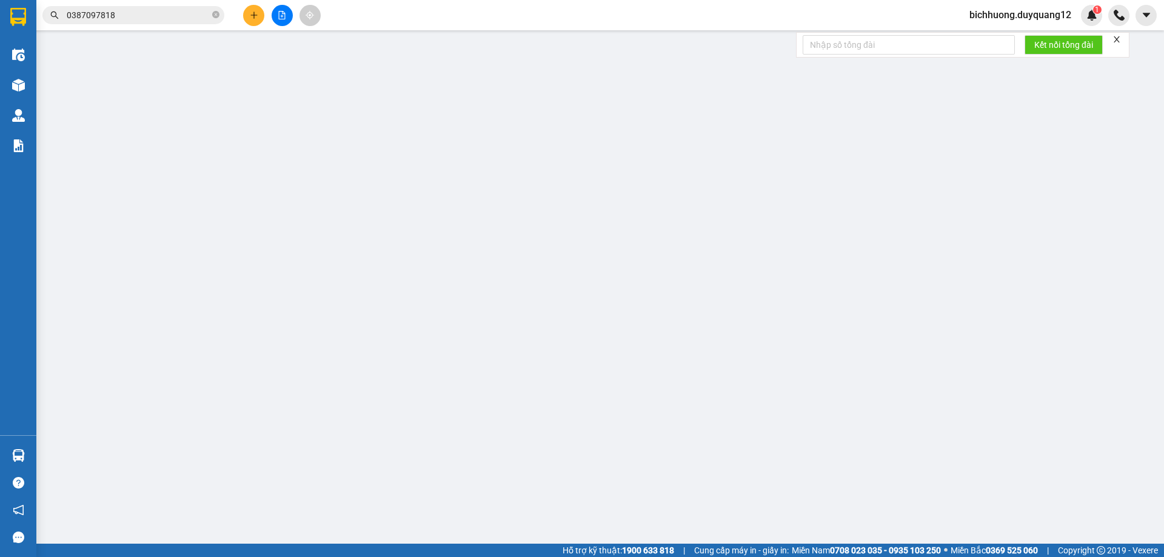
type input "B"
checkbox input "true"
type input "HOÀNG CẦU"
type input "100.000"
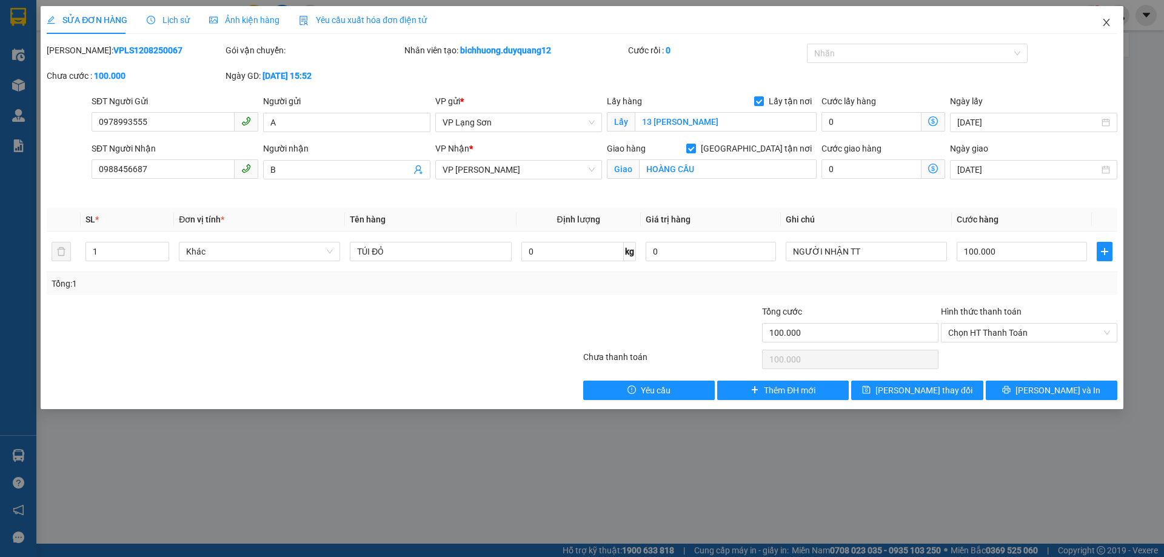
click at [1103, 24] on icon "close" at bounding box center [1107, 23] width 10 height 10
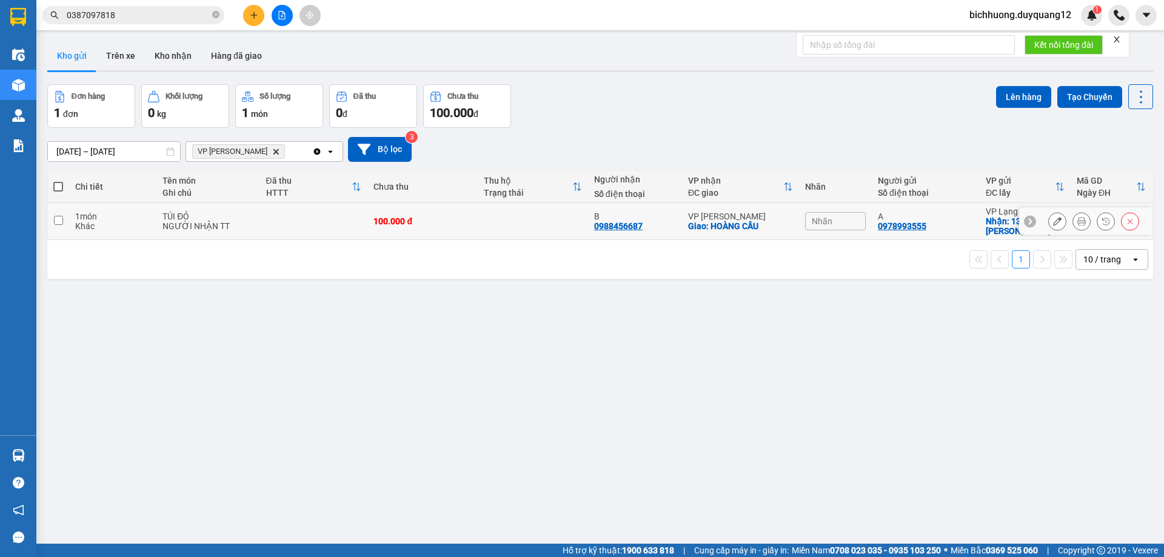
click at [58, 220] on input "checkbox" at bounding box center [58, 220] width 9 height 9
checkbox input "true"
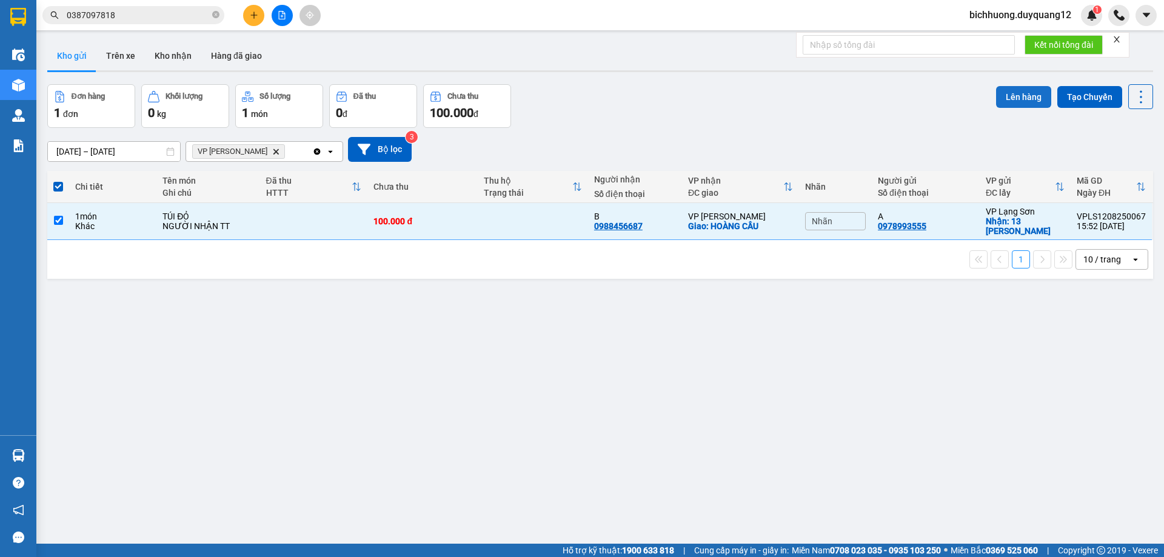
click at [1012, 96] on button "Lên hàng" at bounding box center [1023, 97] width 55 height 22
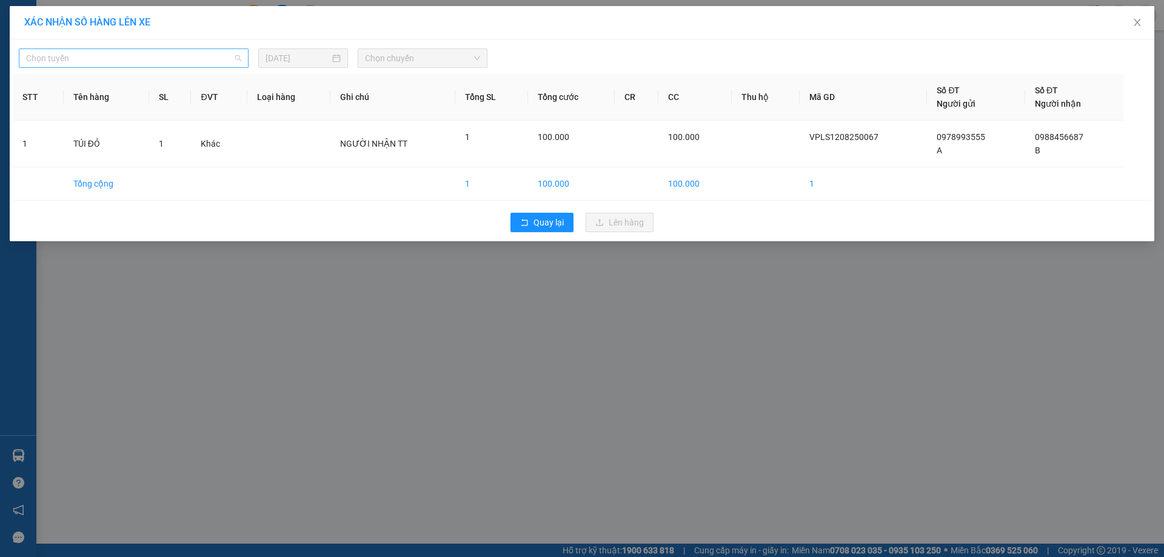
click at [240, 60] on span "Chọn tuyến" at bounding box center [133, 58] width 215 height 18
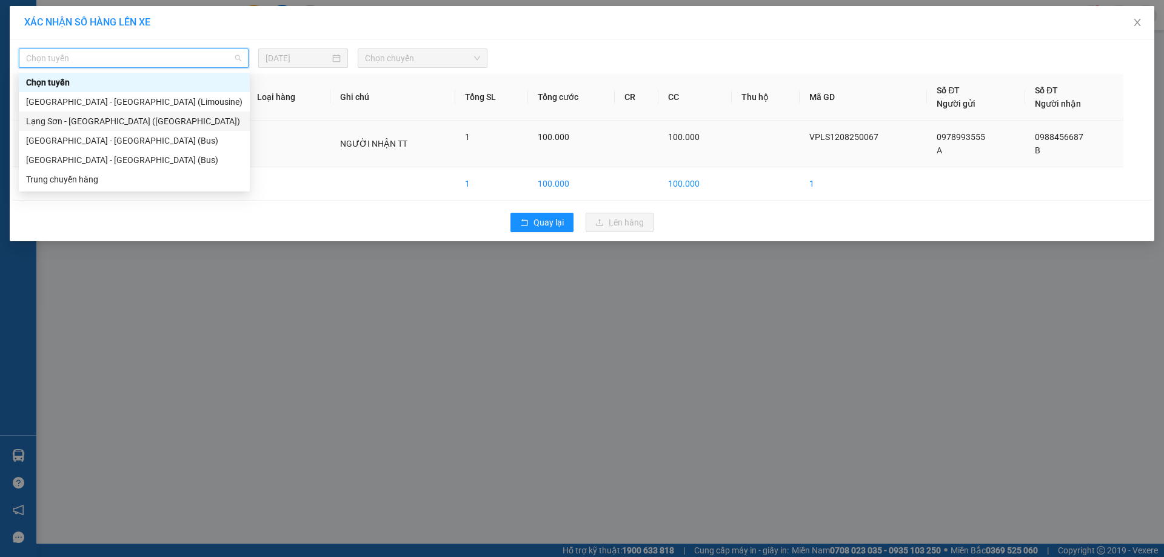
drag, startPoint x: 98, startPoint y: 121, endPoint x: 166, endPoint y: 122, distance: 67.9
click at [104, 122] on div "Lạng Sơn - [GEOGRAPHIC_DATA] ([GEOGRAPHIC_DATA])" at bounding box center [134, 121] width 216 height 13
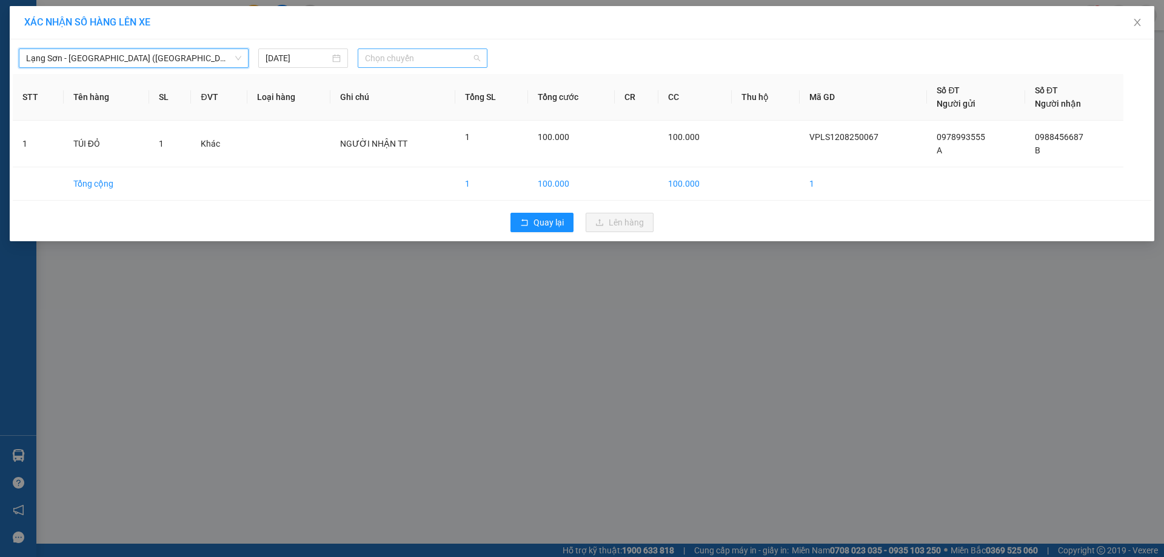
click at [474, 61] on span "Chọn chuyến" at bounding box center [422, 58] width 115 height 18
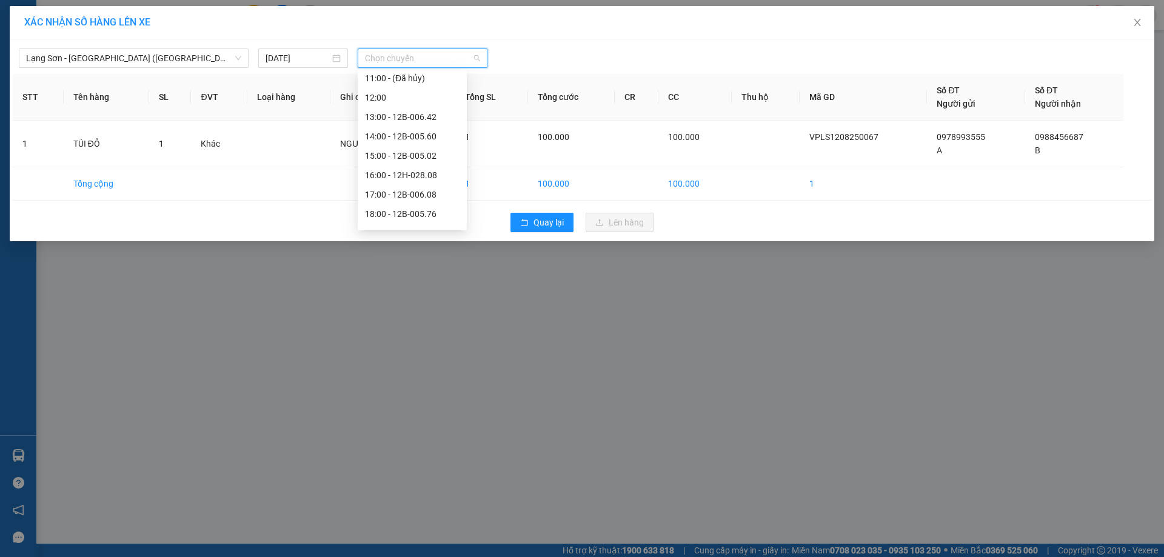
scroll to position [161, 0]
click at [407, 176] on div "16:00 - 12H-028.08" at bounding box center [412, 173] width 95 height 13
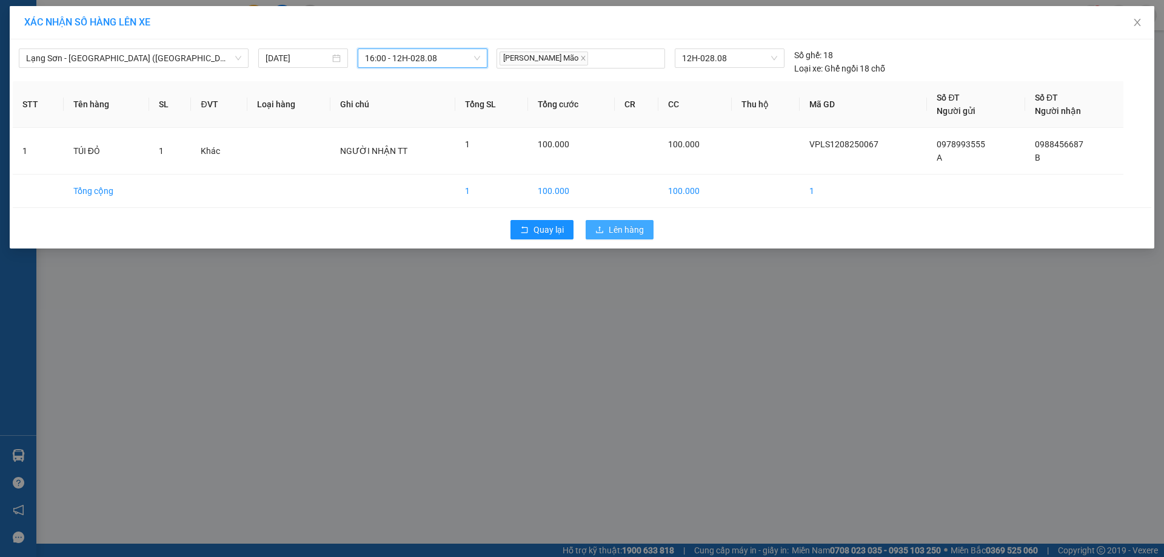
drag, startPoint x: 617, startPoint y: 230, endPoint x: 677, endPoint y: 210, distance: 63.9
click at [622, 229] on span "Lên hàng" at bounding box center [626, 229] width 35 height 13
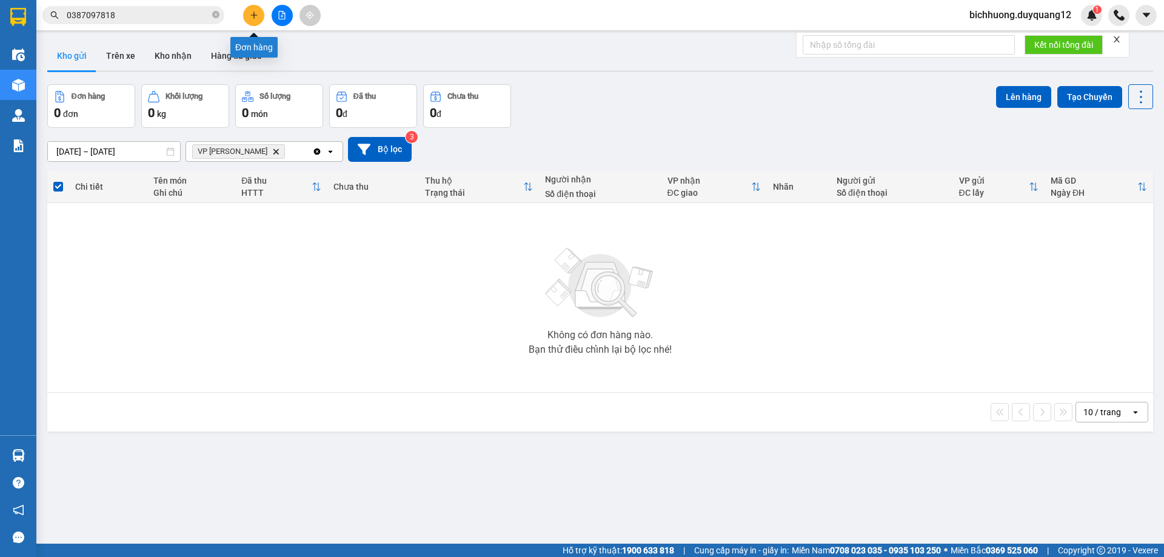
click at [252, 21] on button at bounding box center [253, 15] width 21 height 21
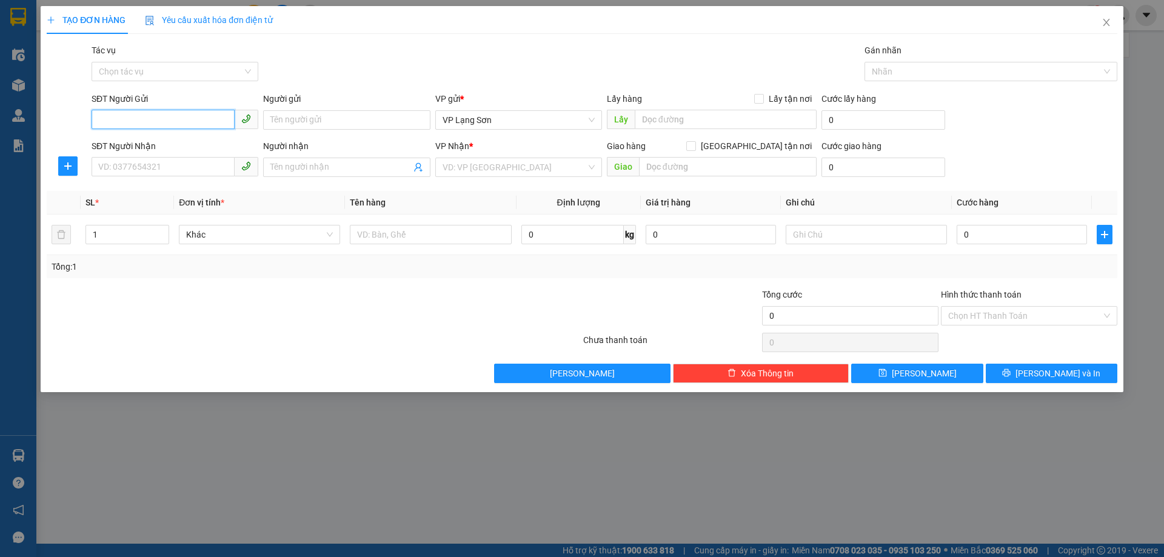
click at [116, 126] on input "SĐT Người Gửi" at bounding box center [163, 119] width 143 height 19
paste input "0832539222"
click at [100, 123] on input "0832539222" at bounding box center [163, 119] width 143 height 19
click at [99, 127] on input "0832539222" at bounding box center [163, 119] width 143 height 19
click at [100, 126] on input "0832539222" at bounding box center [163, 119] width 143 height 19
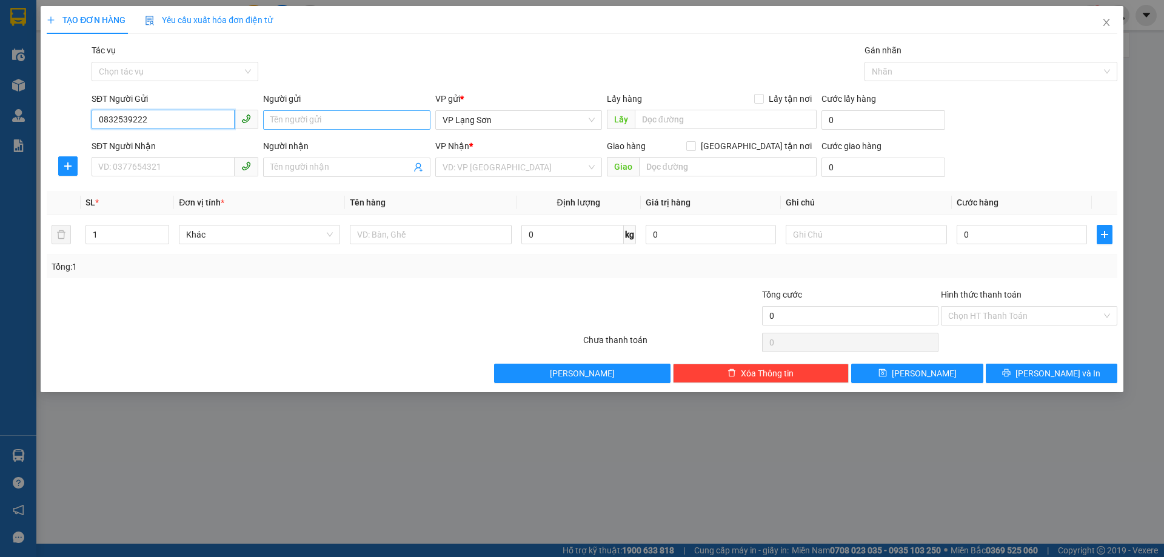
type input "0832539222"
click at [299, 120] on input "Người gửi" at bounding box center [346, 119] width 167 height 19
type input "A"
click at [763, 100] on input "Lấy tận nơi" at bounding box center [758, 98] width 8 height 8
checkbox input "true"
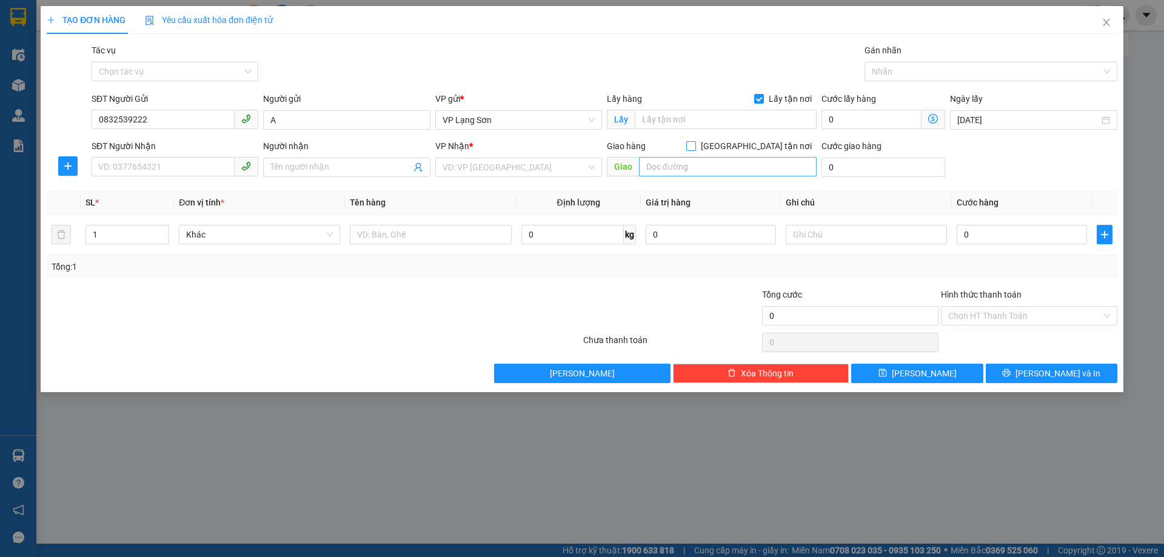
drag, startPoint x: 755, startPoint y: 148, endPoint x: 810, endPoint y: 171, distance: 59.8
click at [770, 154] on div "Giao hàng [GEOGRAPHIC_DATA] tận nơi" at bounding box center [712, 148] width 210 height 18
drag, startPoint x: 757, startPoint y: 147, endPoint x: 768, endPoint y: 147, distance: 10.3
click at [768, 147] on label "[GEOGRAPHIC_DATA] tận nơi" at bounding box center [751, 145] width 130 height 13
click at [695, 147] on input "[GEOGRAPHIC_DATA] tận nơi" at bounding box center [690, 145] width 8 height 8
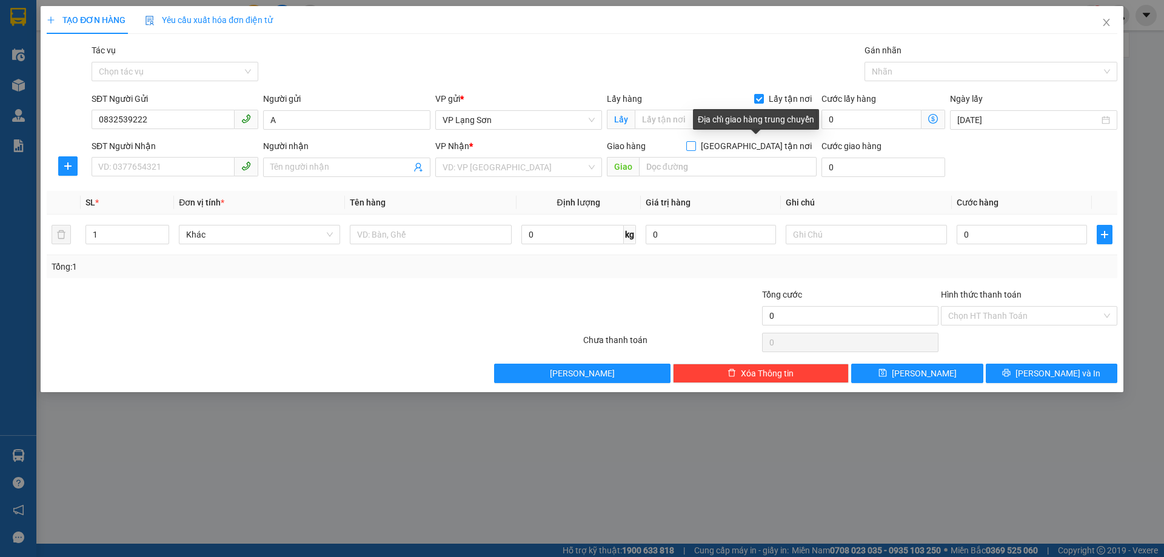
checkbox input "true"
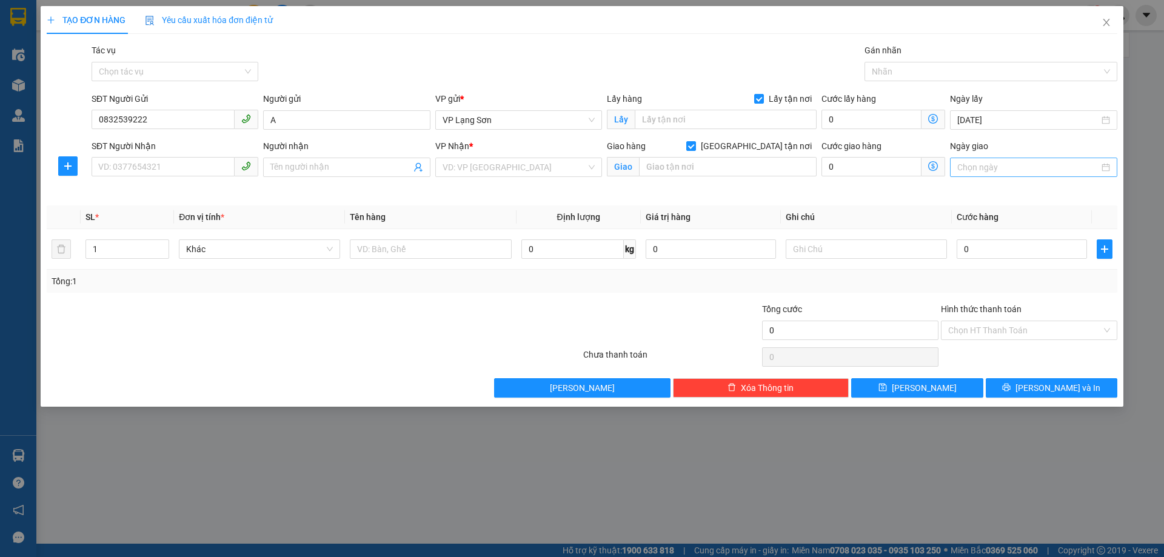
click at [1009, 169] on input "Ngày giao" at bounding box center [1027, 167] width 141 height 13
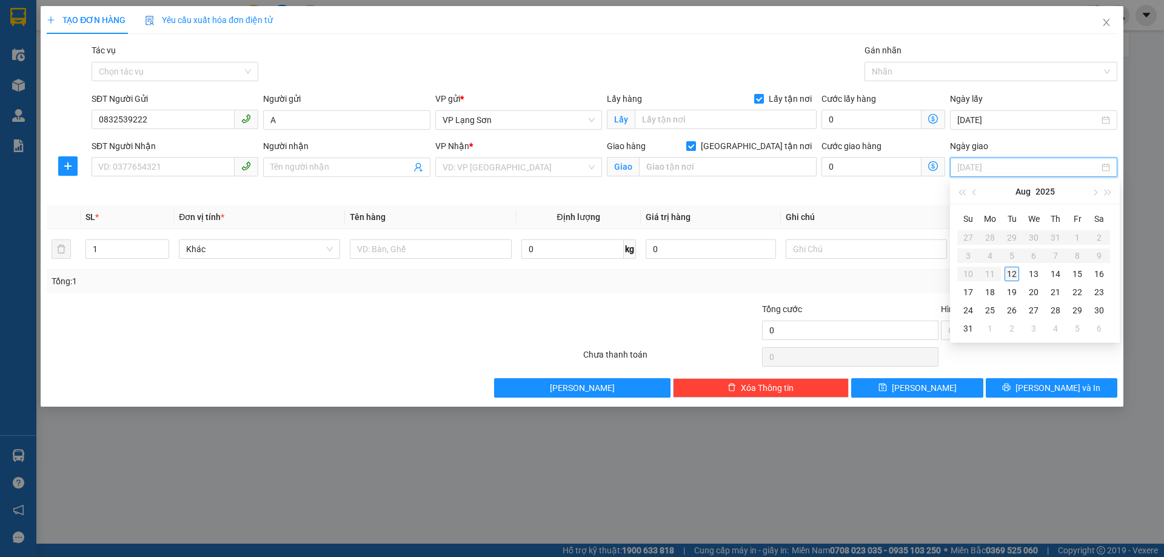
type input "[DATE]"
click at [1011, 275] on div "12" at bounding box center [1012, 274] width 15 height 15
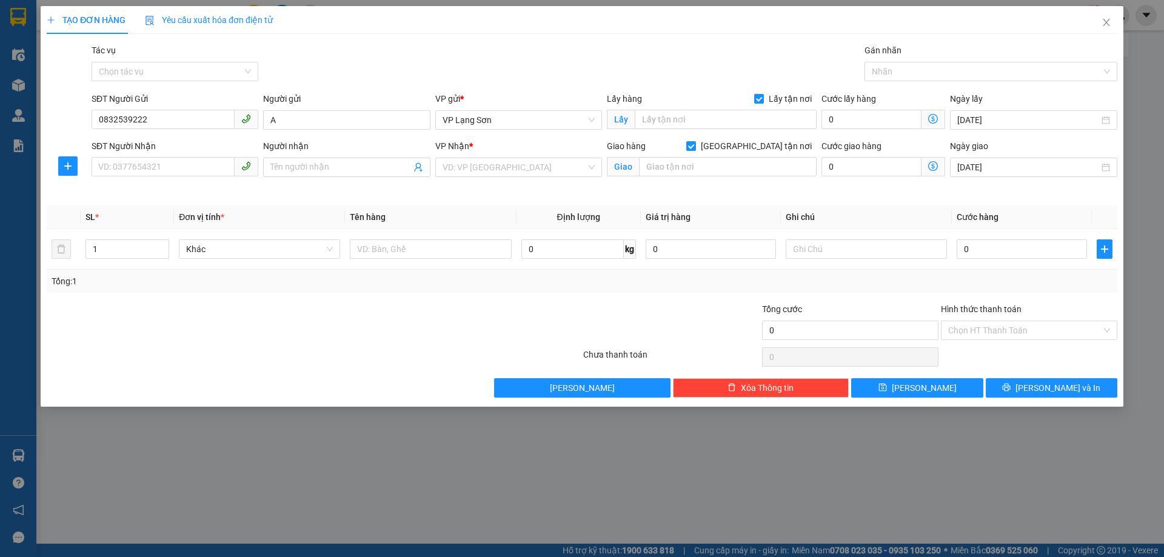
click at [498, 180] on div "VP Nhận * VD: VP [GEOGRAPHIC_DATA]" at bounding box center [518, 160] width 167 height 42
click at [494, 170] on input "search" at bounding box center [515, 167] width 144 height 18
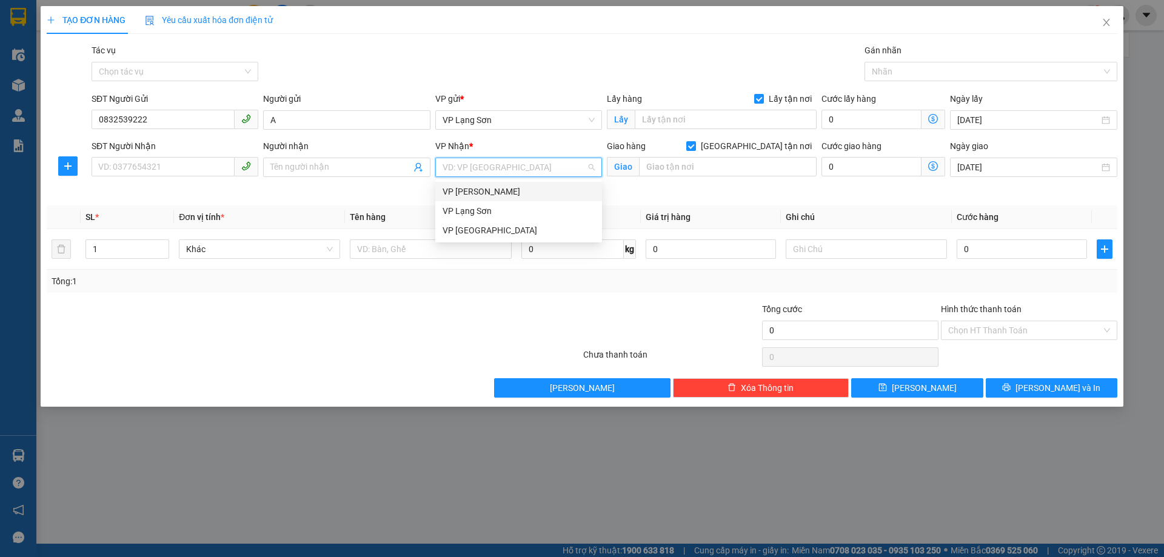
click at [478, 191] on div "VP [PERSON_NAME]" at bounding box center [519, 191] width 152 height 13
click at [1105, 21] on icon "close" at bounding box center [1106, 22] width 7 height 7
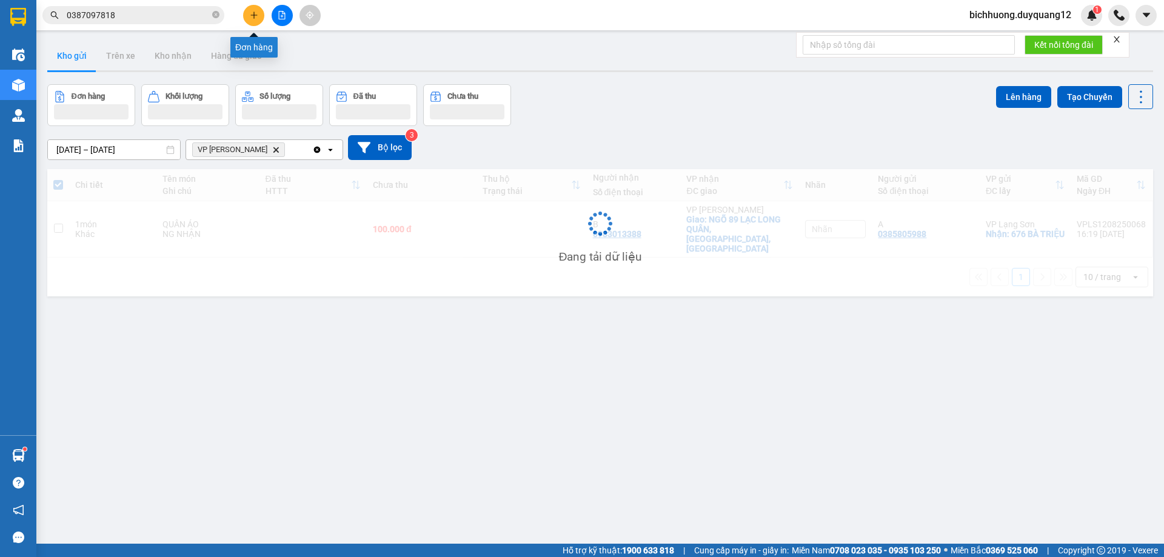
click at [256, 18] on icon "plus" at bounding box center [254, 15] width 8 height 8
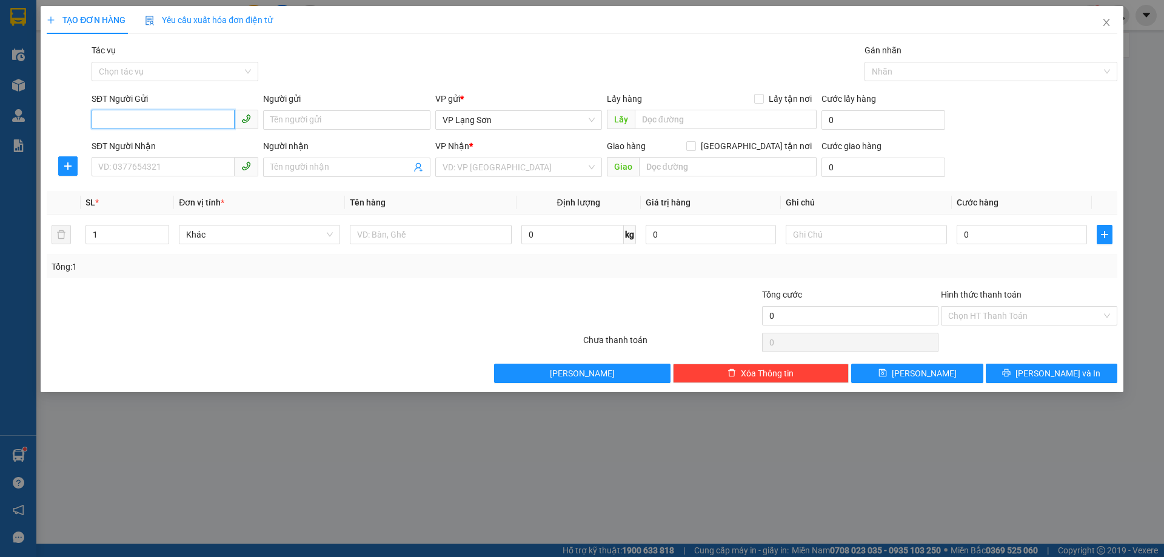
click at [148, 120] on input "SĐT Người Gửi" at bounding box center [163, 119] width 143 height 19
paste input "0888281338"
click at [102, 123] on input "0888281338" at bounding box center [163, 119] width 143 height 19
type input "0888281338"
click at [304, 125] on input "Người gửi" at bounding box center [346, 119] width 167 height 19
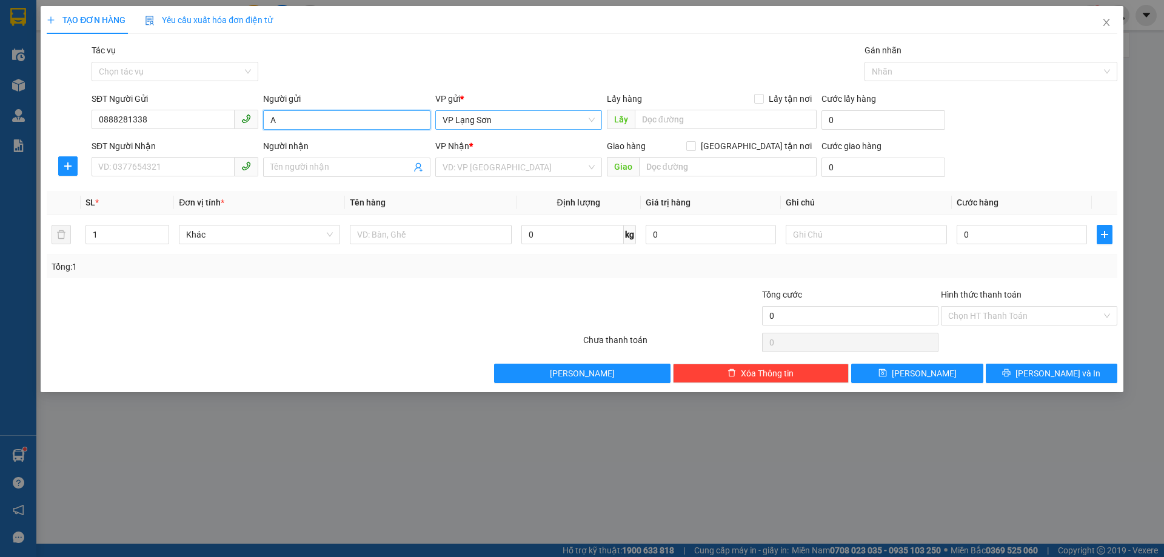
click at [481, 120] on span "VP Lạng Sơn" at bounding box center [519, 120] width 152 height 18
type input "A"
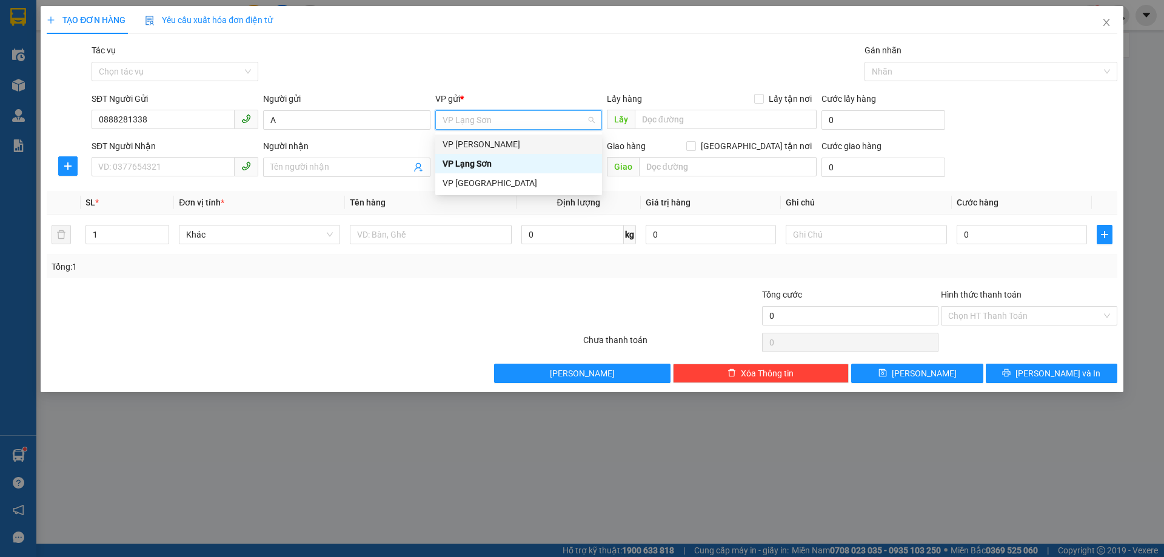
drag, startPoint x: 477, startPoint y: 143, endPoint x: 627, endPoint y: 145, distance: 150.4
click at [502, 143] on div "VP [PERSON_NAME]" at bounding box center [519, 144] width 152 height 13
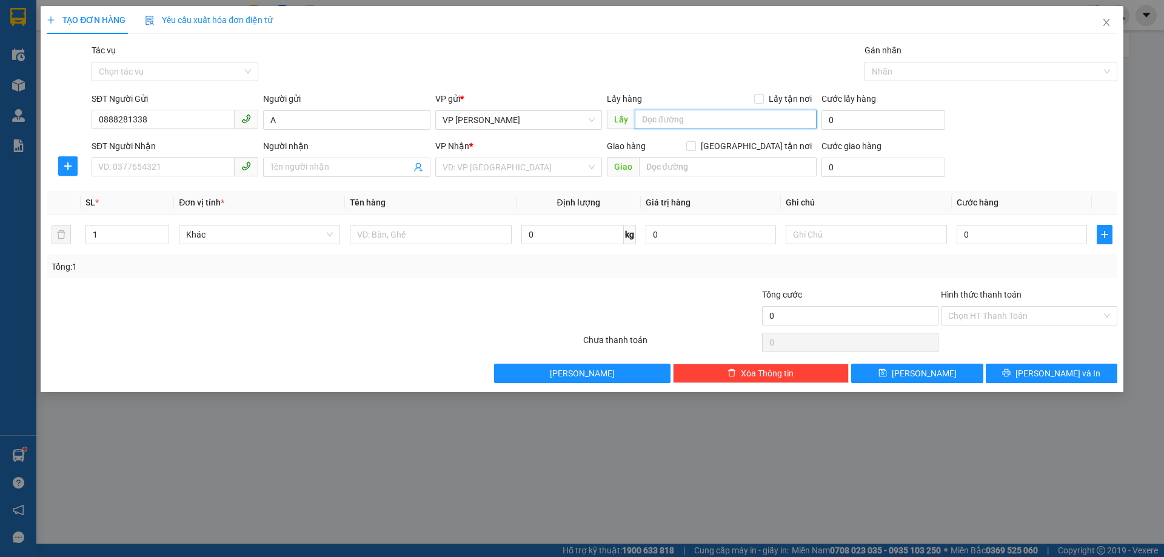
click at [652, 120] on input "text" at bounding box center [726, 119] width 182 height 19
type input "47 [PERSON_NAME]"
click at [667, 160] on input "text" at bounding box center [728, 166] width 178 height 19
type input "9"
type input "69 [PERSON_NAME]"
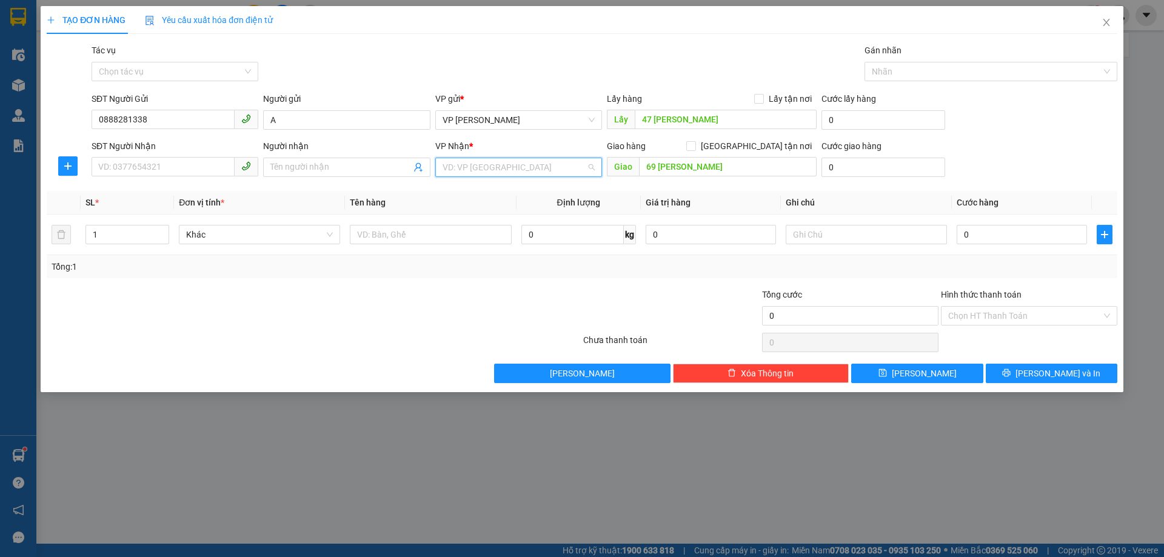
click at [533, 168] on input "search" at bounding box center [515, 167] width 144 height 18
click at [509, 216] on div "VP Lạng Sơn" at bounding box center [519, 210] width 152 height 13
click at [359, 166] on input "Người nhận" at bounding box center [340, 167] width 140 height 13
type input "B"
click at [695, 142] on input "[GEOGRAPHIC_DATA] tận nơi" at bounding box center [690, 145] width 8 height 8
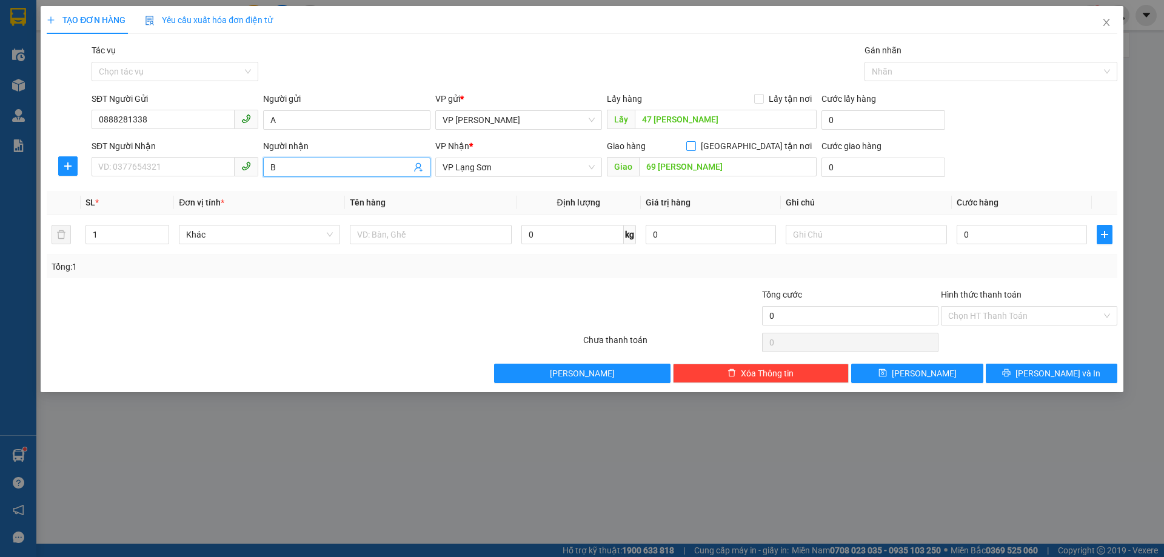
checkbox input "true"
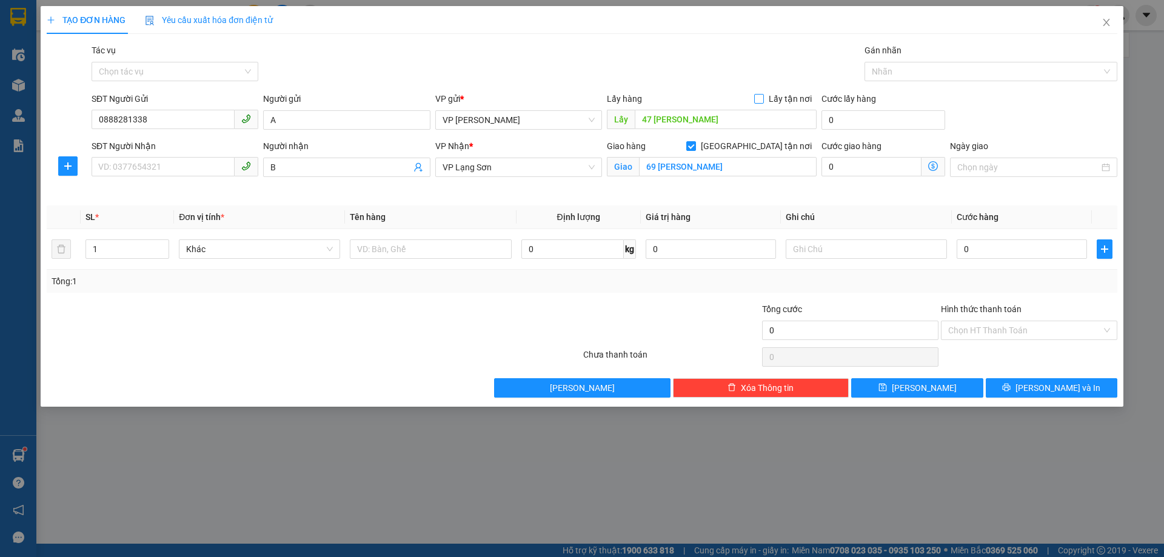
click at [760, 98] on input "Lấy tận nơi" at bounding box center [758, 98] width 8 height 8
checkbox input "true"
click at [992, 172] on input "Ngày giao" at bounding box center [1027, 167] width 141 height 13
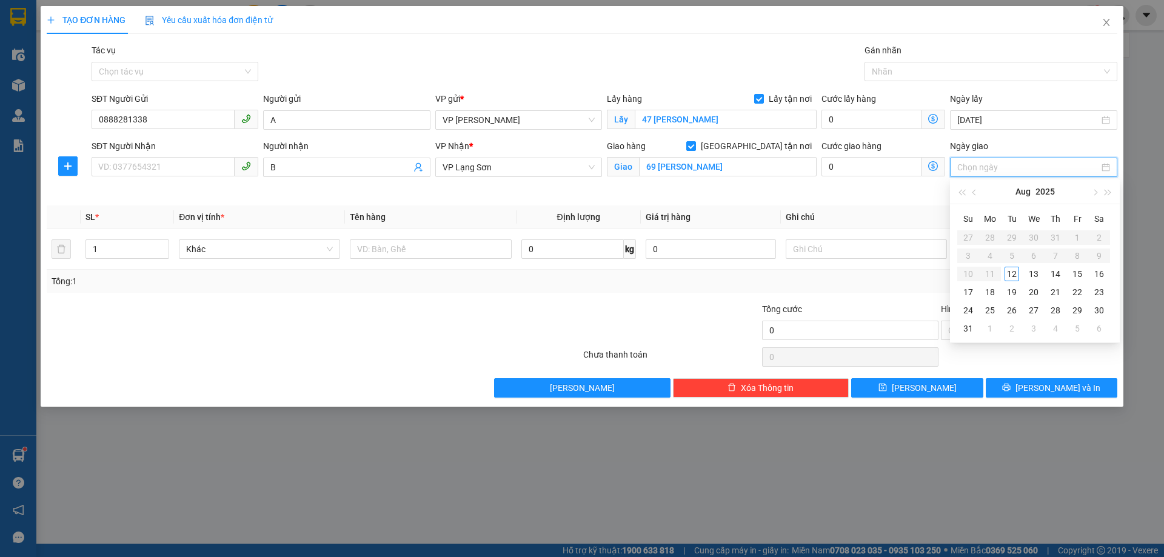
type input "[DATE]"
click at [1016, 277] on div "12" at bounding box center [1012, 274] width 15 height 15
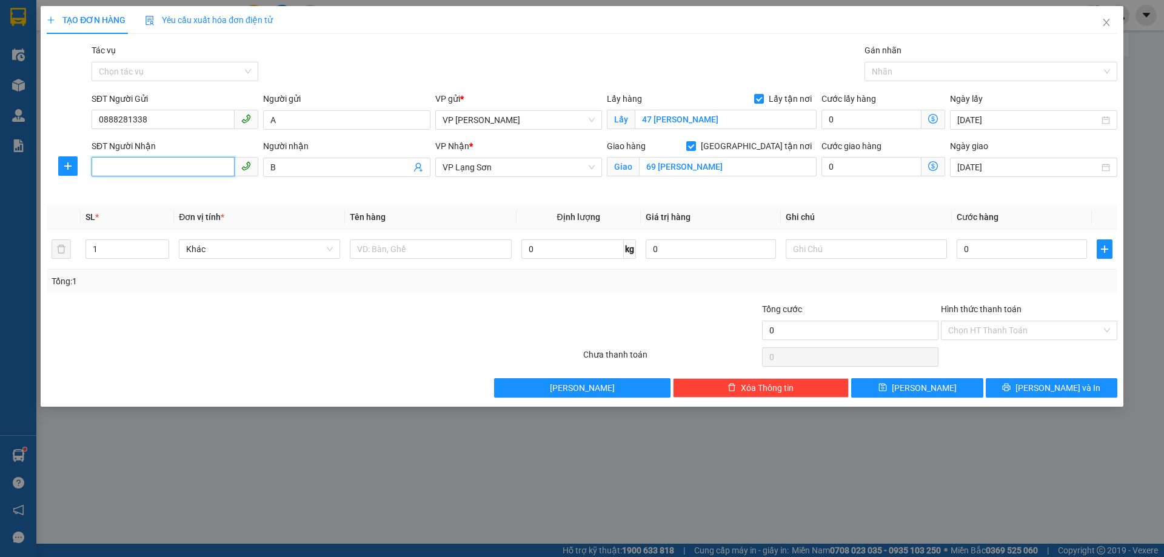
click at [183, 169] on input "SĐT Người Nhận" at bounding box center [163, 166] width 143 height 19
type input "0967634724"
click at [407, 243] on input "text" at bounding box center [430, 249] width 161 height 19
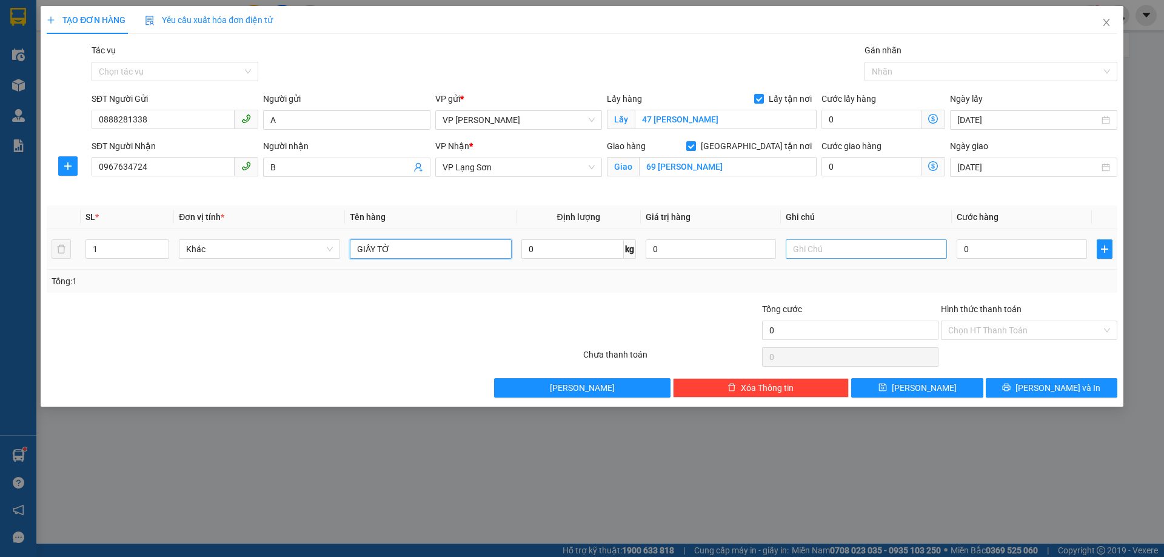
type input "GIẤY TỜ"
click at [817, 252] on input "text" at bounding box center [866, 249] width 161 height 19
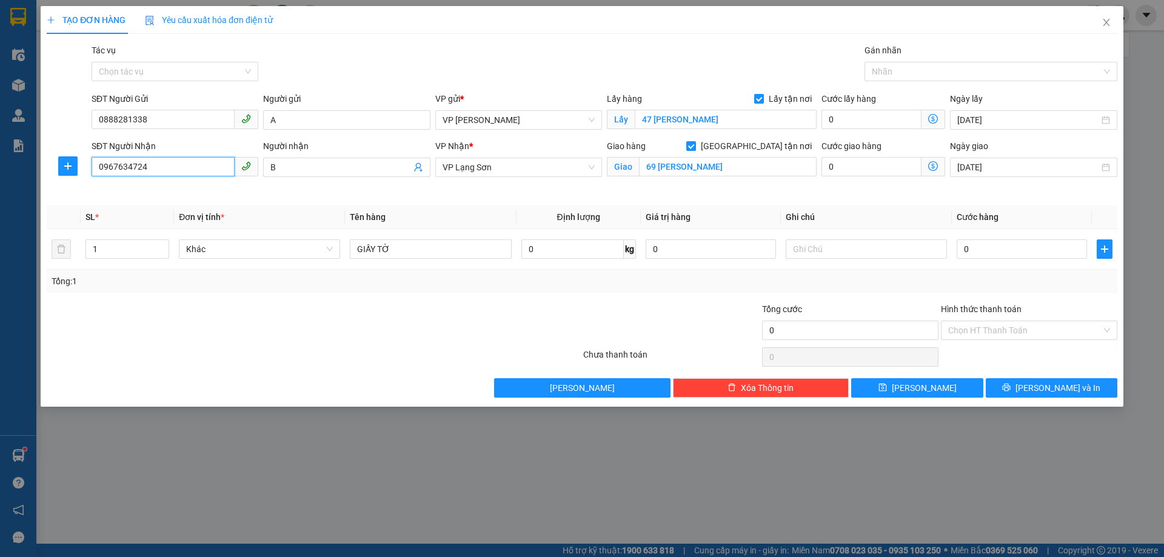
drag, startPoint x: 162, startPoint y: 171, endPoint x: 82, endPoint y: 164, distance: 79.8
click at [82, 164] on div "SĐT Người Nhận 0967634724 0967634724 Người nhận B VP Nhận * VP Lạng Sơn Giao hà…" at bounding box center [581, 167] width 1073 height 57
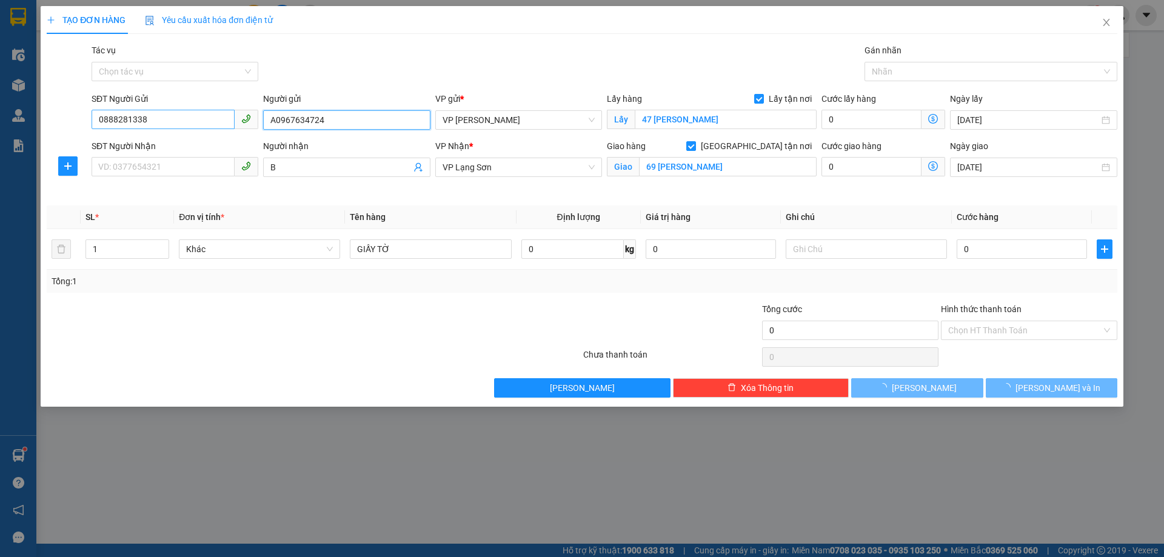
type input "A0967634724"
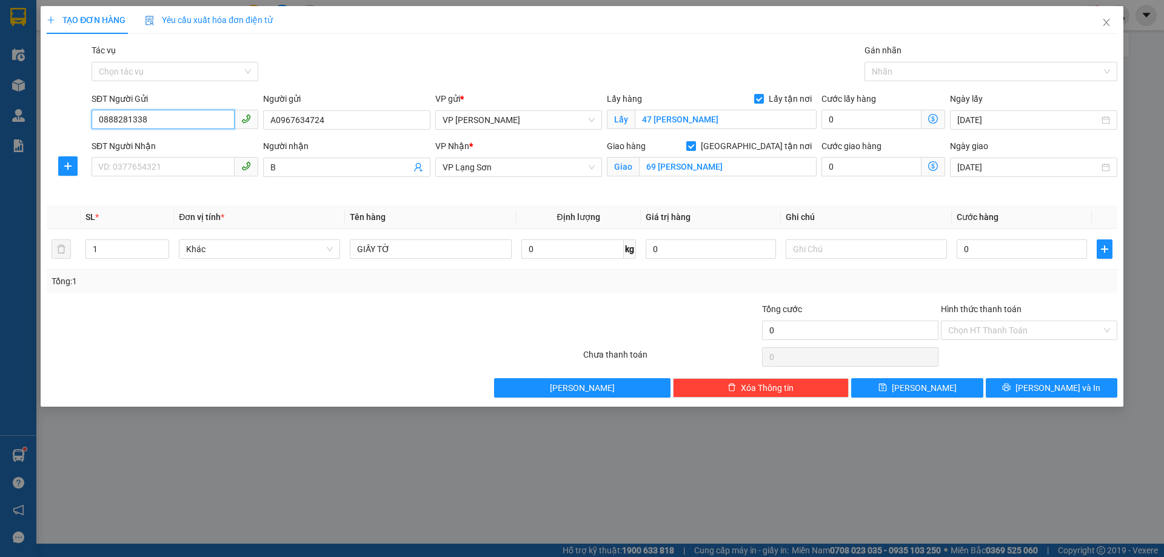
drag, startPoint x: 153, startPoint y: 124, endPoint x: 81, endPoint y: 115, distance: 72.2
click at [78, 124] on div "SĐT Người Gửi 0888281338 0888281338 Người gửi A0967634724 VP gửi * VP [PERSON_N…" at bounding box center [581, 113] width 1073 height 42
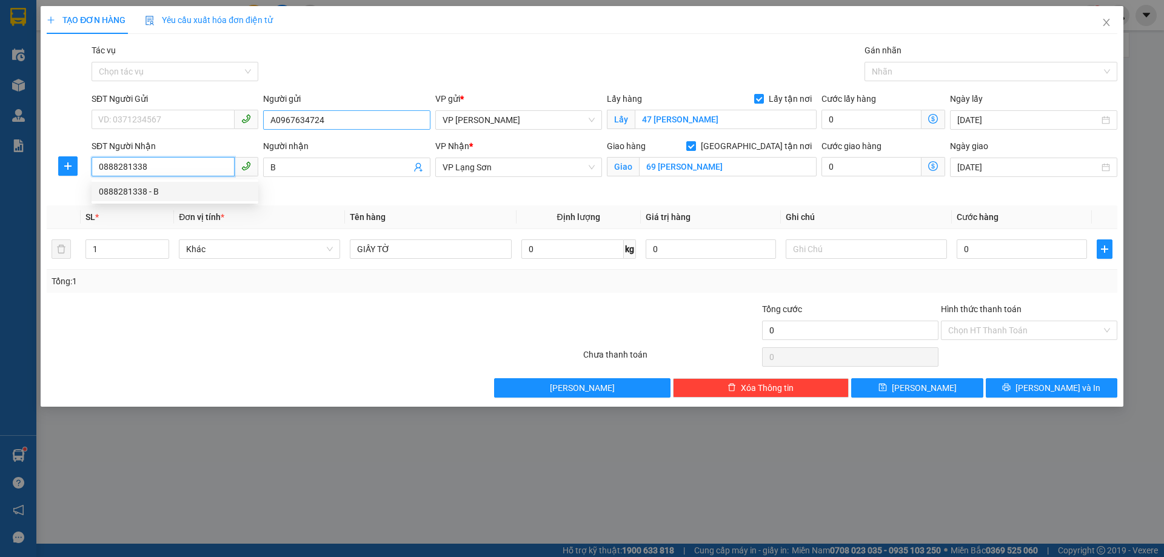
type input "0888281338"
drag, startPoint x: 324, startPoint y: 123, endPoint x: 277, endPoint y: 127, distance: 48.1
click at [277, 127] on input "A0967634724" at bounding box center [346, 119] width 167 height 19
type input "A"
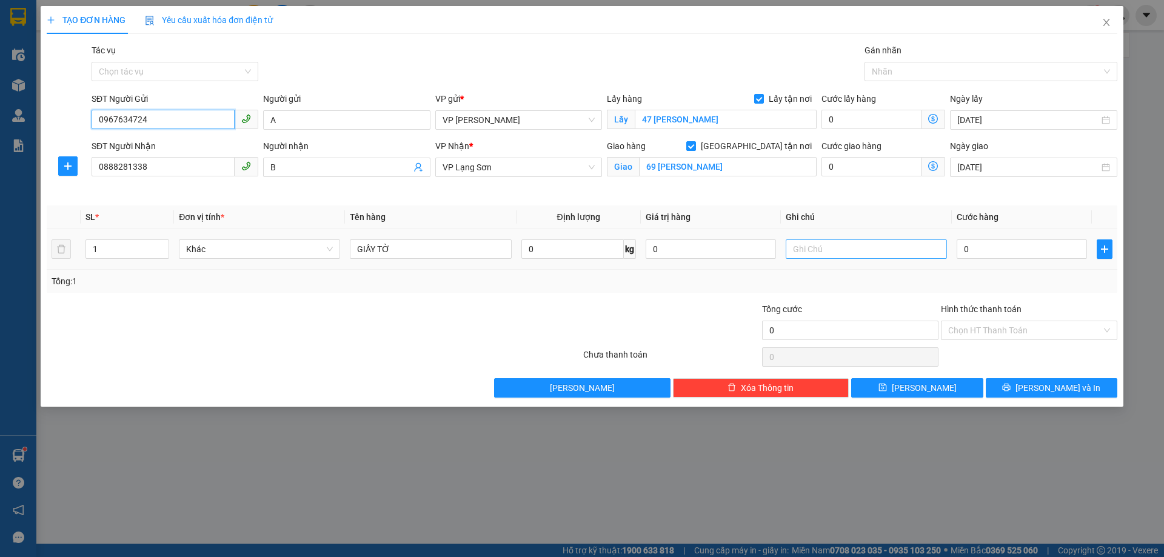
type input "0967634724"
click at [822, 253] on input "text" at bounding box center [866, 249] width 161 height 19
type input "NGƯỜI NHẬN TT"
click at [1023, 255] on input "0" at bounding box center [1022, 249] width 130 height 19
type input "1"
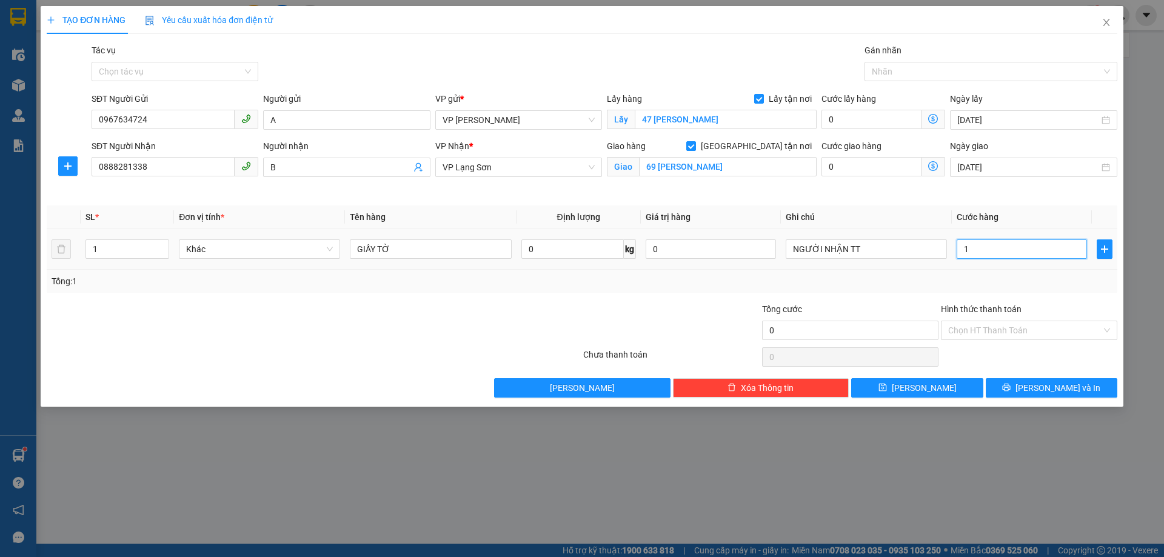
type input "1"
type input "10"
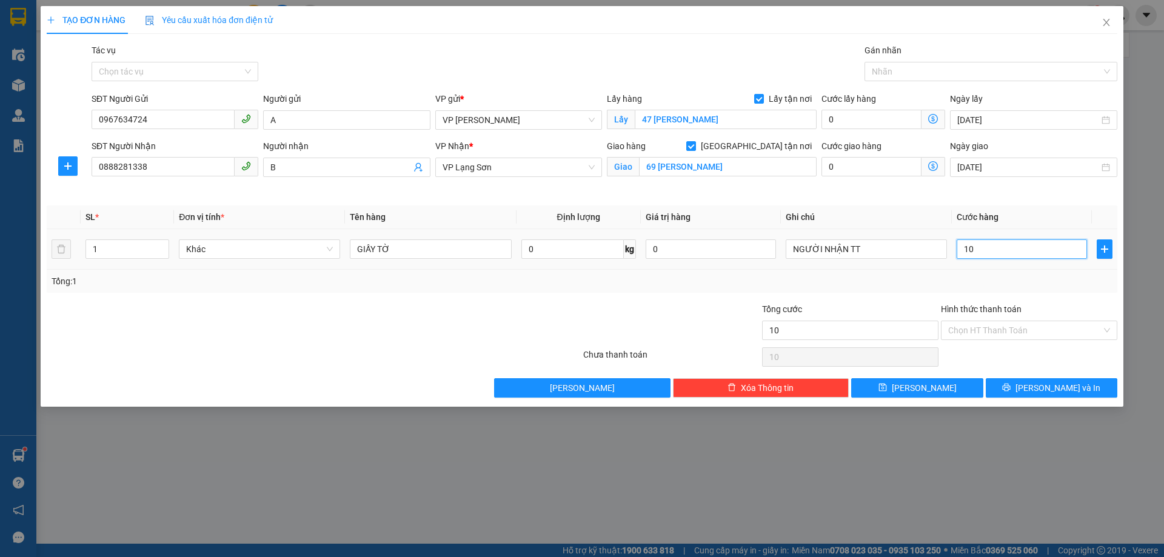
type input "100"
type input "1.000"
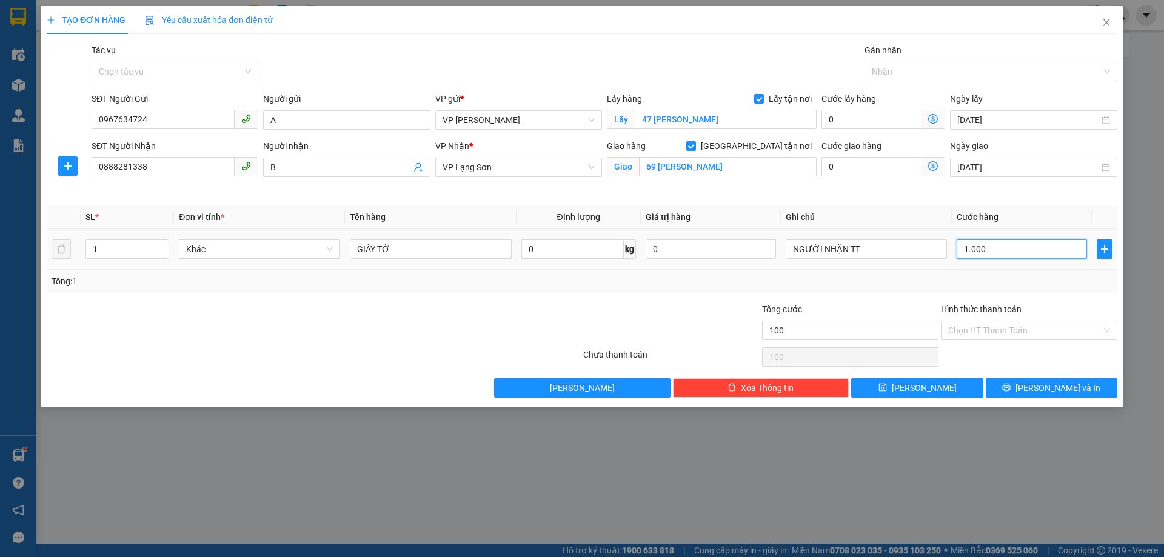
type input "1.000"
type input "10.000"
type input "100.000"
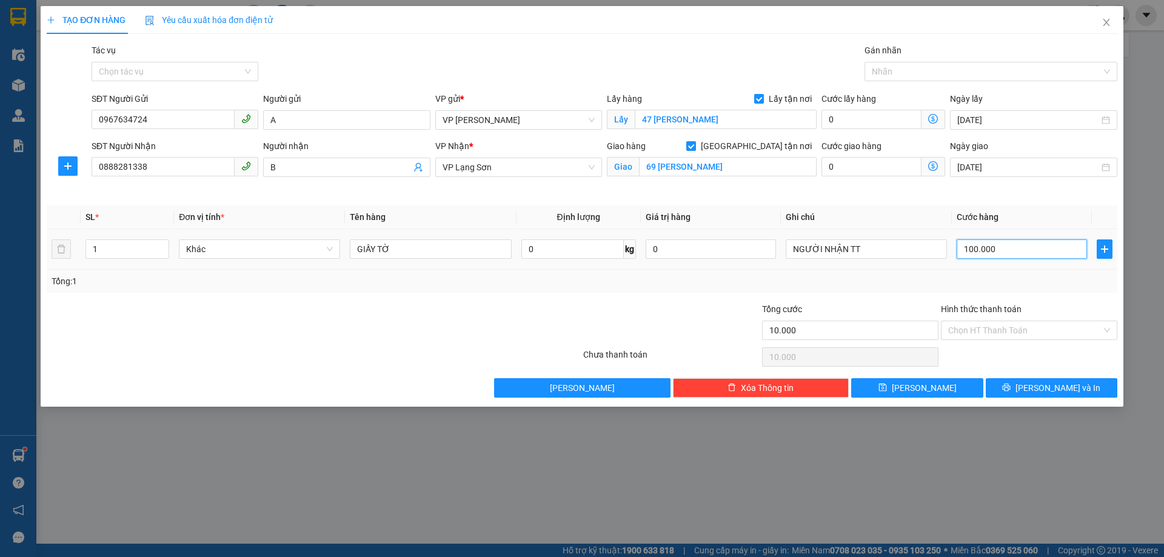
type input "100.000"
drag, startPoint x: 931, startPoint y: 392, endPoint x: 1015, endPoint y: 409, distance: 85.9
click at [931, 392] on button "[PERSON_NAME]" at bounding box center [917, 387] width 132 height 19
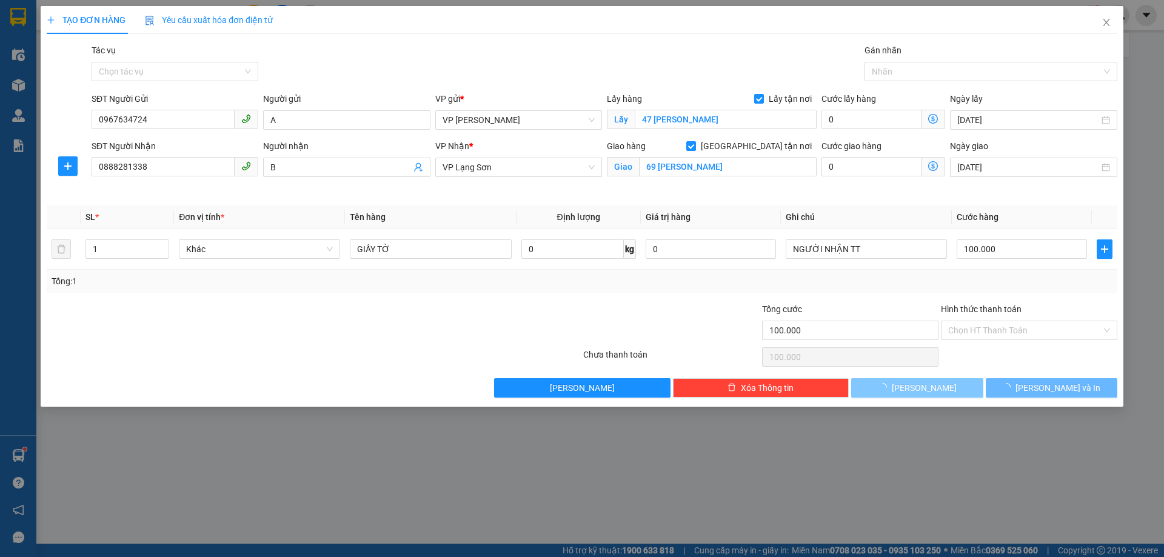
checkbox input "false"
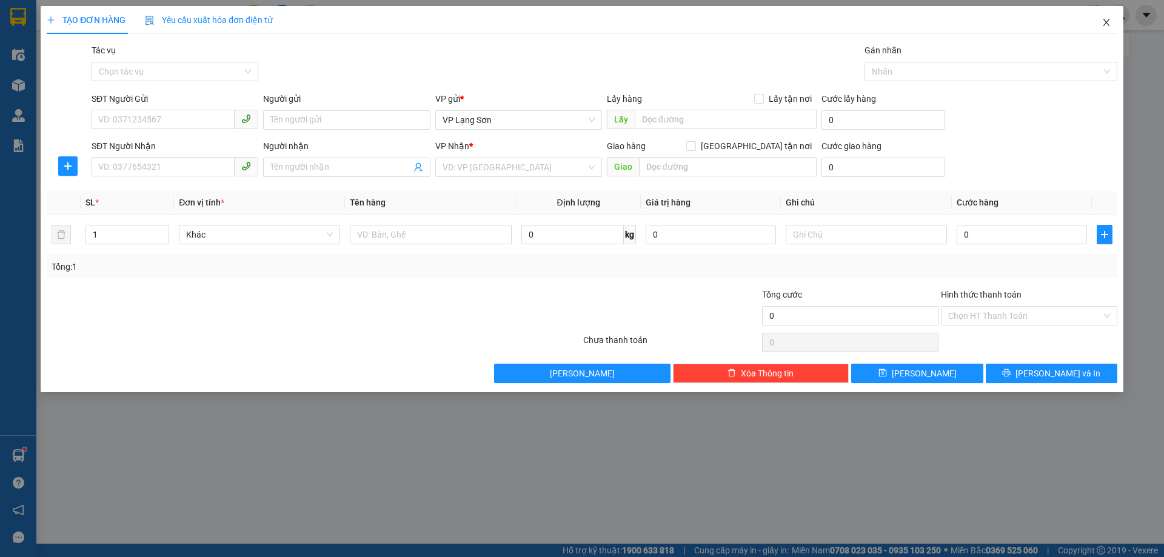
click at [1104, 22] on icon "close" at bounding box center [1107, 23] width 10 height 10
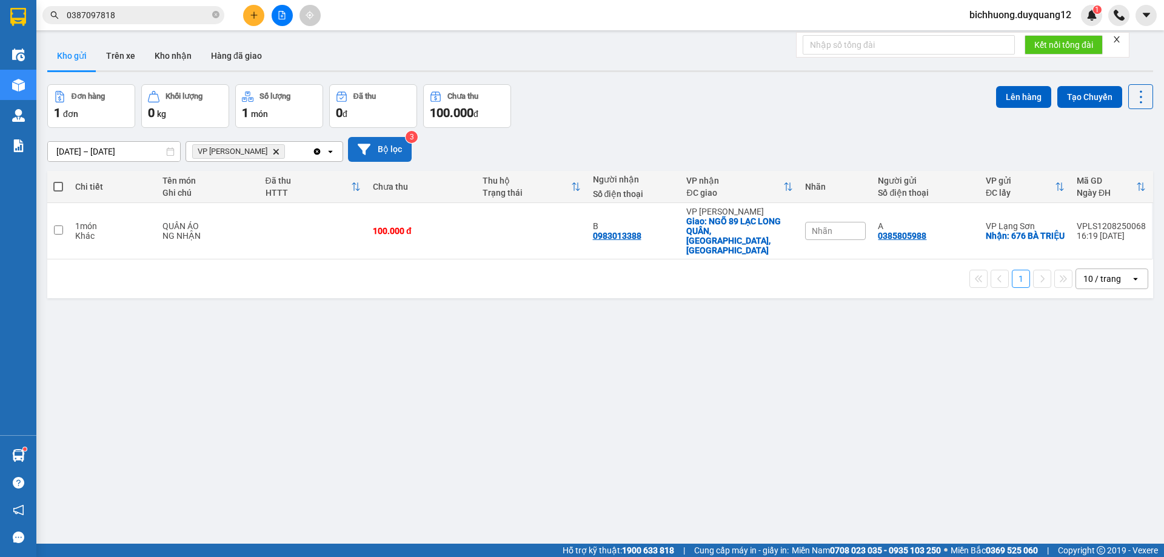
click at [378, 142] on button "Bộ lọc" at bounding box center [380, 149] width 64 height 25
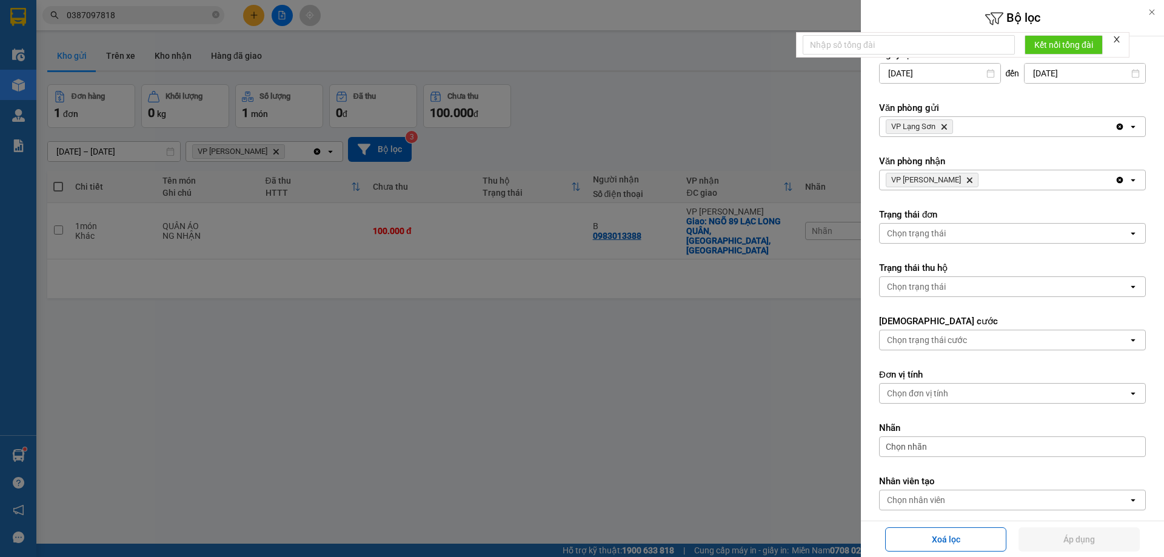
click at [945, 126] on icon "Delete" at bounding box center [943, 126] width 7 height 7
click at [952, 127] on div "Chọn văn phòng" at bounding box center [1004, 126] width 249 height 19
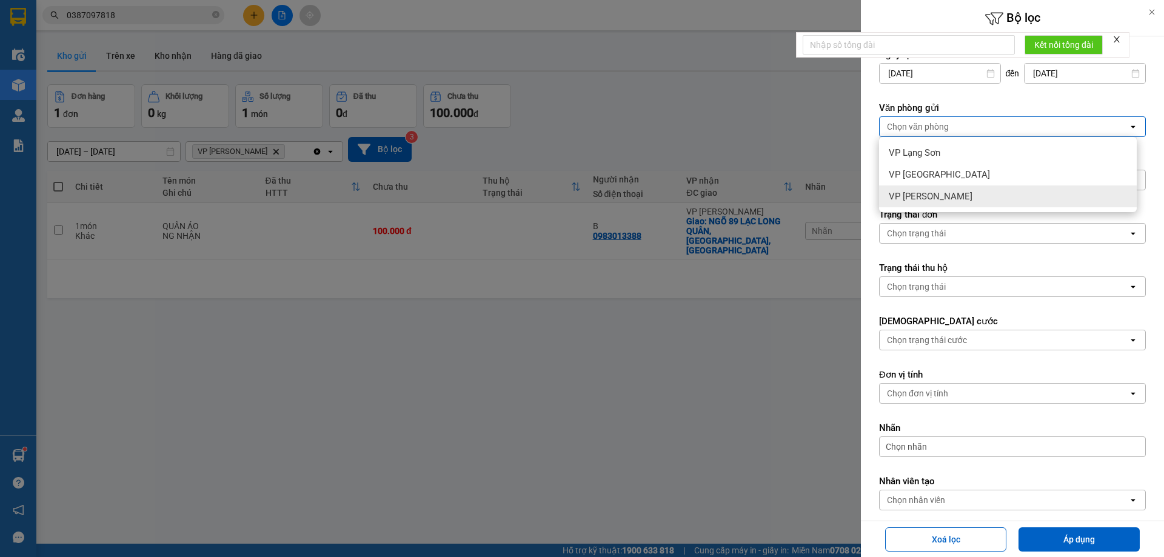
click at [934, 195] on span "VP [PERSON_NAME]" at bounding box center [931, 196] width 84 height 12
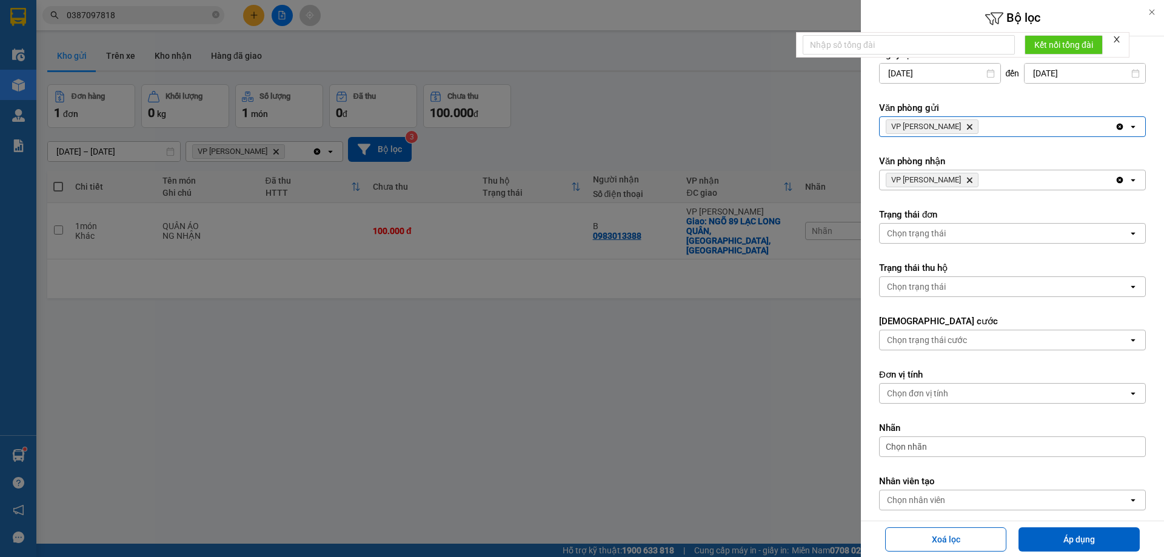
click at [967, 182] on icon "VP Minh Khai, close by backspace" at bounding box center [969, 180] width 5 height 5
click at [949, 181] on div "Chọn văn phòng" at bounding box center [1004, 179] width 249 height 19
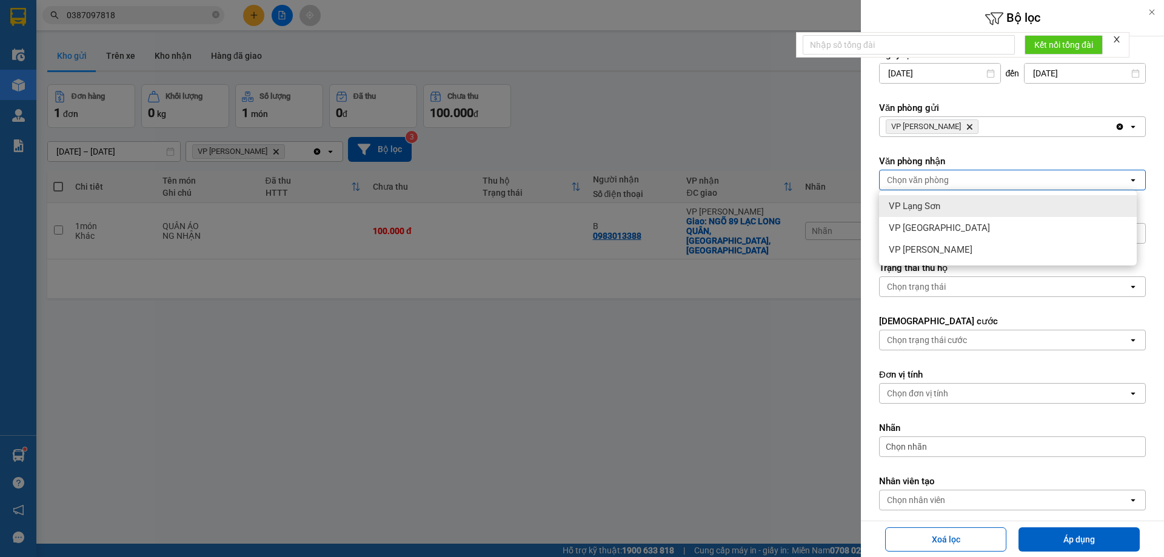
click at [927, 207] on span "VP Lạng Sơn" at bounding box center [915, 206] width 52 height 12
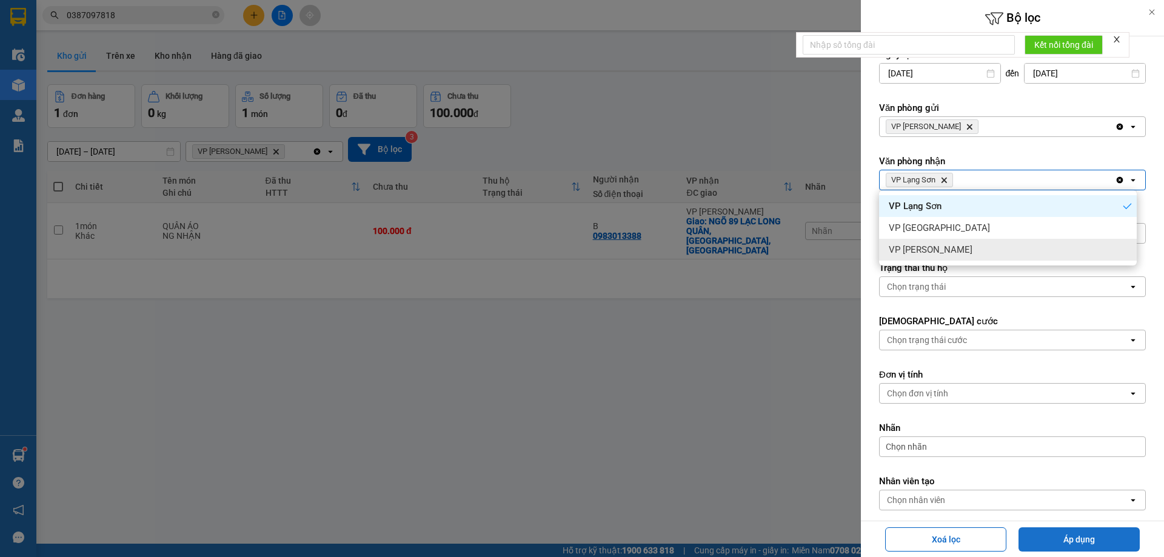
click at [1071, 540] on button "Áp dụng" at bounding box center [1079, 540] width 121 height 24
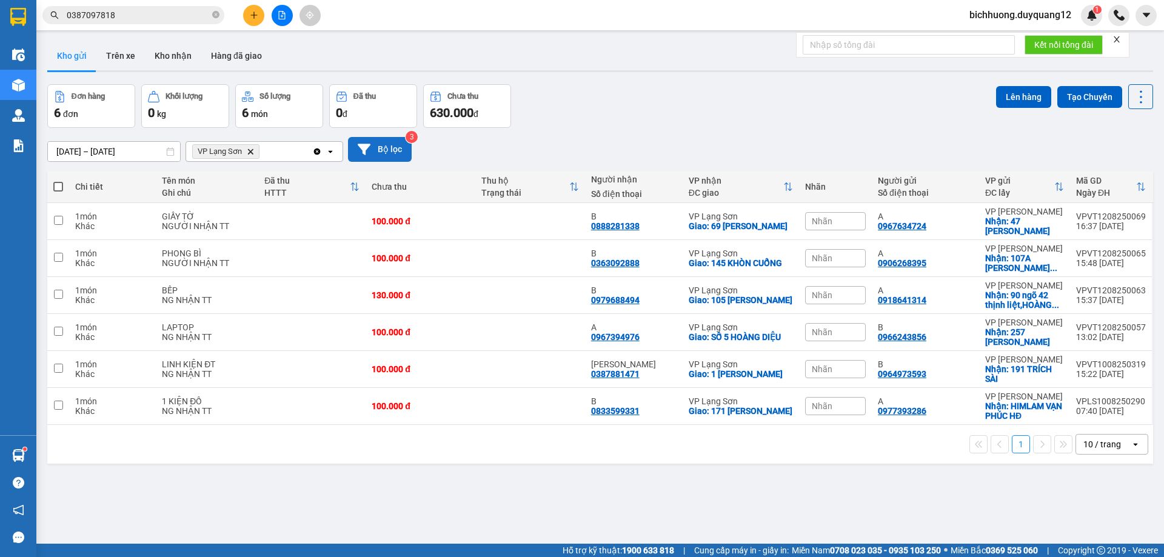
click at [397, 147] on button "Bộ lọc" at bounding box center [380, 149] width 64 height 25
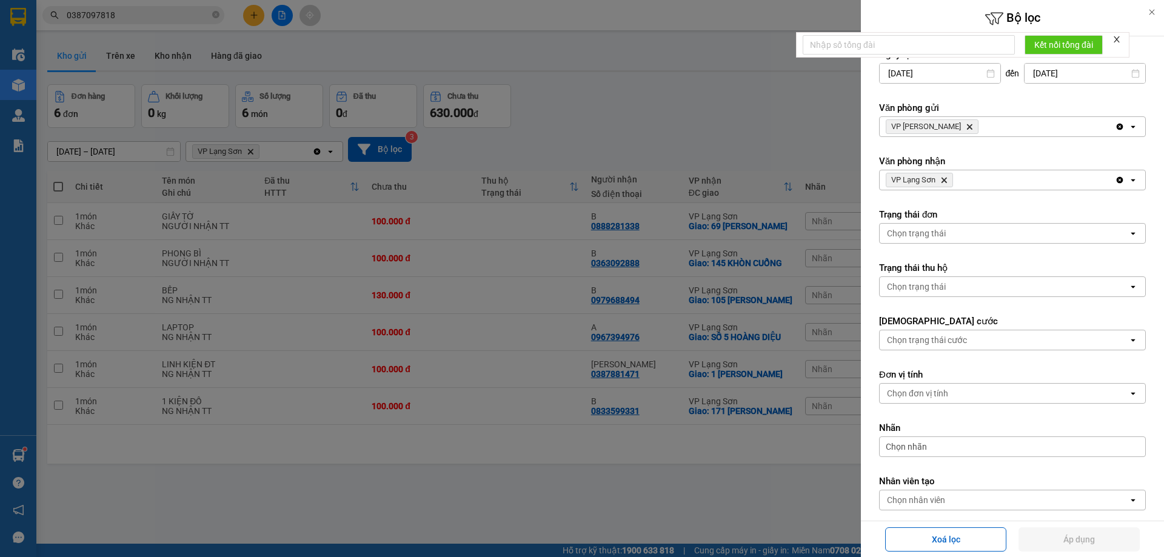
click at [966, 127] on icon "Delete" at bounding box center [969, 126] width 7 height 7
click at [947, 127] on div "Chọn văn phòng" at bounding box center [918, 127] width 62 height 12
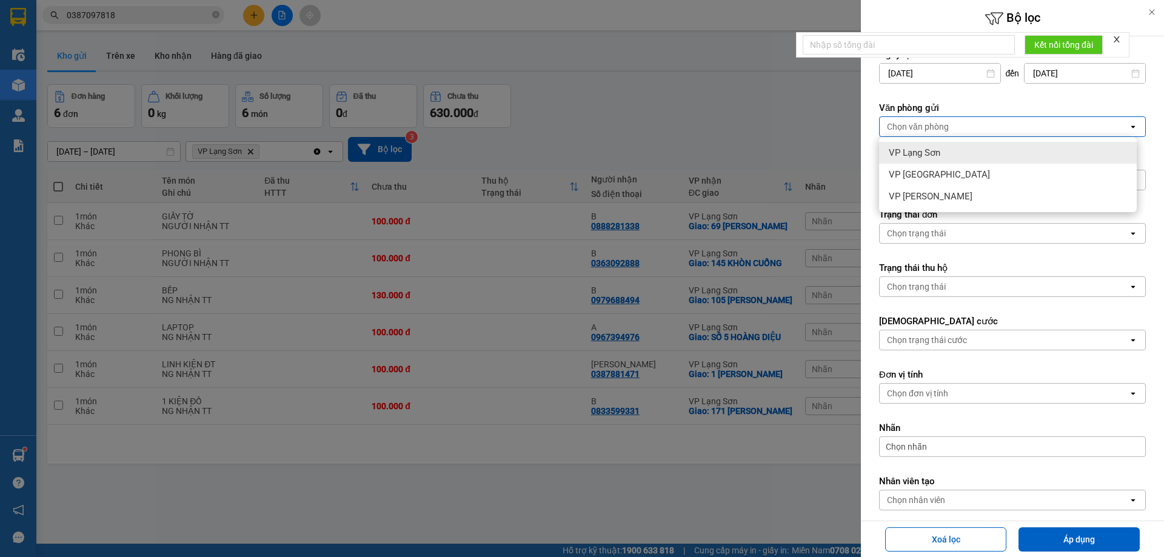
click at [922, 153] on span "VP Lạng Sơn" at bounding box center [915, 153] width 52 height 12
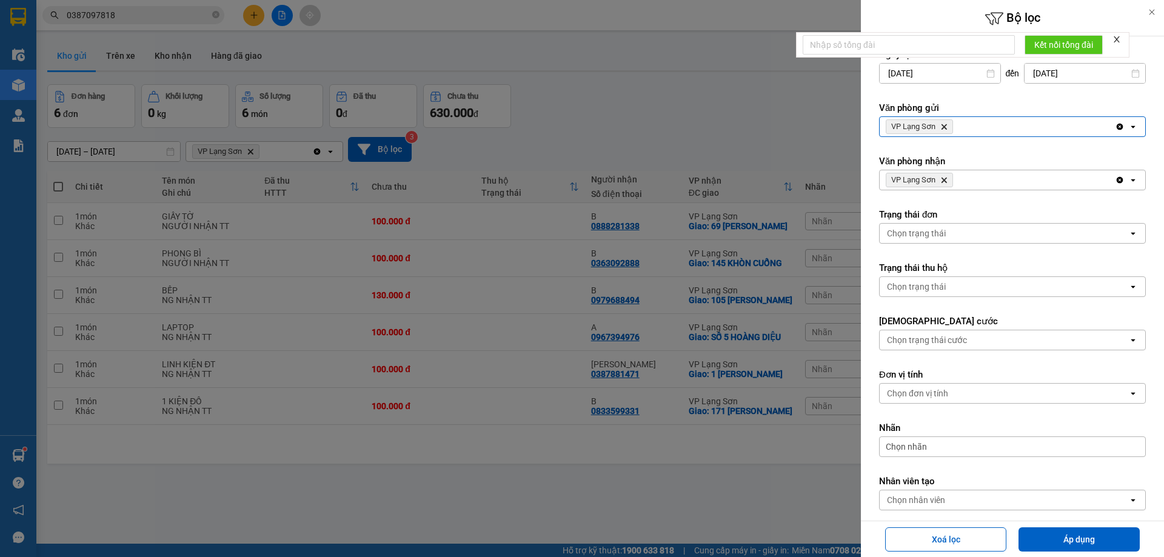
click at [945, 181] on icon "VP Lạng Sơn, close by backspace" at bounding box center [944, 180] width 5 height 5
click at [947, 182] on div "Chọn văn phòng" at bounding box center [918, 180] width 62 height 12
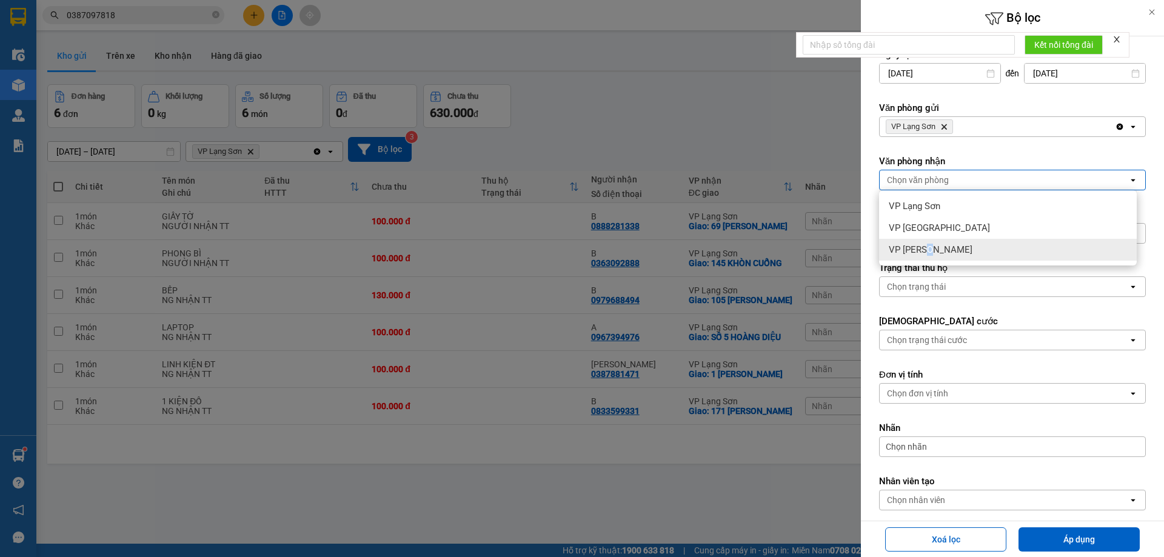
click at [928, 250] on span "VP [PERSON_NAME]" at bounding box center [931, 250] width 84 height 12
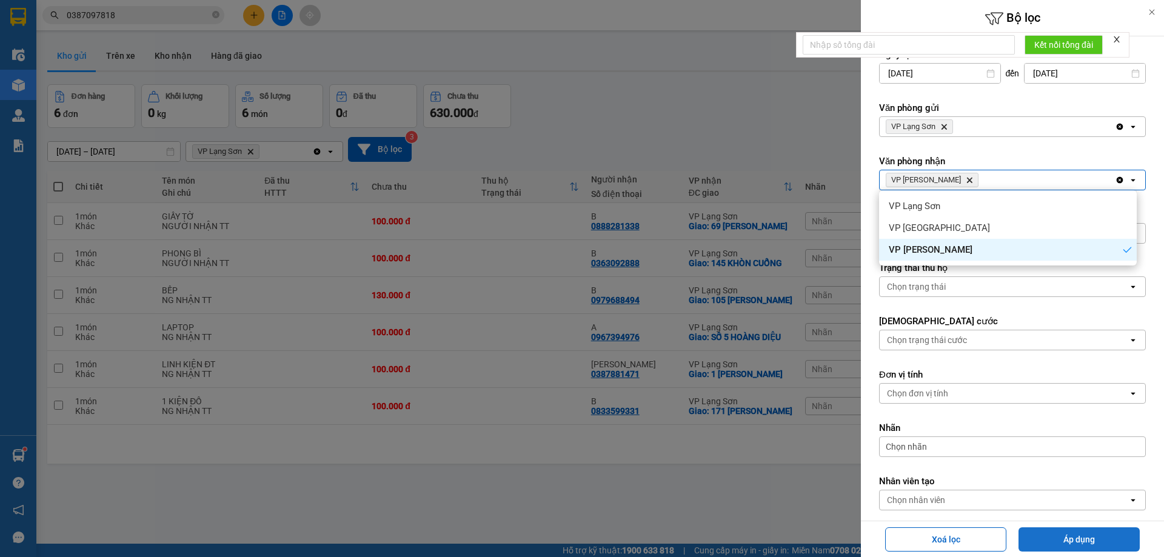
click at [1074, 539] on button "Áp dụng" at bounding box center [1079, 540] width 121 height 24
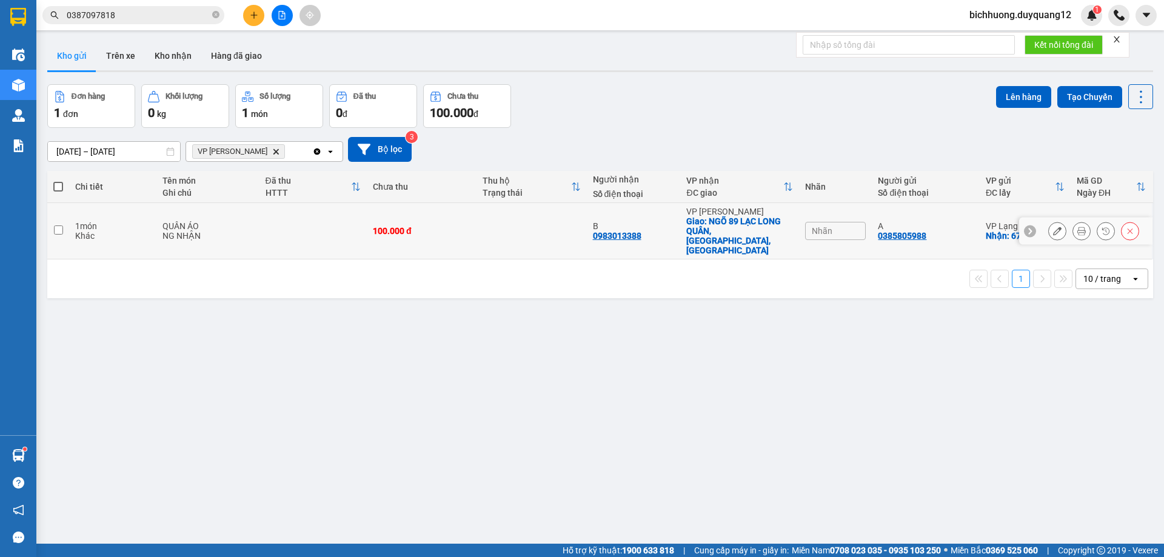
click at [1053, 227] on icon at bounding box center [1057, 231] width 8 height 8
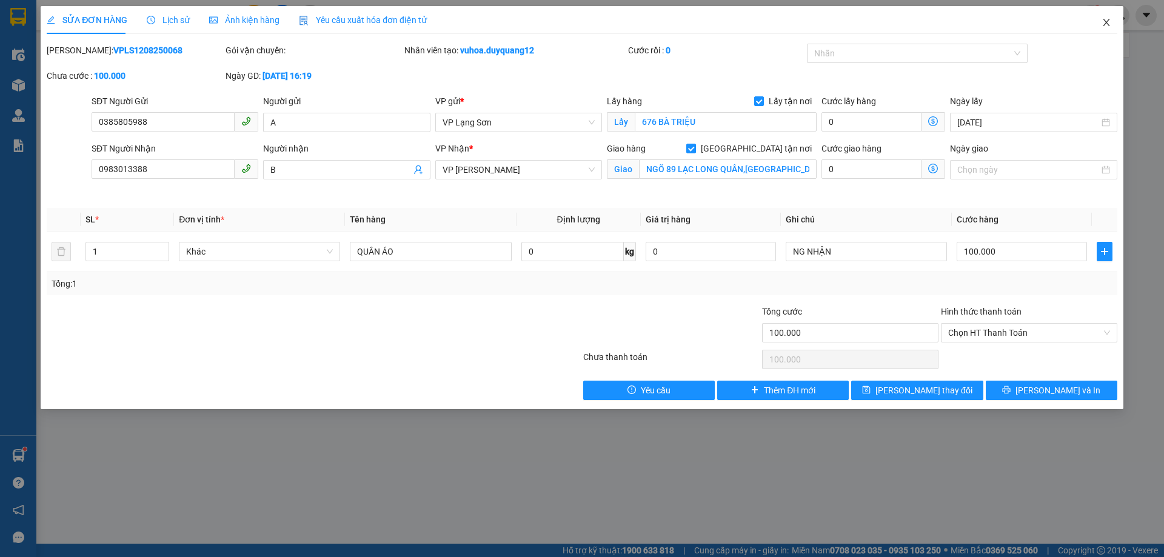
drag, startPoint x: 1109, startPoint y: 24, endPoint x: 1001, endPoint y: 55, distance: 112.7
click at [1108, 24] on icon "close" at bounding box center [1107, 23] width 10 height 10
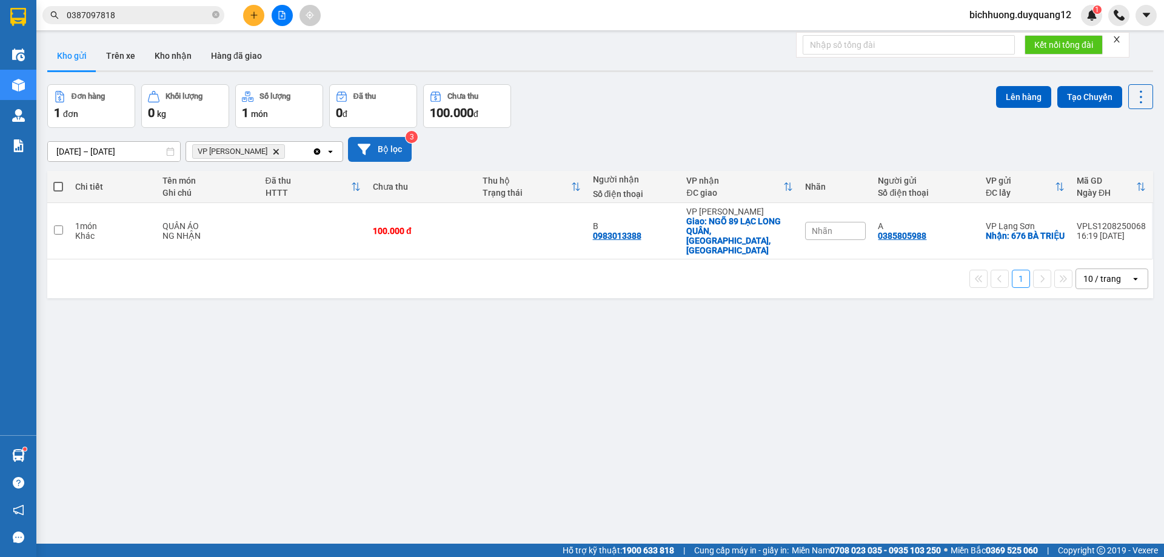
click at [383, 150] on button "Bộ lọc" at bounding box center [380, 149] width 64 height 25
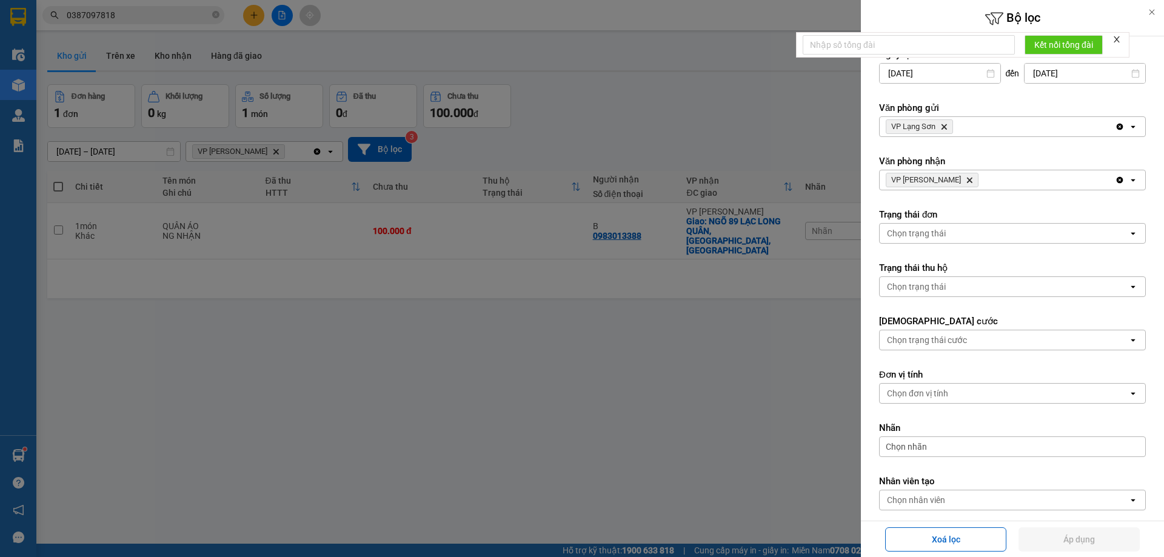
click at [945, 126] on icon "VP Lạng Sơn, close by backspace" at bounding box center [944, 126] width 5 height 5
click at [947, 126] on div "Chọn văn phòng" at bounding box center [918, 127] width 62 height 12
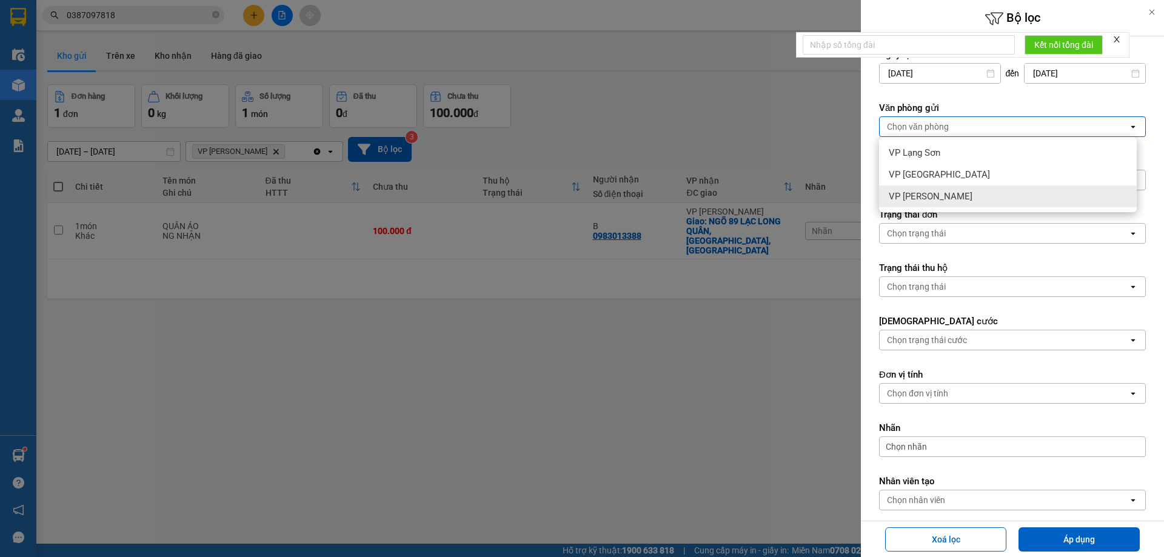
drag, startPoint x: 924, startPoint y: 201, endPoint x: 949, endPoint y: 194, distance: 26.3
click at [928, 201] on span "VP [PERSON_NAME]" at bounding box center [931, 196] width 84 height 12
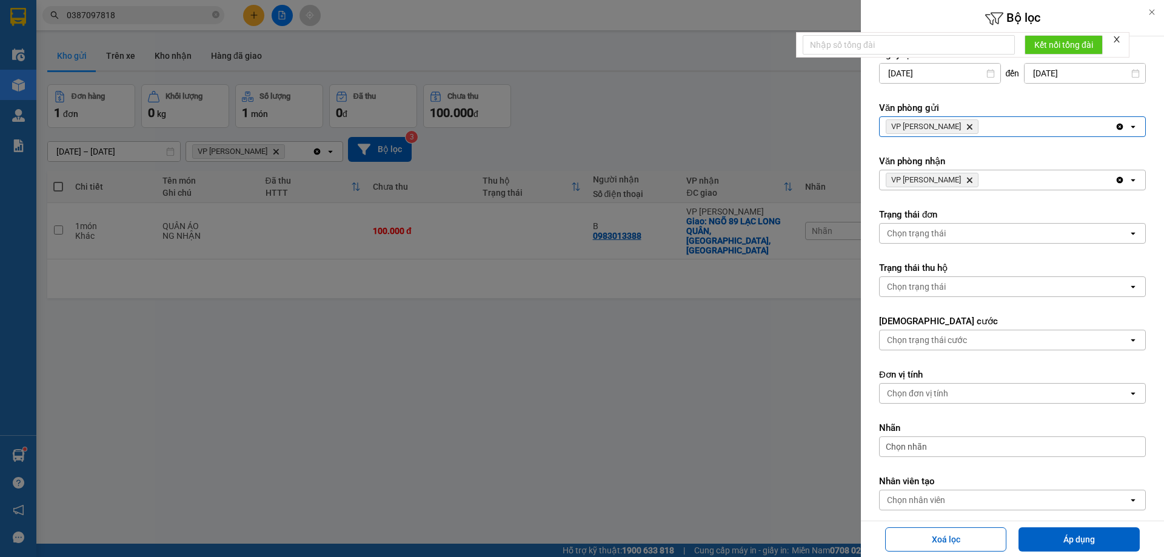
click at [966, 179] on icon "Delete" at bounding box center [969, 179] width 7 height 7
click at [946, 179] on div "Chọn văn phòng" at bounding box center [918, 180] width 62 height 12
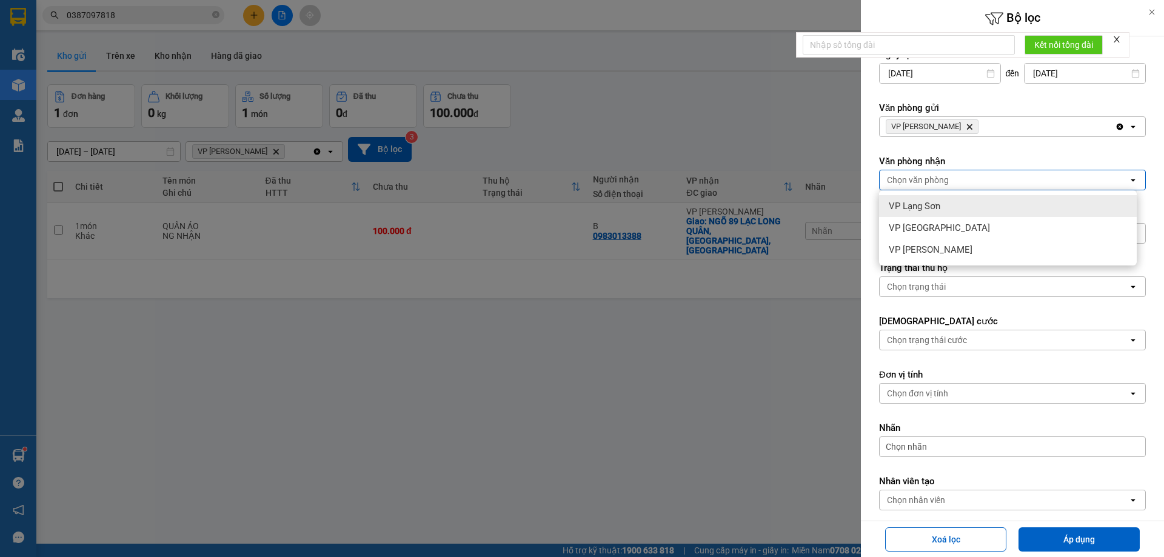
click at [906, 206] on span "VP Lạng Sơn" at bounding box center [915, 206] width 52 height 12
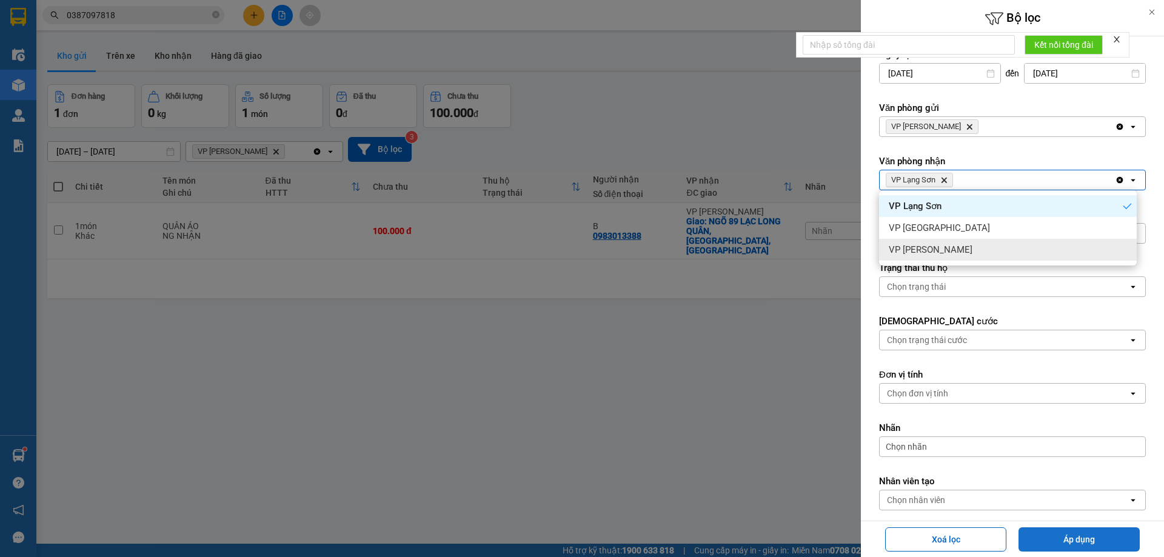
click at [1077, 541] on button "Áp dụng" at bounding box center [1079, 540] width 121 height 24
